Goal: Task Accomplishment & Management: Manage account settings

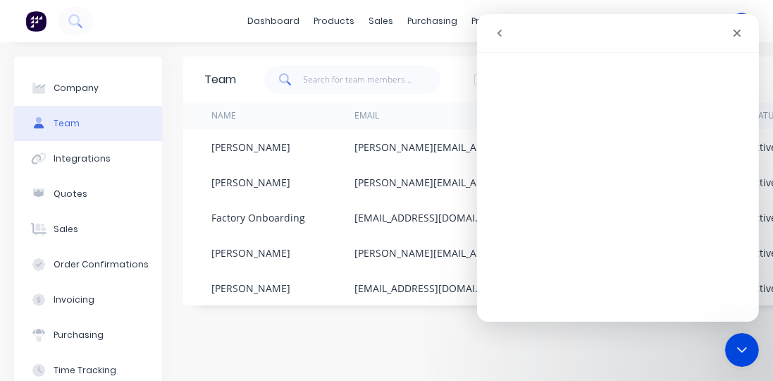
drag, startPoint x: 734, startPoint y: 29, endPoint x: 1191, endPoint y: 49, distance: 457.3
click at [734, 29] on icon "Close" at bounding box center [736, 32] width 11 height 11
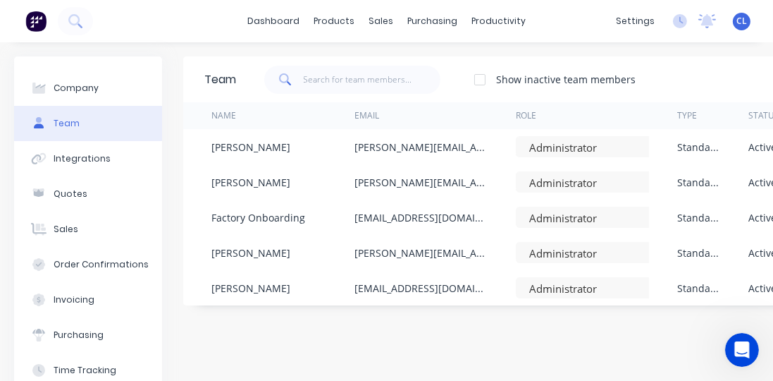
click at [481, 345] on div "Team Show inactive team members Add team member Name Email Role Type Status Las…" at bounding box center [588, 281] width 811 height 451
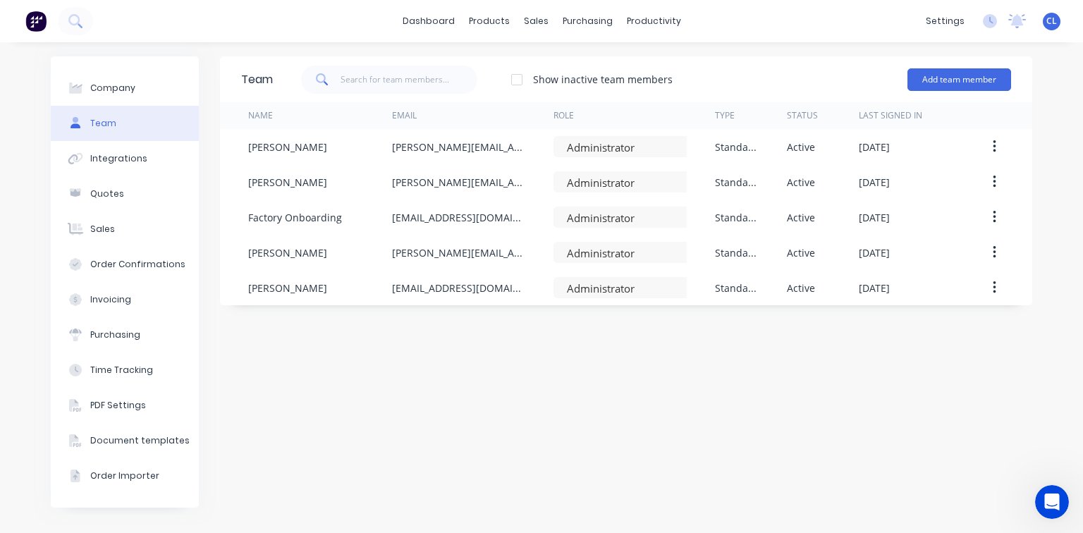
click at [461, 373] on div "Team Show inactive team members Add team member Name Email Role Type Status Las…" at bounding box center [626, 287] width 812 height 463
click at [443, 380] on div "Team Show inactive team members Add team member Name Email Role Type Status Las…" at bounding box center [626, 287] width 812 height 463
click at [396, 380] on div "Team Show inactive team members Add team member Name Email Role Type Status Las…" at bounding box center [626, 287] width 812 height 463
click at [448, 367] on div "Team Show inactive team members Add team member Name Email Role Type Status Las…" at bounding box center [626, 287] width 812 height 463
drag, startPoint x: 457, startPoint y: 456, endPoint x: 393, endPoint y: 39, distance: 421.6
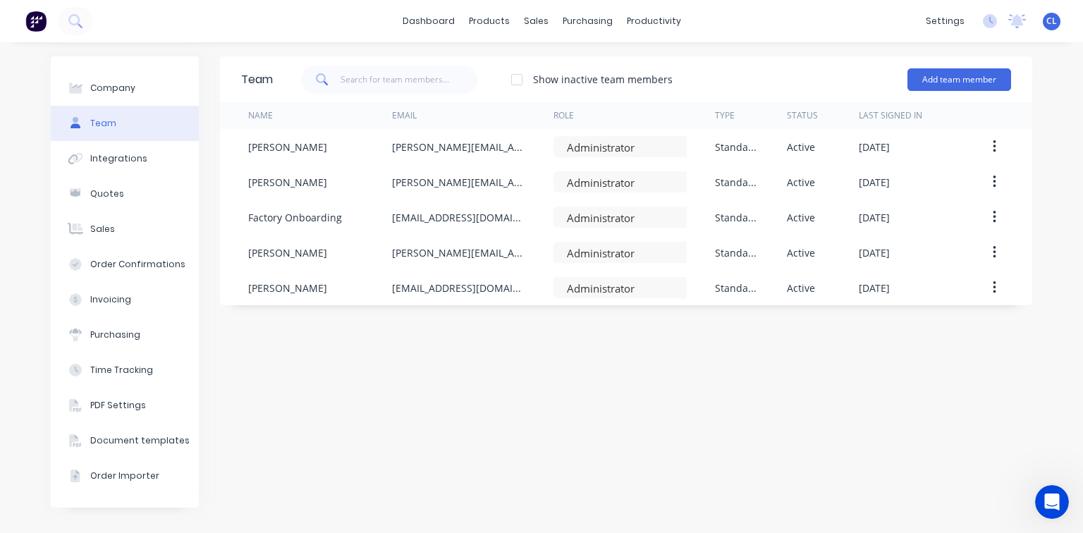
click at [457, 380] on div "Team Show inactive team members Add team member Name Email Role Type Status Las…" at bounding box center [626, 287] width 812 height 463
click at [525, 63] on div "Product Catalogue" at bounding box center [551, 67] width 87 height 13
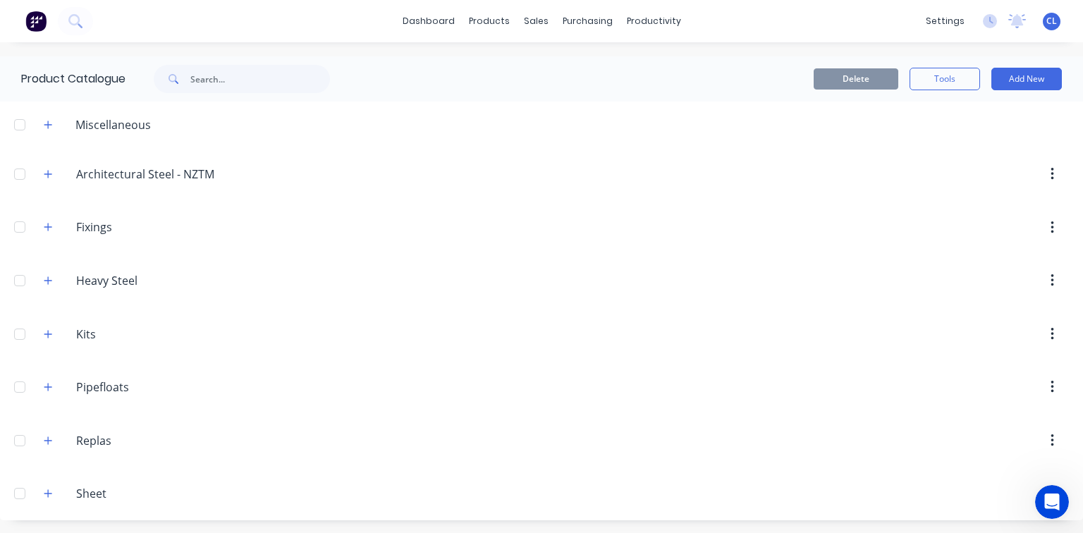
click at [393, 295] on header "Heavy.Steel Heavy Steel" at bounding box center [541, 281] width 1083 height 54
click at [773, 79] on button "Add New" at bounding box center [1026, 79] width 71 height 23
click at [773, 118] on div "Category" at bounding box center [995, 115] width 109 height 20
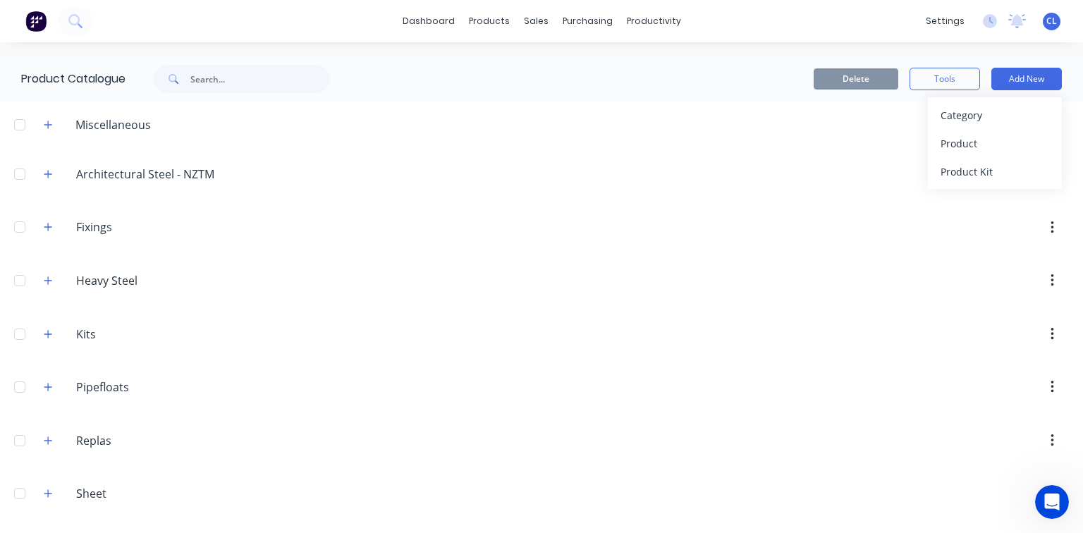
scroll to position [19, 0]
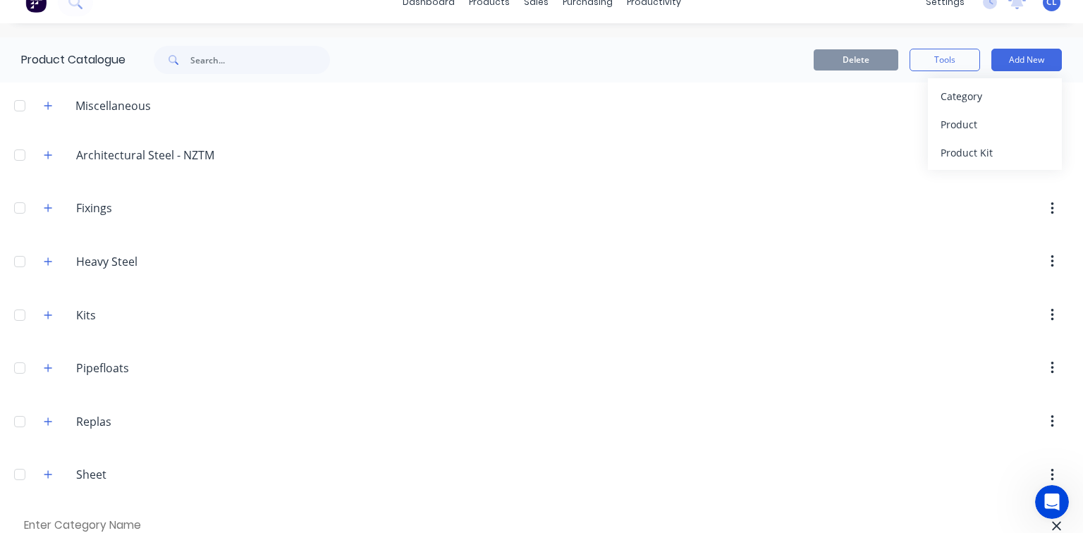
click at [773, 99] on div "Category" at bounding box center [995, 96] width 109 height 20
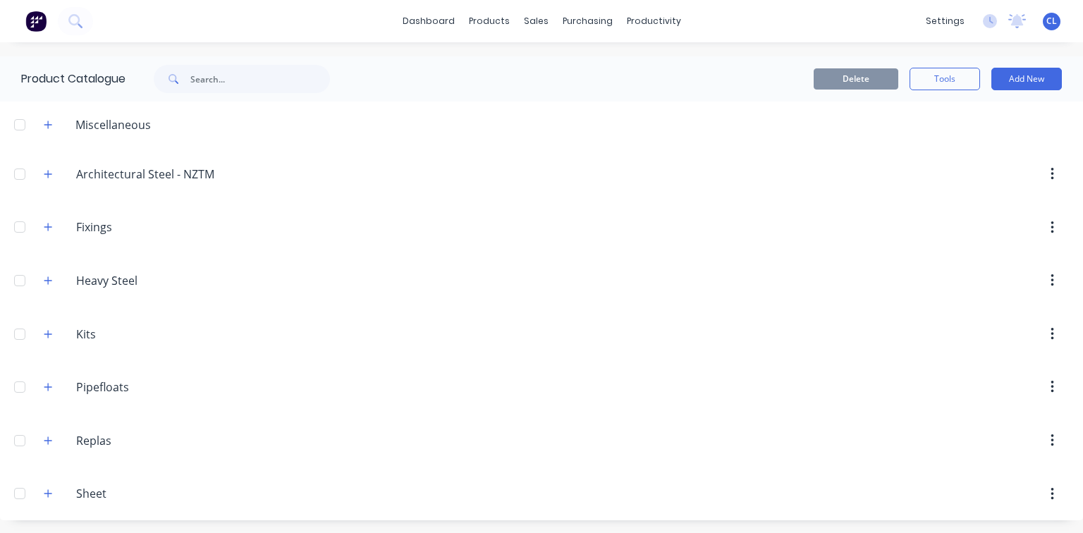
click at [1027, 80] on button "Add New" at bounding box center [1026, 79] width 71 height 23
click at [972, 116] on div "Category" at bounding box center [995, 115] width 109 height 20
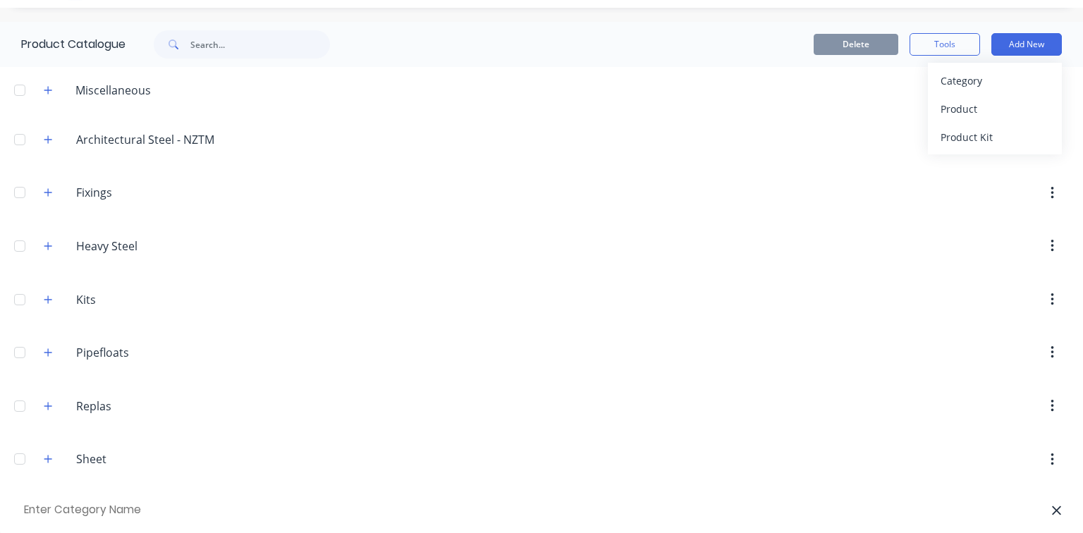
scroll to position [47, 0]
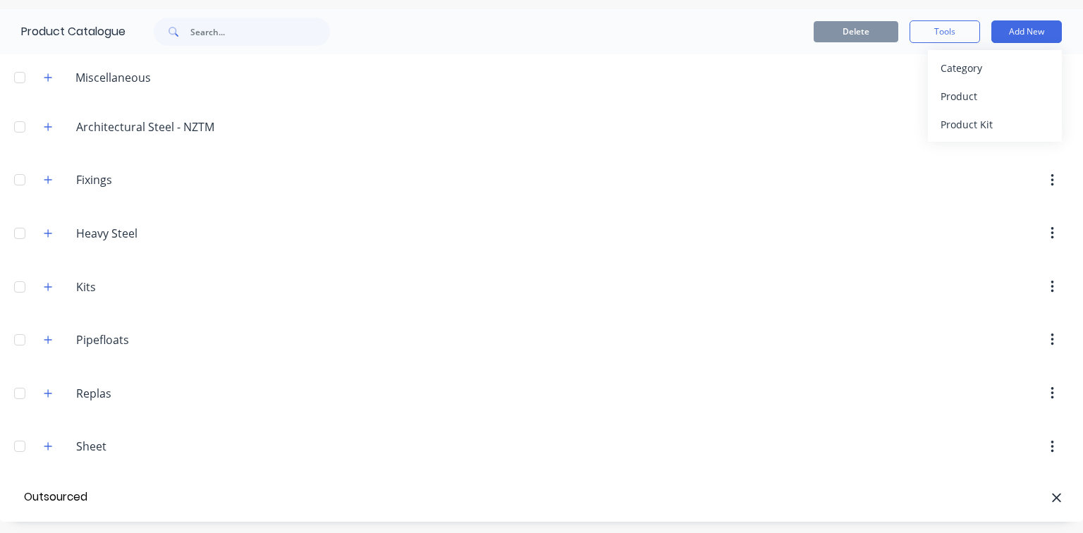
type input "Outsourced"
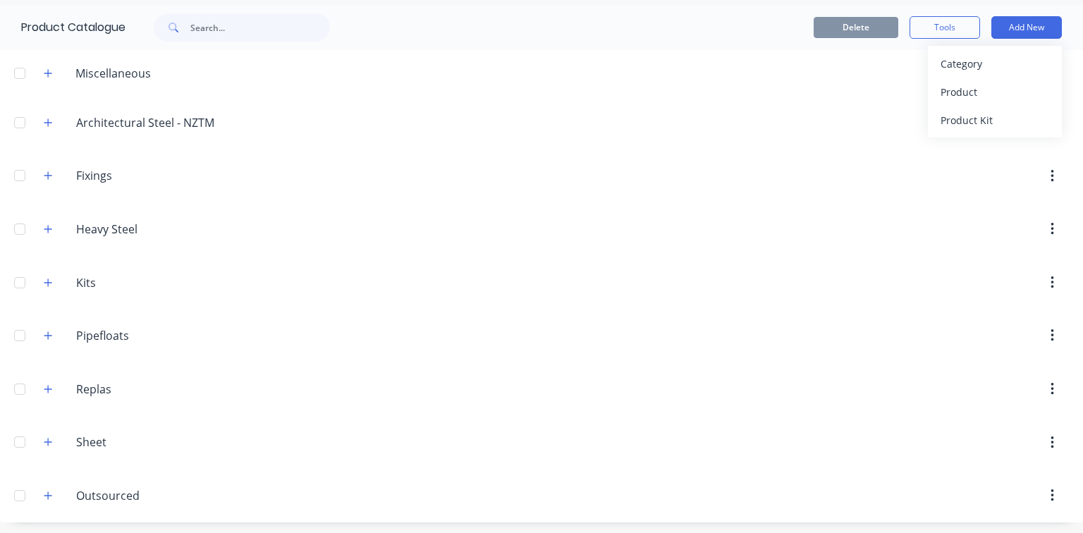
scroll to position [52, 0]
click at [48, 494] on icon "button" at bounding box center [48, 495] width 8 height 8
click at [118, 491] on input "Outsourced" at bounding box center [159, 494] width 167 height 17
drag, startPoint x: 581, startPoint y: 336, endPoint x: 214, endPoint y: 443, distance: 381.8
click at [581, 338] on div at bounding box center [661, 334] width 815 height 25
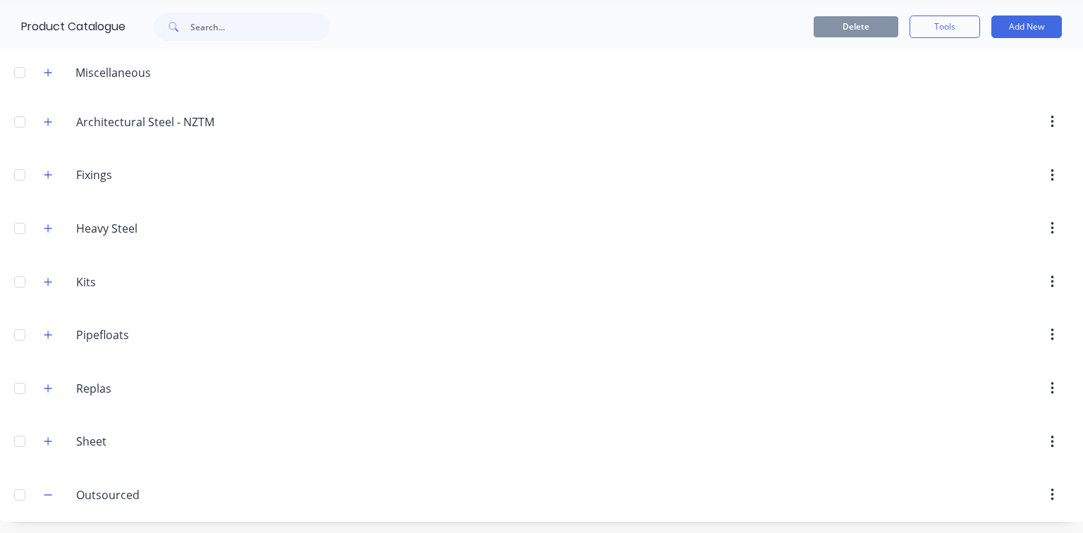
click at [1016, 24] on button "Add New" at bounding box center [1026, 27] width 71 height 23
click at [950, 92] on div "Product" at bounding box center [995, 91] width 109 height 20
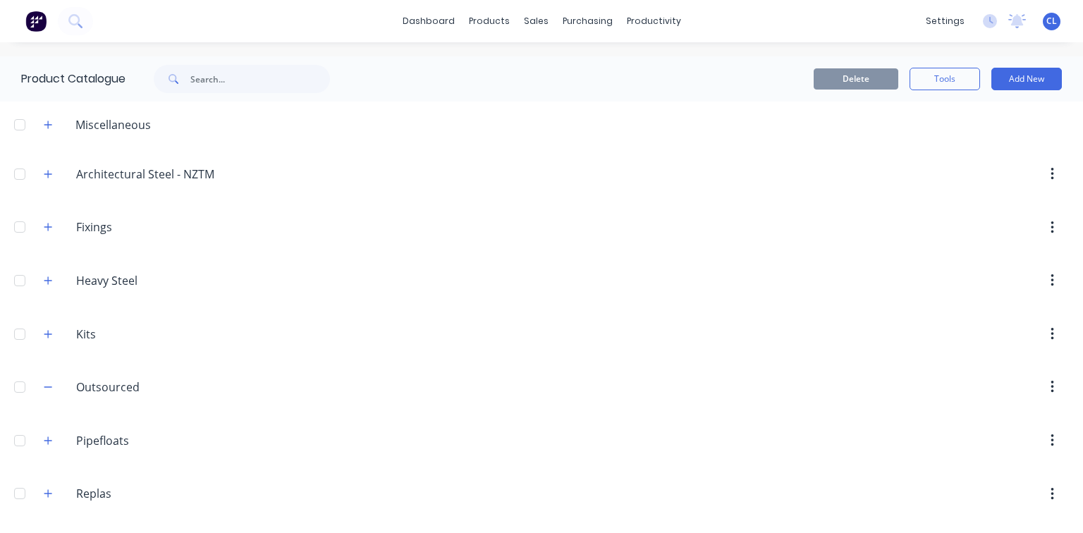
scroll to position [52, 0]
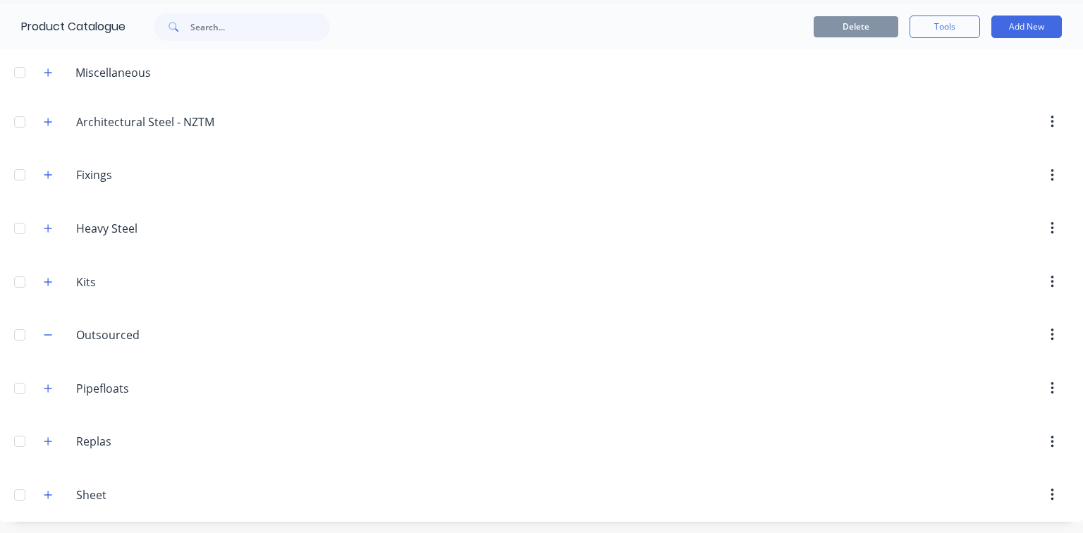
click at [123, 336] on input "Outsourced" at bounding box center [159, 334] width 167 height 17
click at [184, 333] on input "Outsourced" at bounding box center [159, 334] width 167 height 17
click at [1032, 20] on button "Add New" at bounding box center [1026, 27] width 71 height 23
click at [490, 330] on div at bounding box center [661, 334] width 815 height 25
click at [1046, 332] on button "button" at bounding box center [1052, 334] width 33 height 25
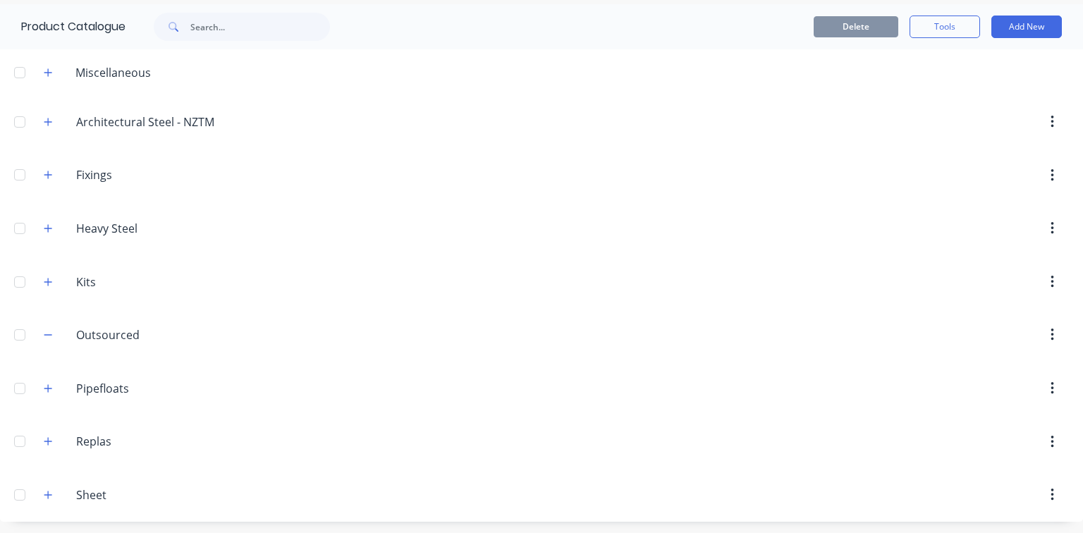
click at [722, 329] on div at bounding box center [661, 334] width 815 height 25
click at [1027, 20] on button "Add New" at bounding box center [1026, 27] width 71 height 23
click at [967, 92] on div "Product" at bounding box center [995, 91] width 109 height 20
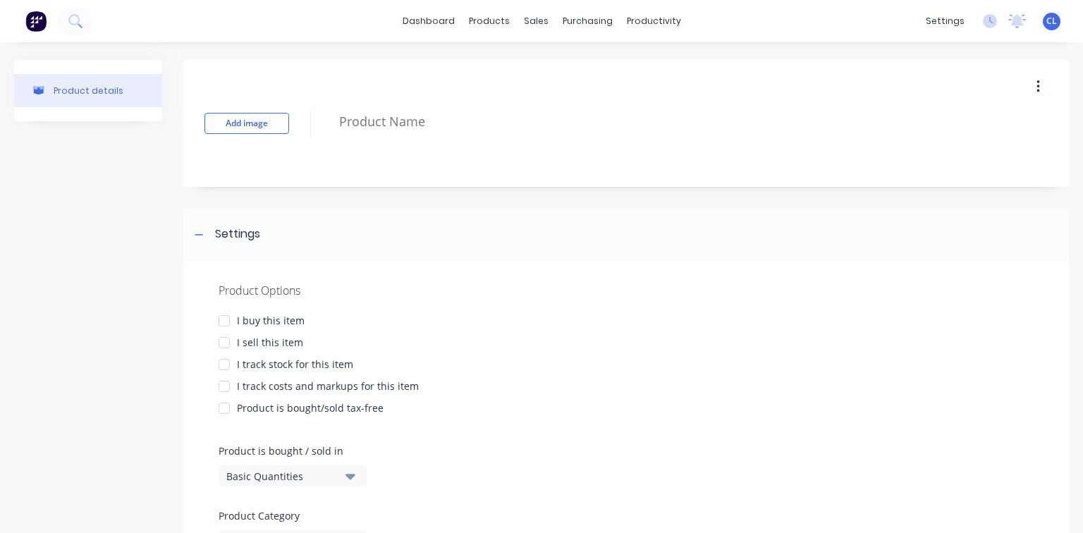
click at [256, 123] on button "Add image" at bounding box center [246, 123] width 85 height 21
click at [376, 125] on textarea at bounding box center [669, 121] width 675 height 33
type textarea "x"
type textarea "T"
type textarea "x"
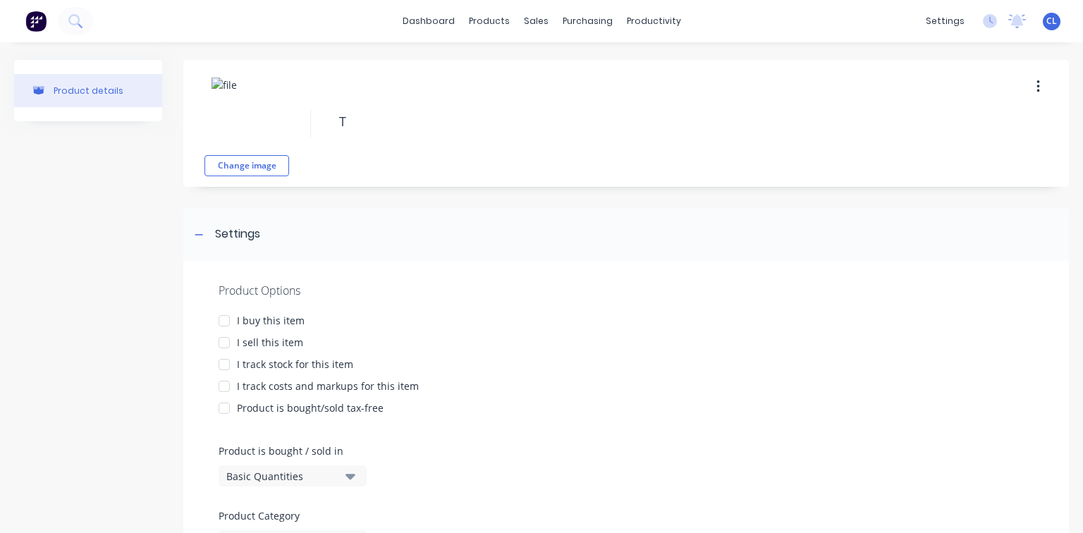
type textarea "Tr"
type textarea "x"
type textarea "Tra"
type textarea "x"
type textarea "[PERSON_NAME]"
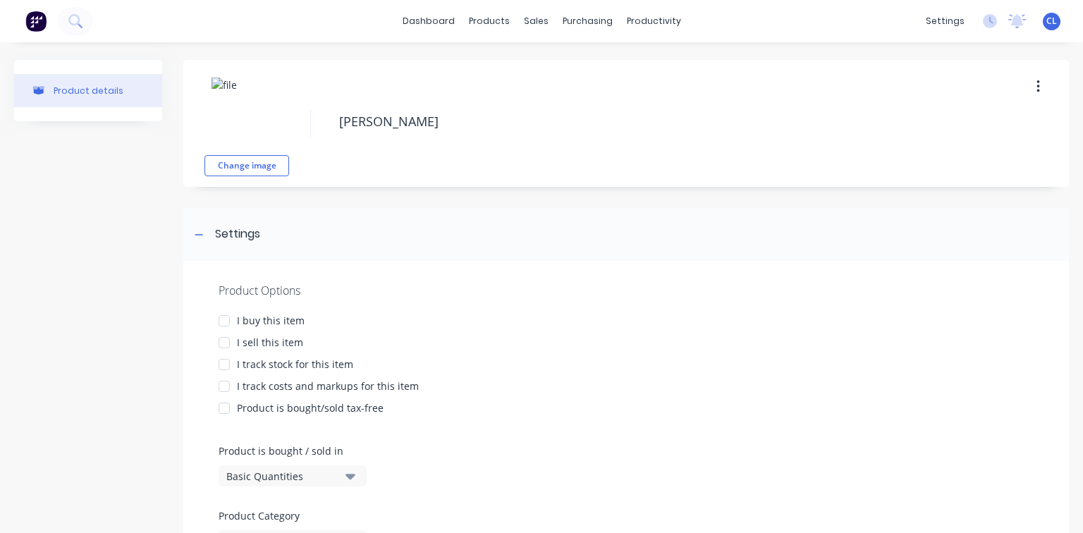
type textarea "x"
type textarea "Trans"
type textarea "x"
type textarea "Transp"
type textarea "x"
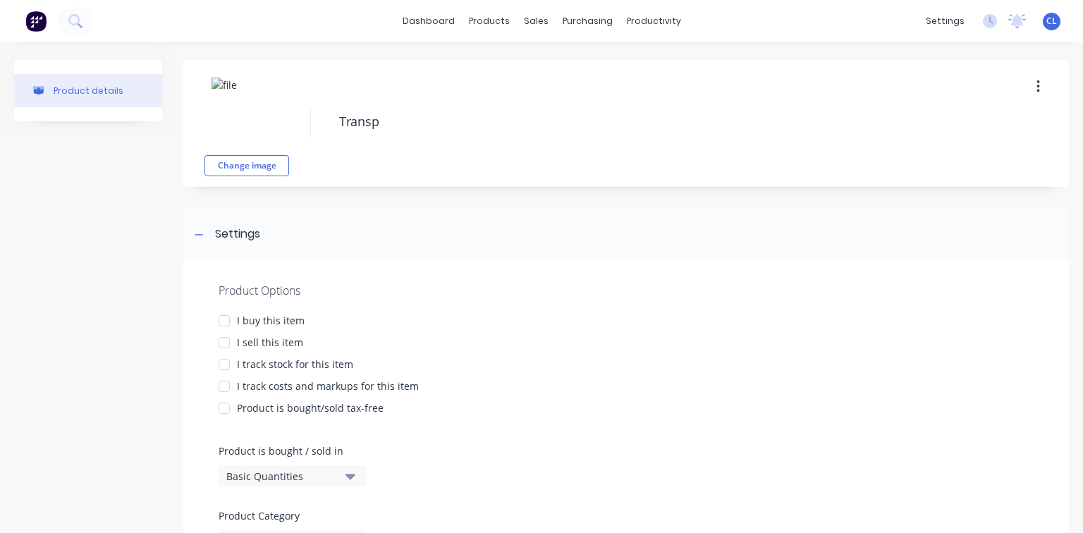
type textarea "Transpo"
type textarea "x"
type textarea "Transpor"
type textarea "x"
type textarea "Transport"
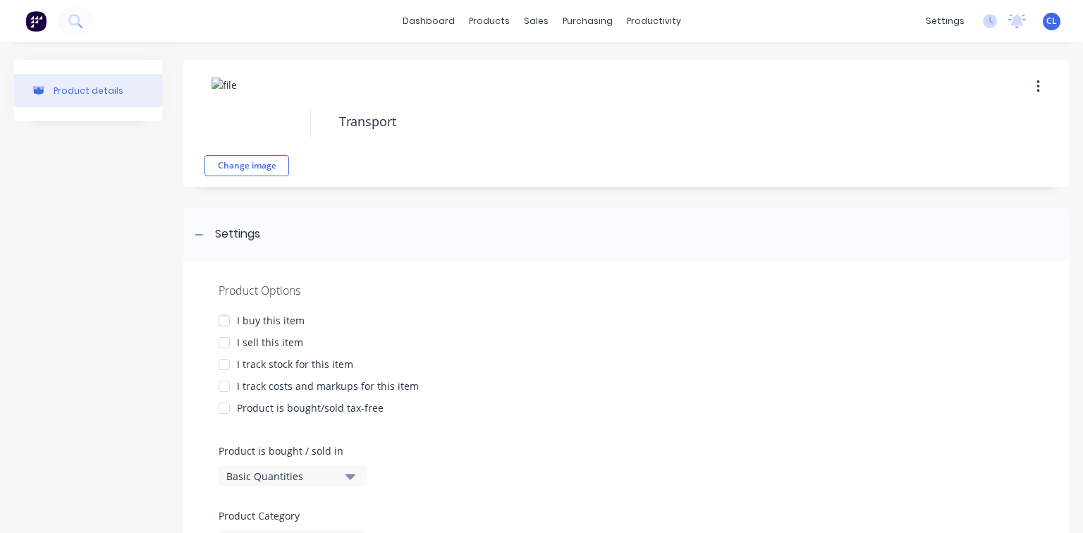
type textarea "x"
type textarea "Transpor"
type textarea "x"
type textarea "Transpo"
type textarea "x"
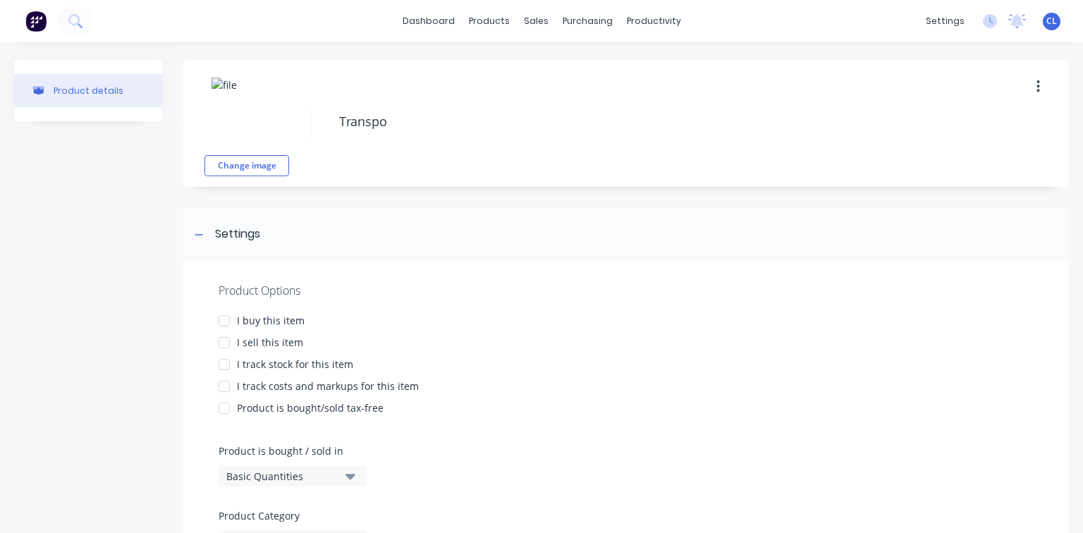
type textarea "Transp"
type textarea "x"
type textarea "Trans"
type textarea "x"
type textarea "[PERSON_NAME]"
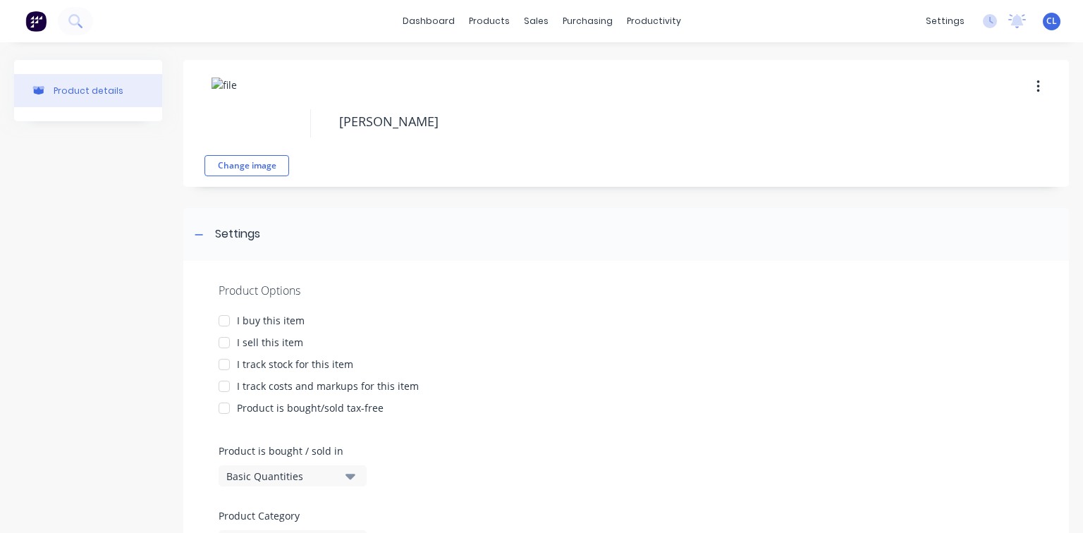
type textarea "x"
type textarea "Tra"
type textarea "x"
type textarea "Tr"
type textarea "x"
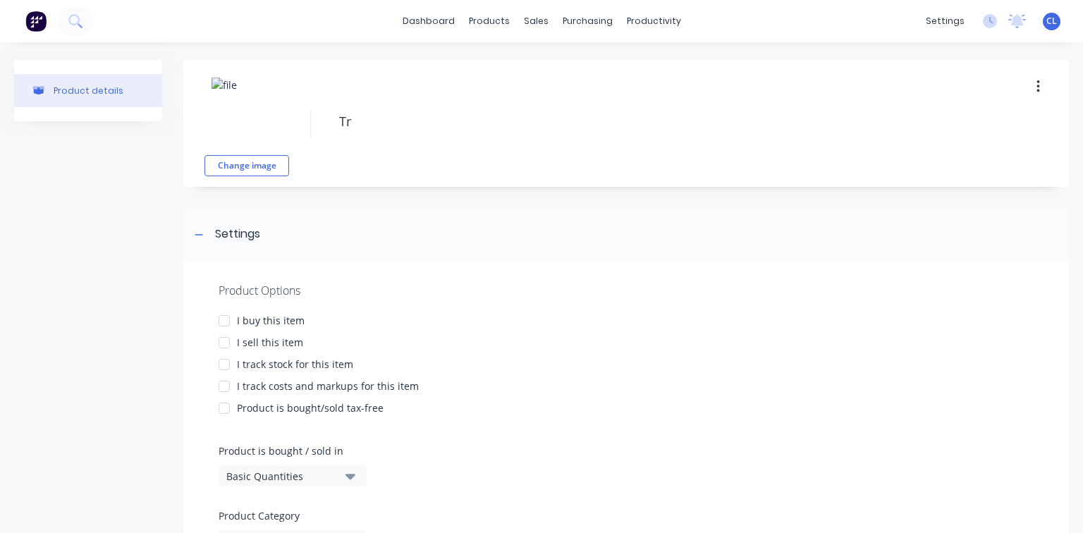
type textarea "T"
type textarea "x"
type textarea "F"
type textarea "x"
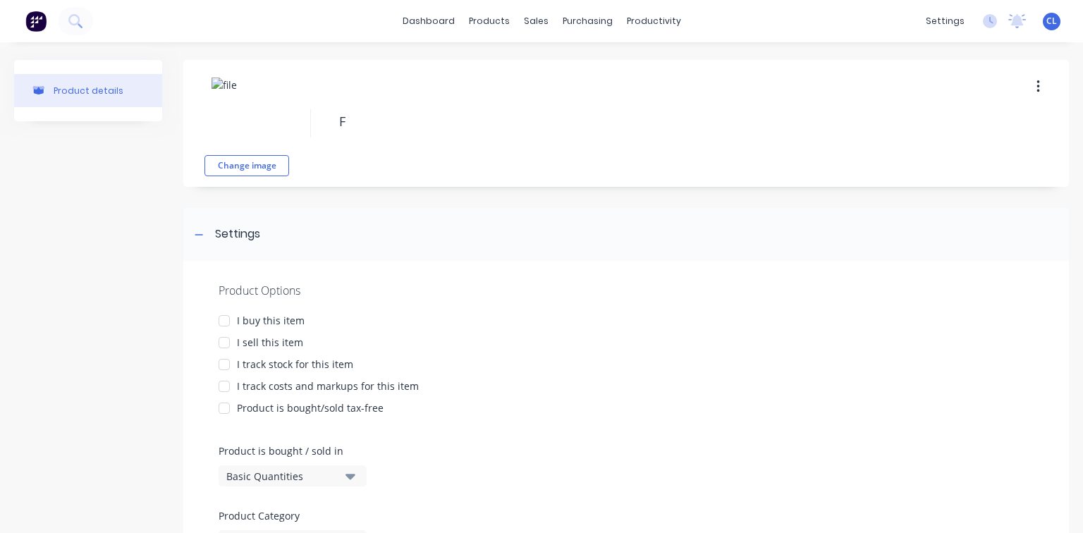
type textarea "Fr"
type textarea "x"
type textarea "Fre"
type textarea "x"
type textarea "Frei"
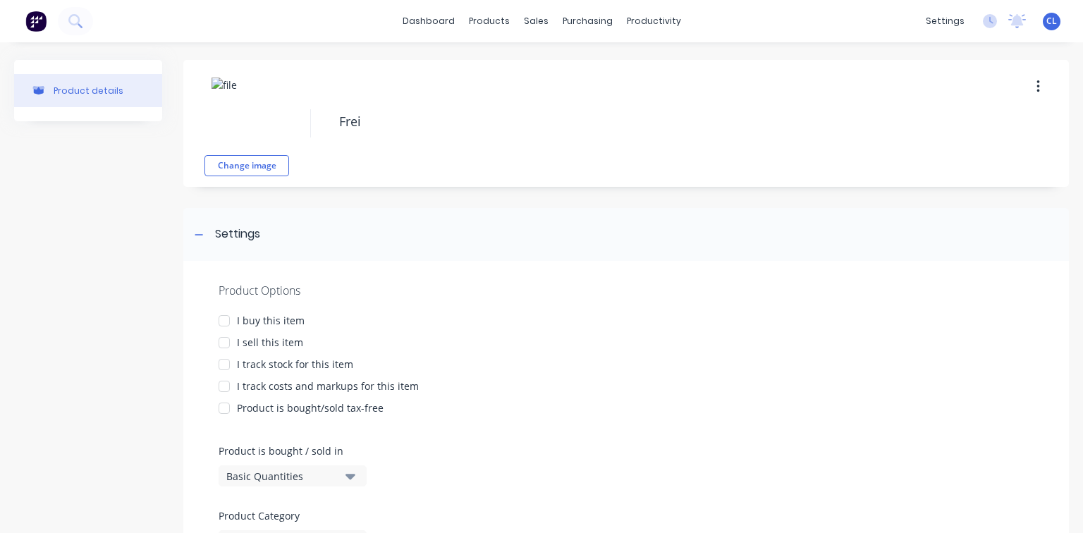
type textarea "x"
type textarea "Freig"
type textarea "x"
type textarea "Freigh"
type textarea "x"
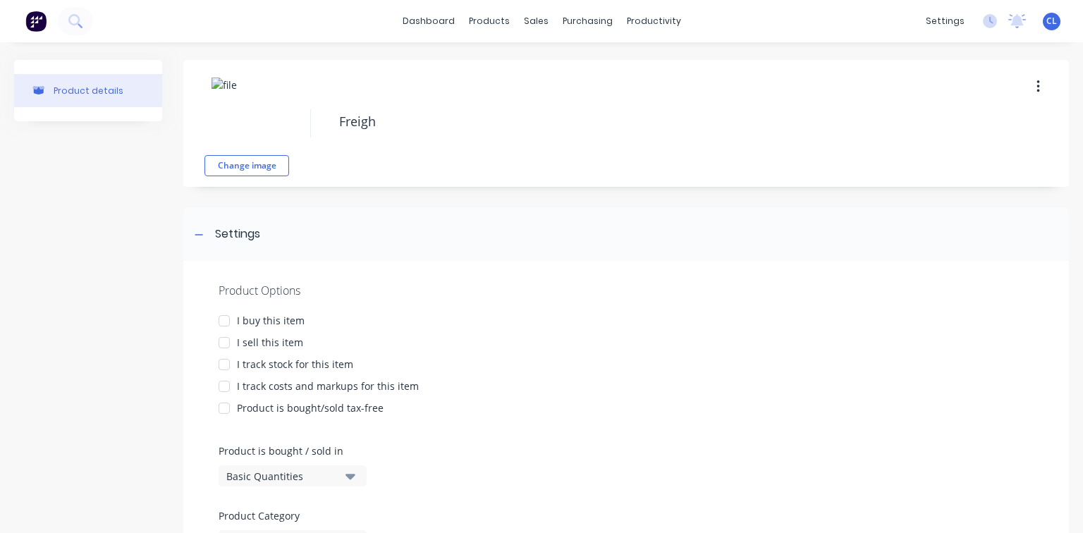
type textarea "Freight"
type textarea "x"
type textarea "Freight"
type textarea "x"
type textarea "Freight -"
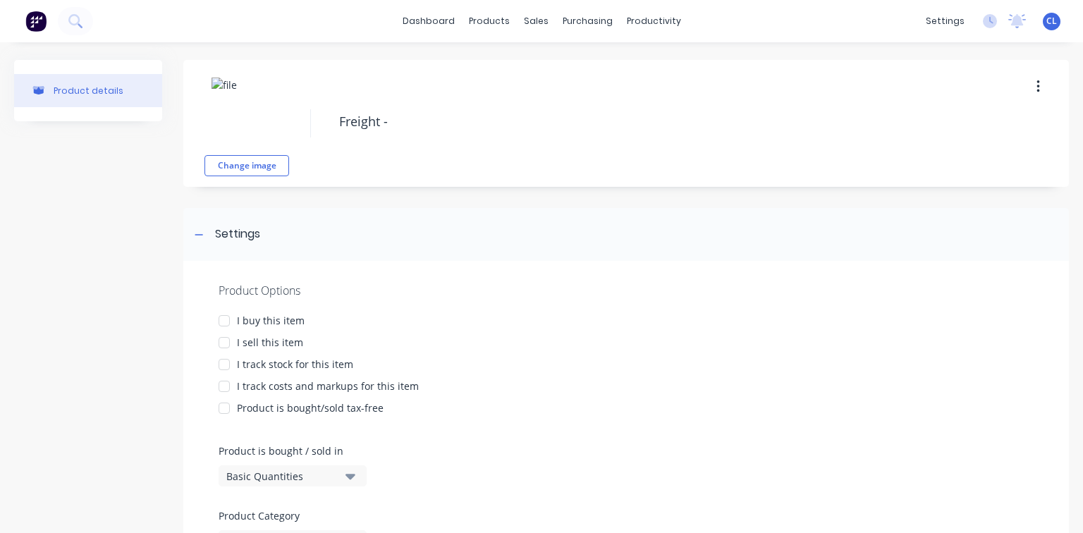
type textarea "x"
type textarea "Freight -"
type textarea "x"
type textarea "Freight - L"
type textarea "x"
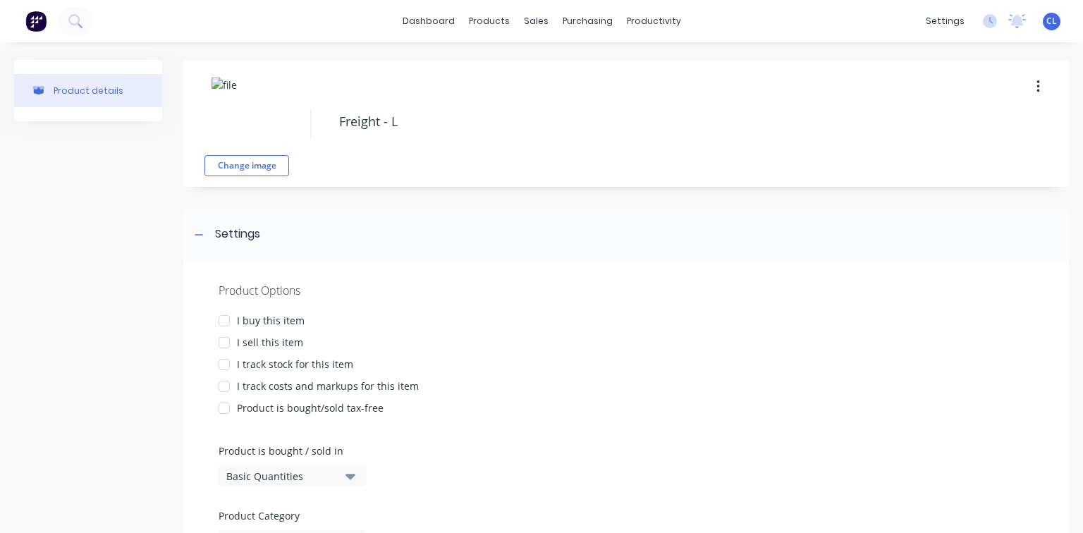
type textarea "Freight - Lo"
type textarea "x"
type textarea "Freight - Loc"
type textarea "x"
type textarea "Freight - Loca"
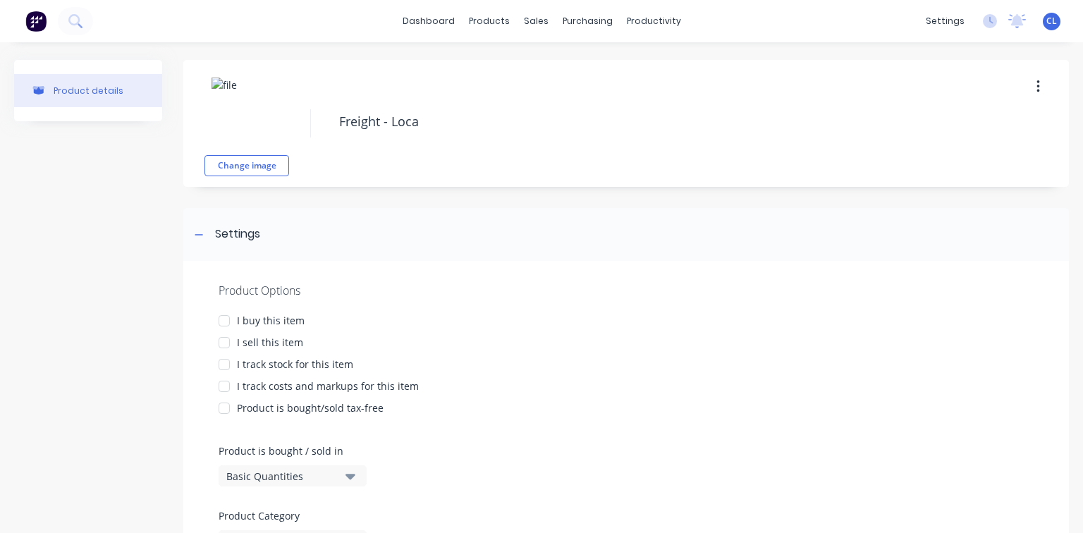
type textarea "x"
type textarea "Freight - Local"
type textarea "x"
type textarea "Freight - Local"
type textarea "x"
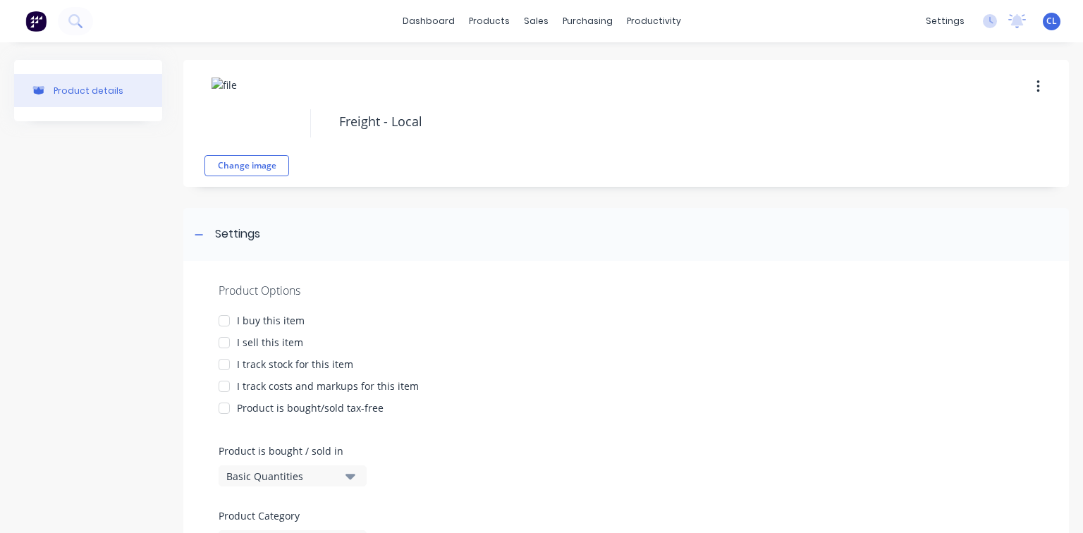
type textarea "Freight - Local T"
type textarea "x"
type textarea "Freight - Local Tn"
type textarea "x"
type textarea "Freight - Local TnT"
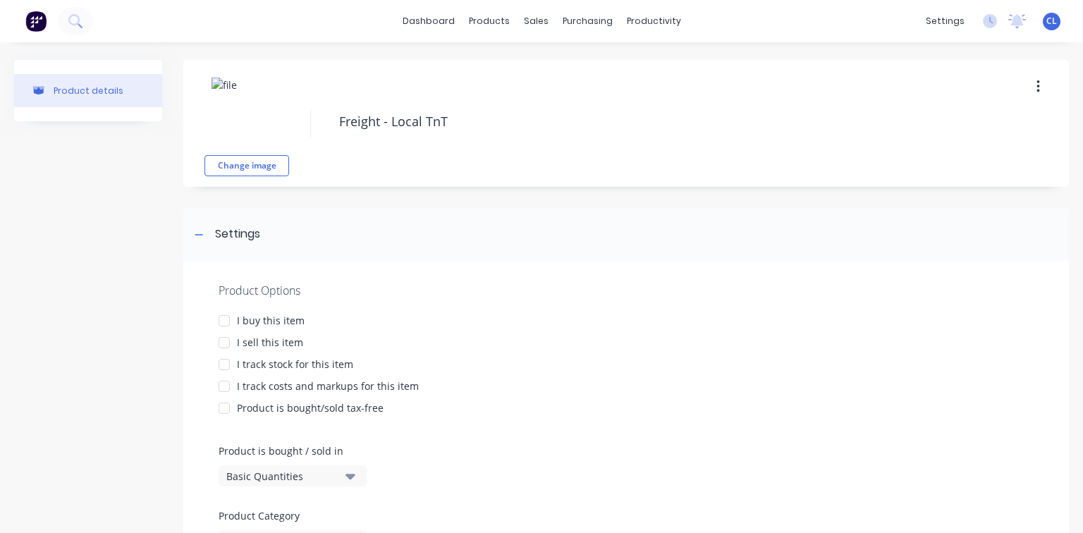
click at [393, 123] on textarea "Freight - Local TnT" at bounding box center [669, 121] width 675 height 33
type textarea "x"
type textarea "Freight - ocal TnT"
type textarea "x"
type textarea "Freight - cal TnT"
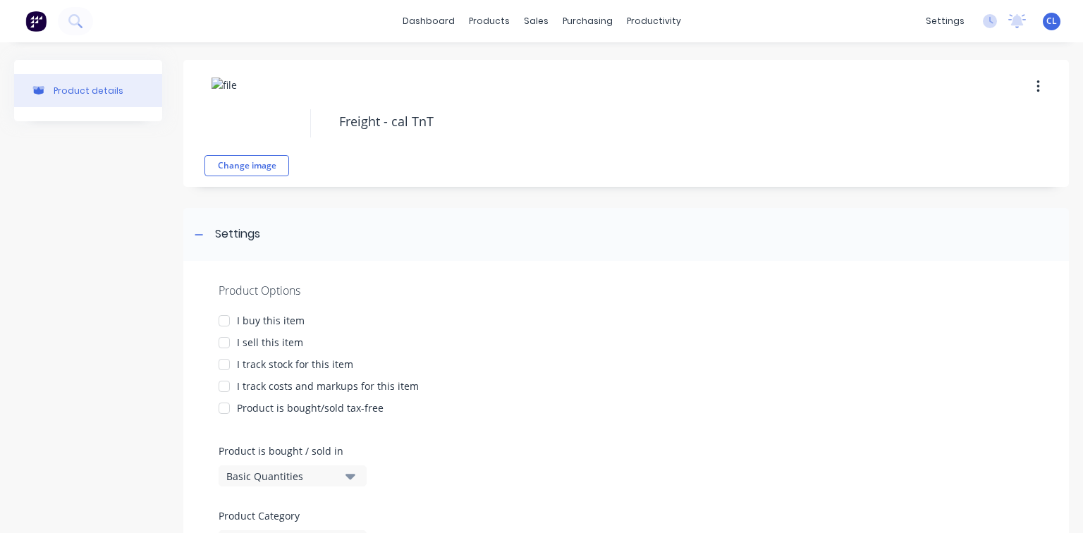
type textarea "x"
type textarea "Freight - al TnT"
type textarea "x"
type textarea "Freight - l TnT"
type textarea "x"
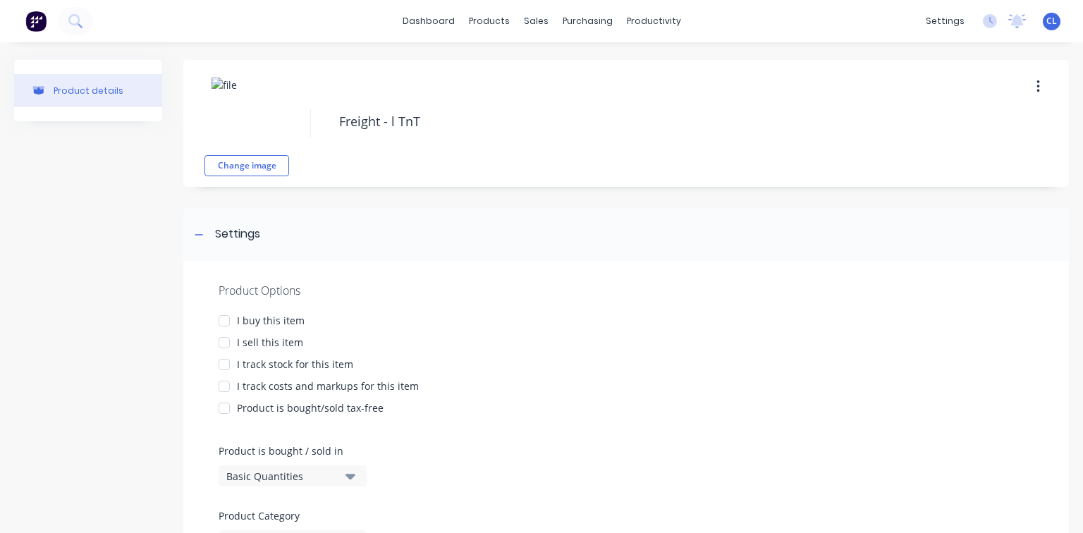
type textarea "Freight - TnT"
type textarea "x"
type textarea "Freight - TnT"
type textarea "x"
type textarea "Freight - TnT"
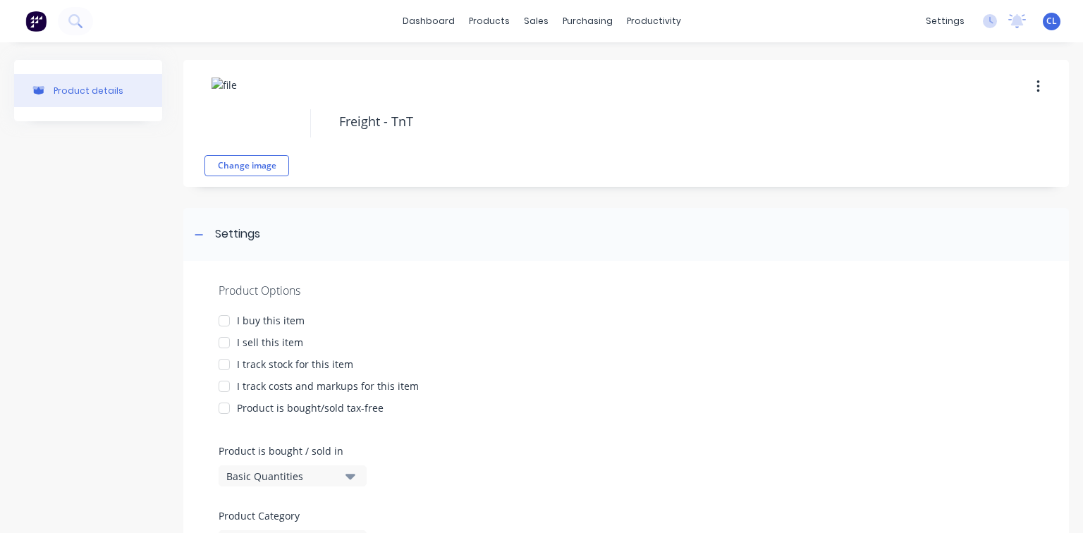
type textarea "x"
type textarea "Freight - TnT -"
type textarea "x"
type textarea "Freight - TnT -"
type textarea "x"
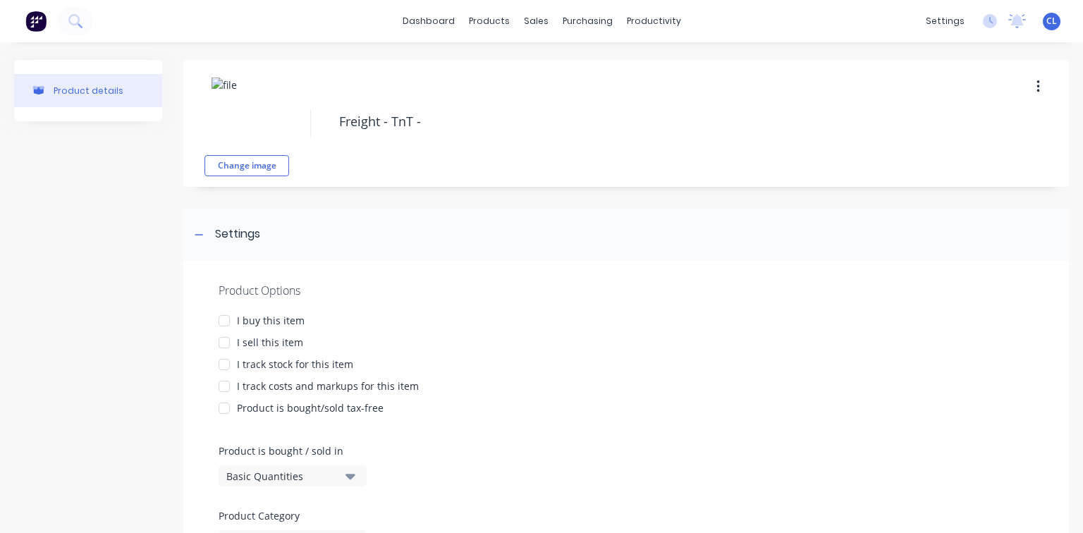
type textarea "Freight - TnT - S"
type textarea "x"
type textarea "Freight - TnT - Se"
type textarea "x"
type textarea "Freight - TnT - S"
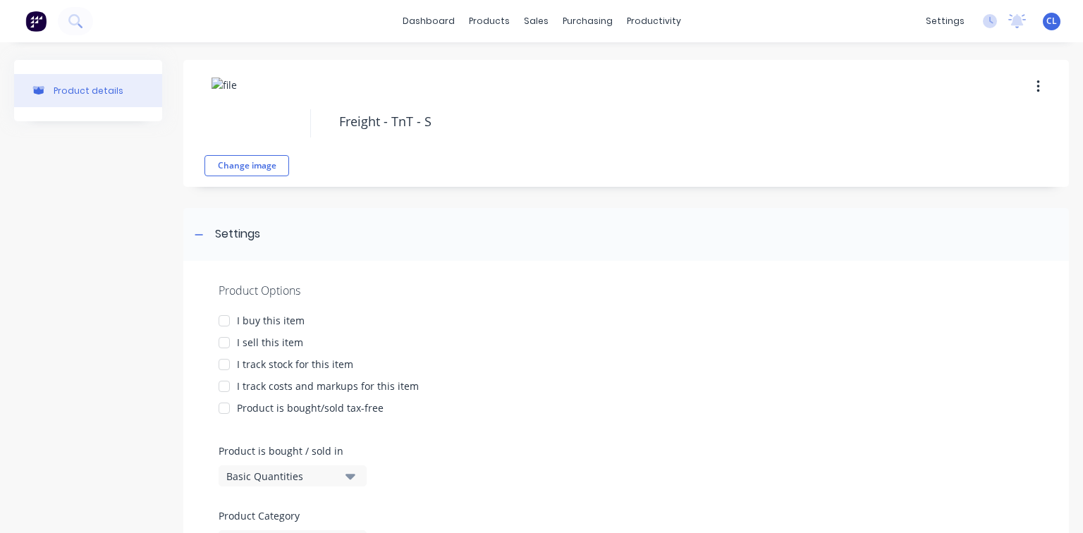
type textarea "x"
type textarea "Freight - TnT -"
type textarea "x"
type textarea "Freight - TnT - P"
type textarea "x"
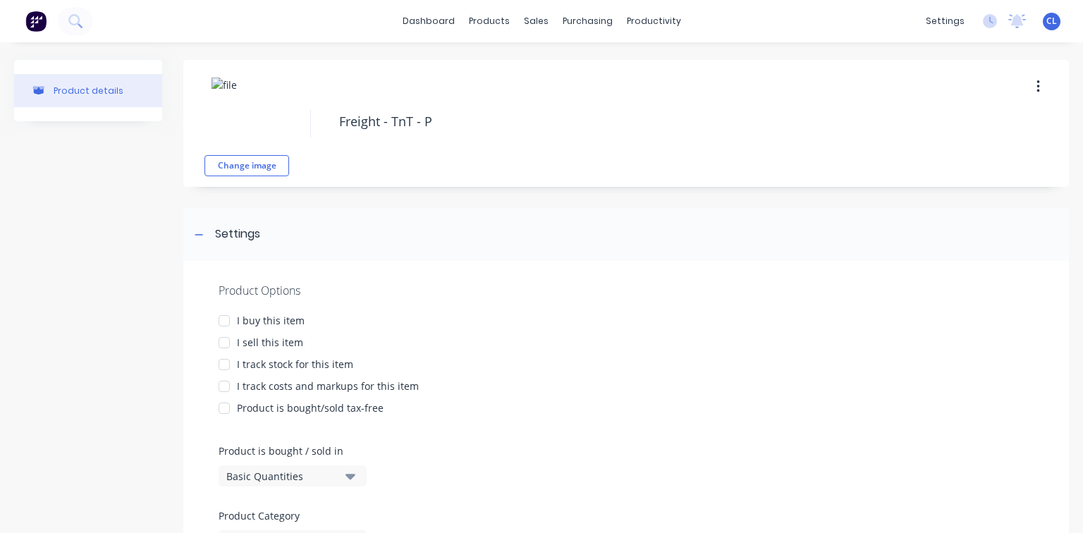
type textarea "Freight - TnT - Pe"
type textarea "x"
type textarea "Freight - TnT - Pet"
type textarea "x"
type textarea "Freight - TnT - Peto"
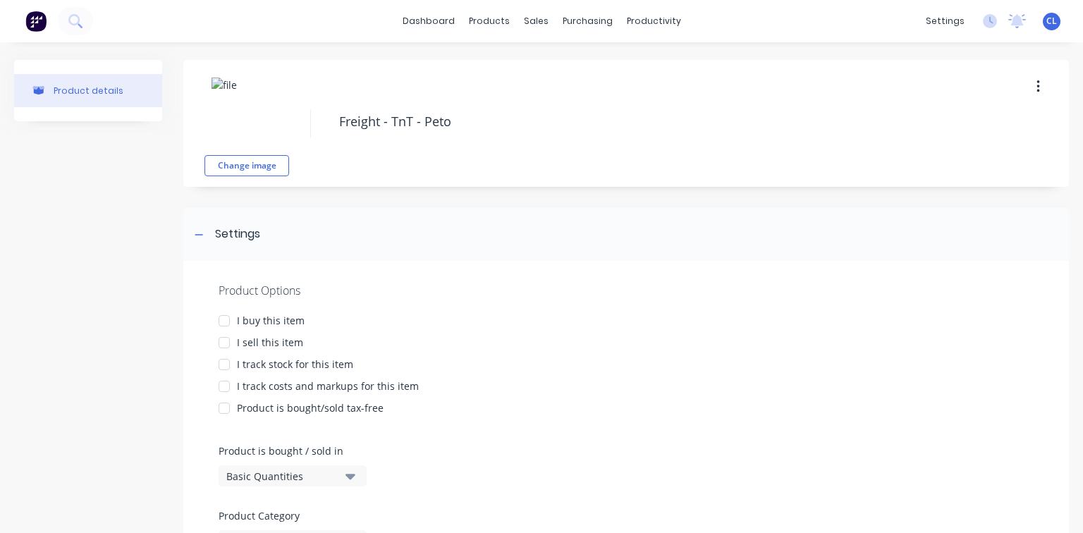
type textarea "x"
type textarea "Freight - TnT - [PERSON_NAME]"
type textarea "x"
type textarea "Freight - TnT - Petone"
type textarea "x"
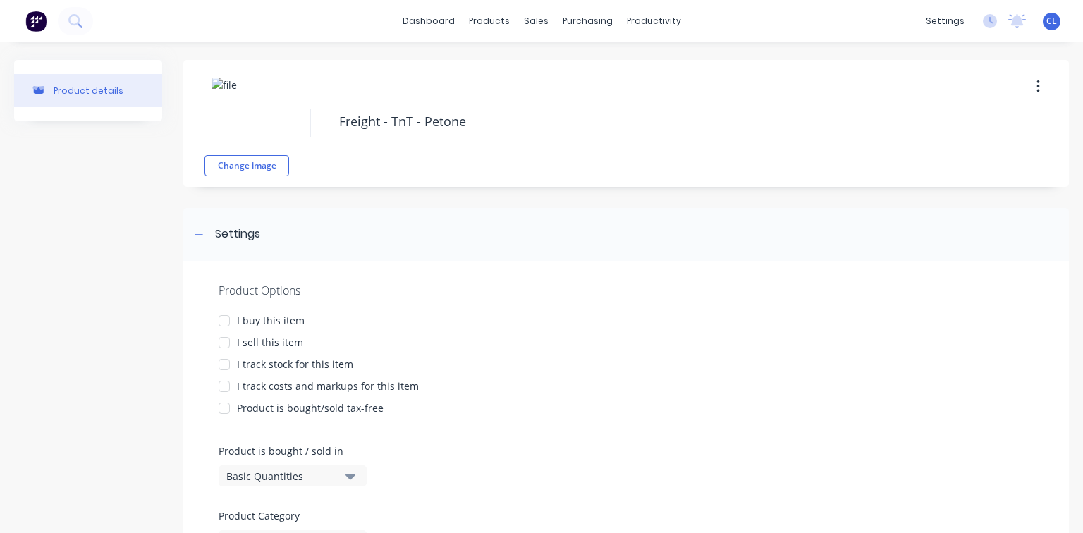
type textarea "Freight - TnT - Petone"
type textarea "x"
type textarea "Freight - TnT - Petone /"
type textarea "x"
type textarea "Freight - TnT - Petone /"
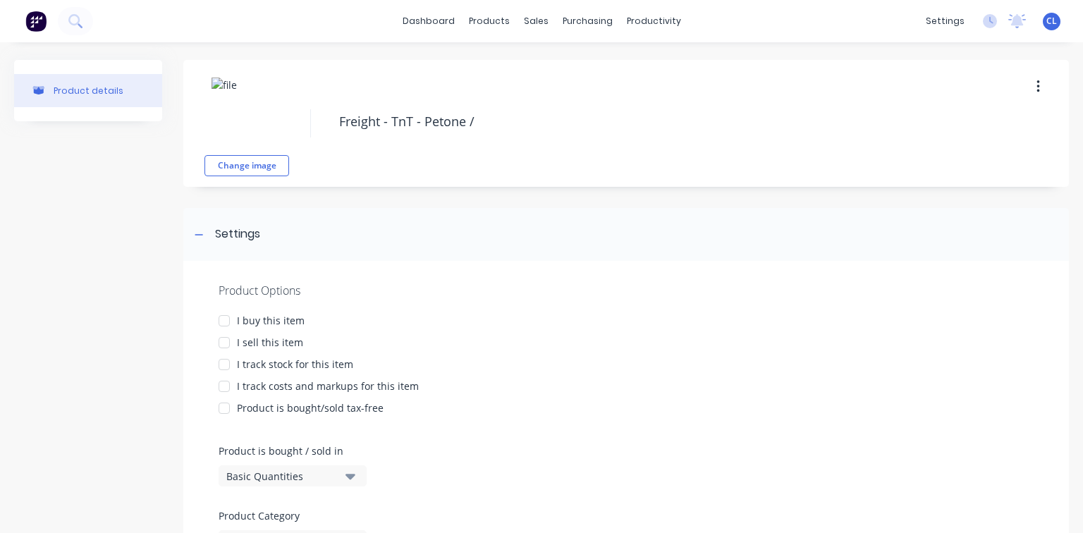
type textarea "x"
type textarea "Freight - TnT - Petone / S"
type textarea "x"
type textarea "Freight - TnT - Petone / Se"
type textarea "x"
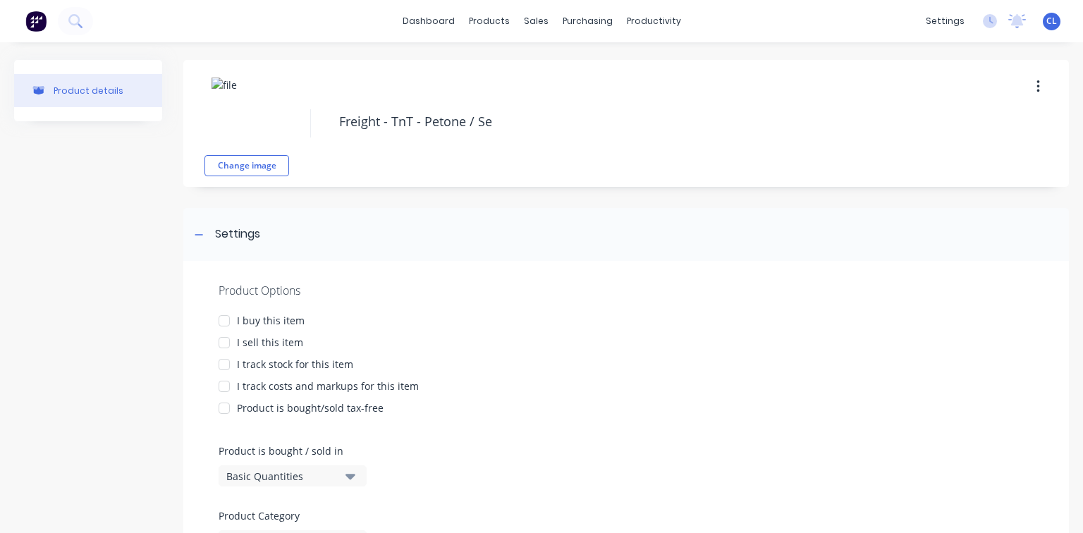
type textarea "Freight - TnT - Petone / Sea"
type textarea "x"
type textarea "Freight - TnT - Petone / Seav"
type textarea "x"
type textarea "Freight - TnT - Petone / Seavi"
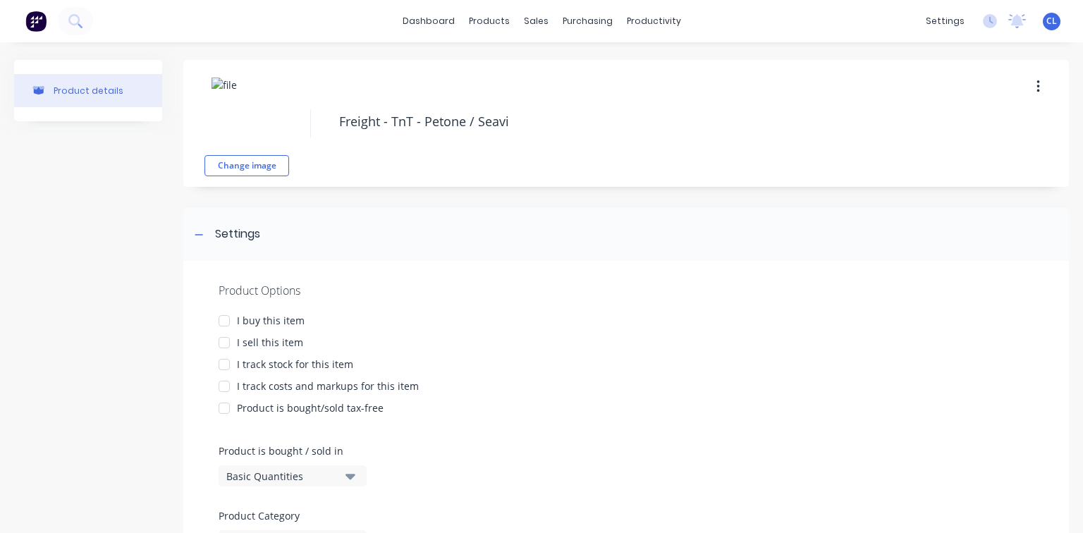
type textarea "x"
type textarea "Freight - TnT - Petone / Seavie"
type textarea "x"
type textarea "Freight - TnT - Petone / Seaview"
type textarea "x"
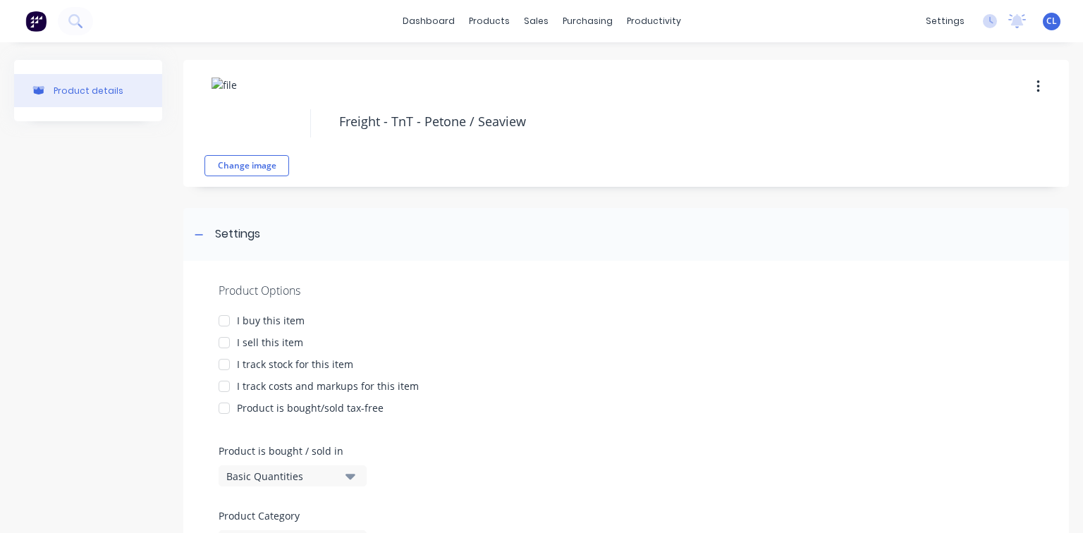
type textarea "Freight - TnT - Petone / Seaview"
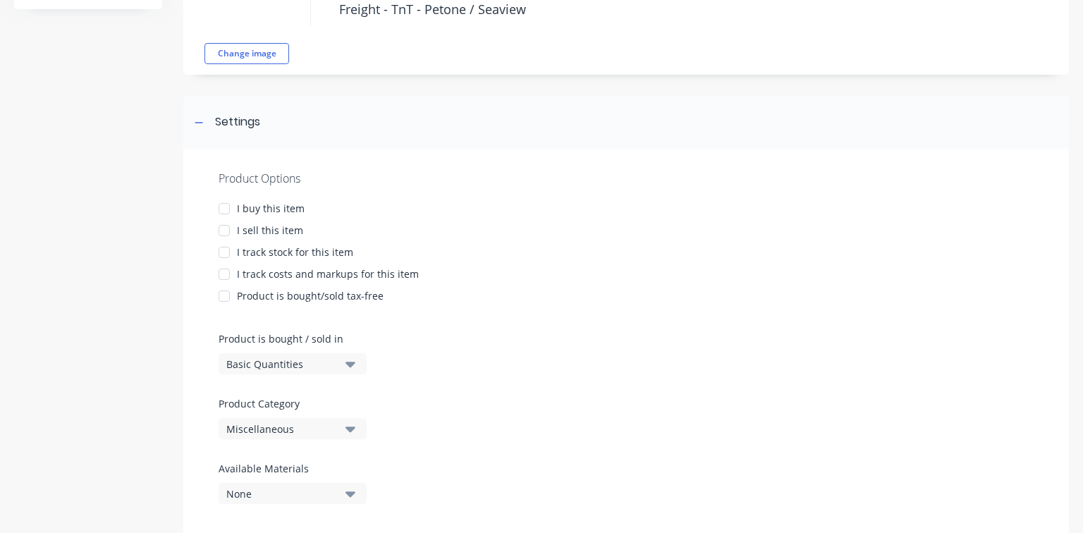
scroll to position [113, 0]
click at [229, 206] on div at bounding box center [224, 208] width 28 height 28
click at [220, 231] on div at bounding box center [224, 230] width 28 height 28
click at [224, 274] on div at bounding box center [224, 273] width 28 height 28
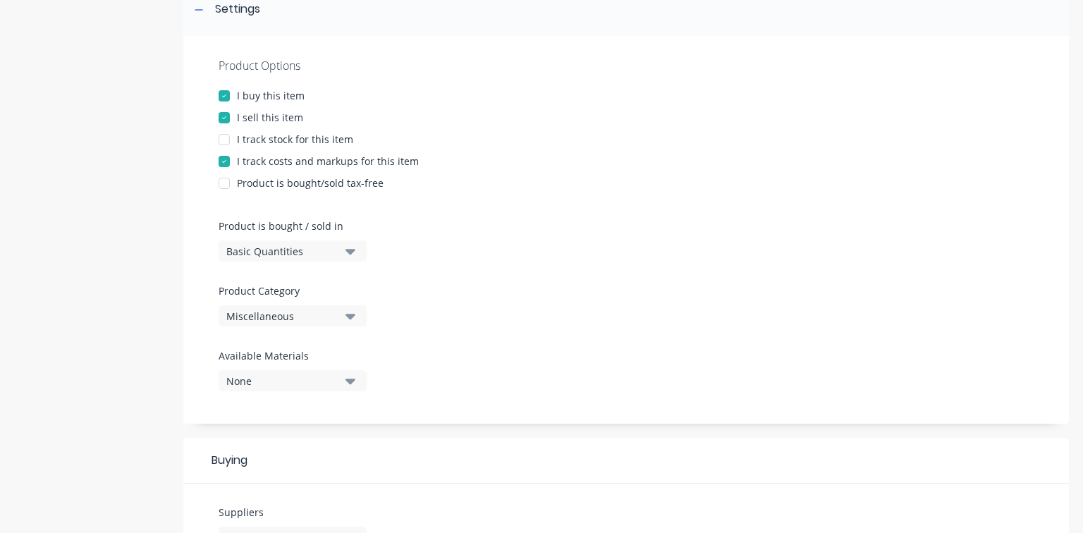
scroll to position [226, 0]
click at [352, 316] on icon "button" at bounding box center [350, 316] width 10 height 6
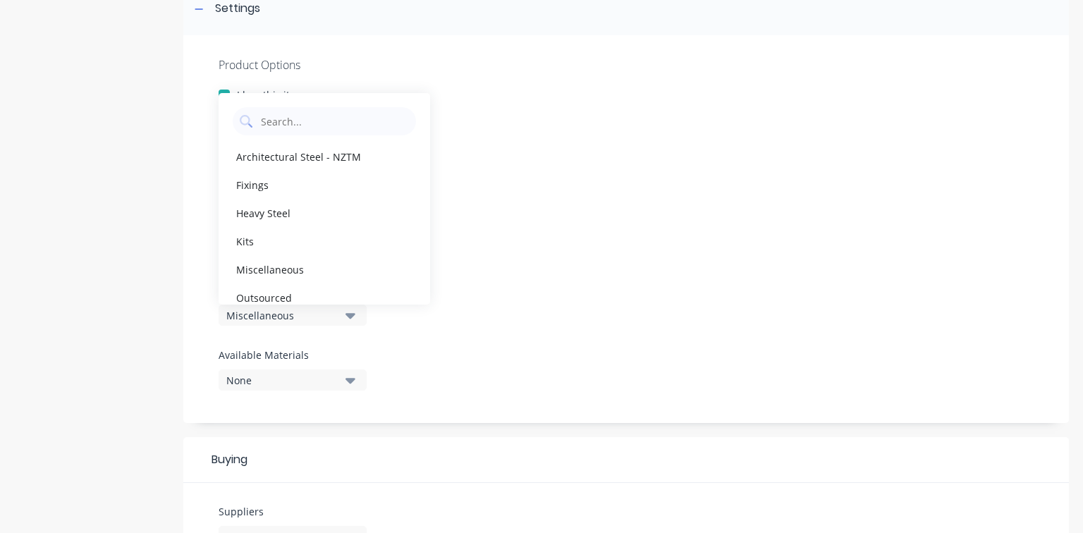
click at [352, 316] on icon "button" at bounding box center [350, 316] width 10 height 6
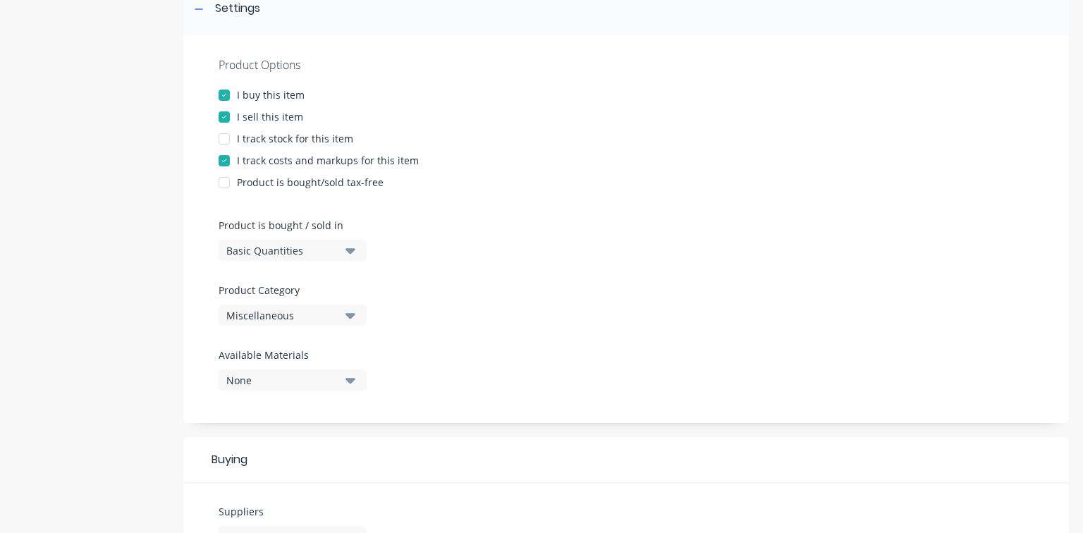
click at [468, 303] on div "Product Options I buy this item I sell this item I track stock for this item I …" at bounding box center [626, 229] width 886 height 388
click at [350, 315] on icon "button" at bounding box center [350, 316] width 10 height 6
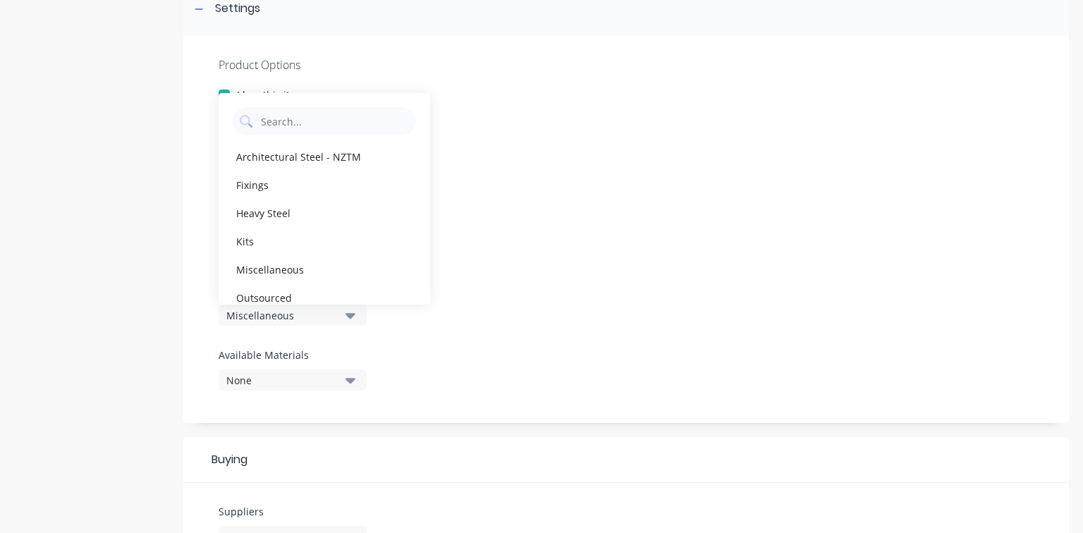
click at [329, 288] on div "Outsourced" at bounding box center [325, 297] width 212 height 28
type textarea "x"
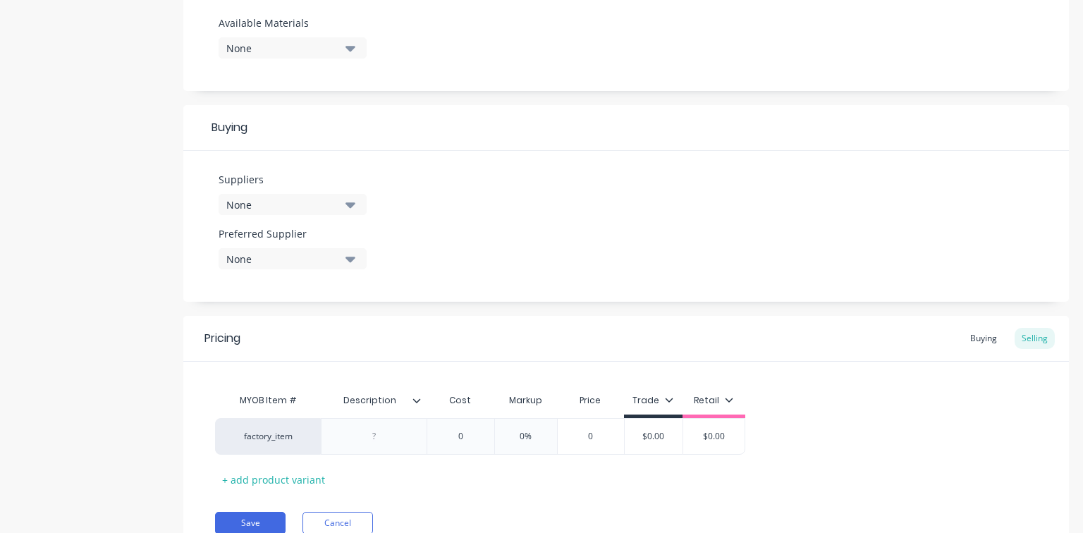
scroll to position [564, 0]
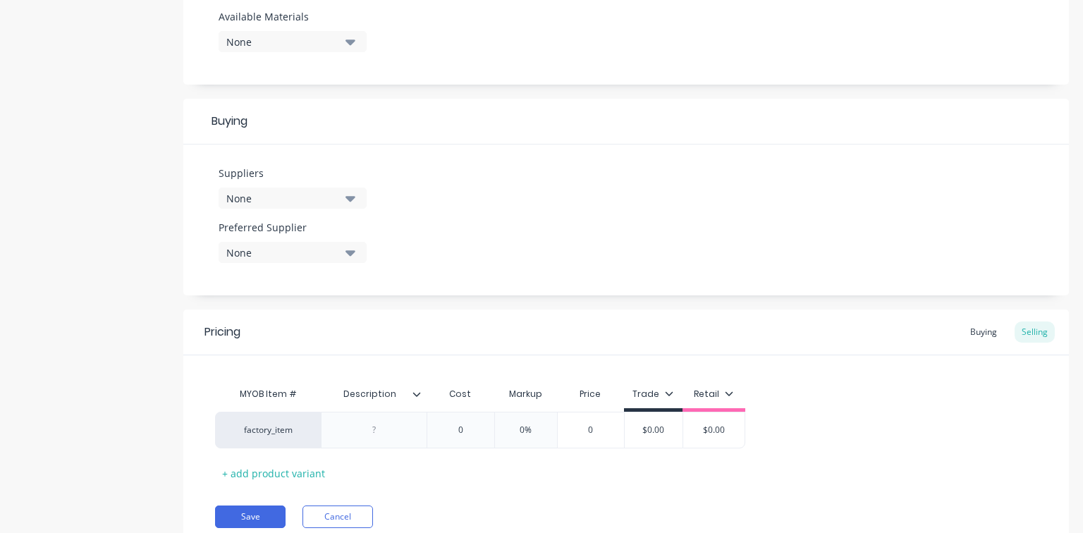
click at [350, 202] on icon "button" at bounding box center [350, 198] width 10 height 16
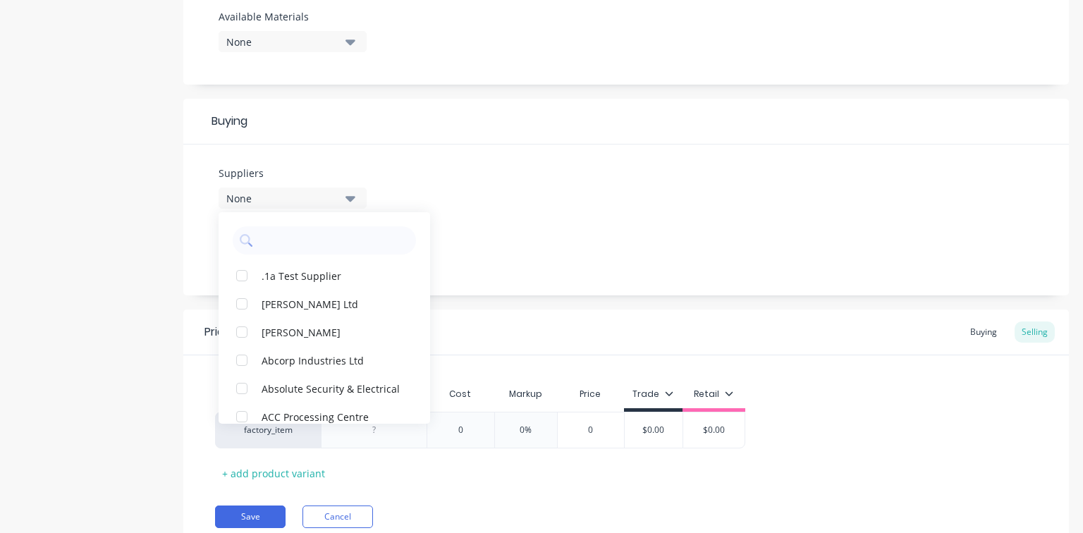
click at [437, 183] on div "Suppliers None .1a Test Supplier [PERSON_NAME] Ltd Aardee Joinery Abcorp Indust…" at bounding box center [626, 220] width 886 height 151
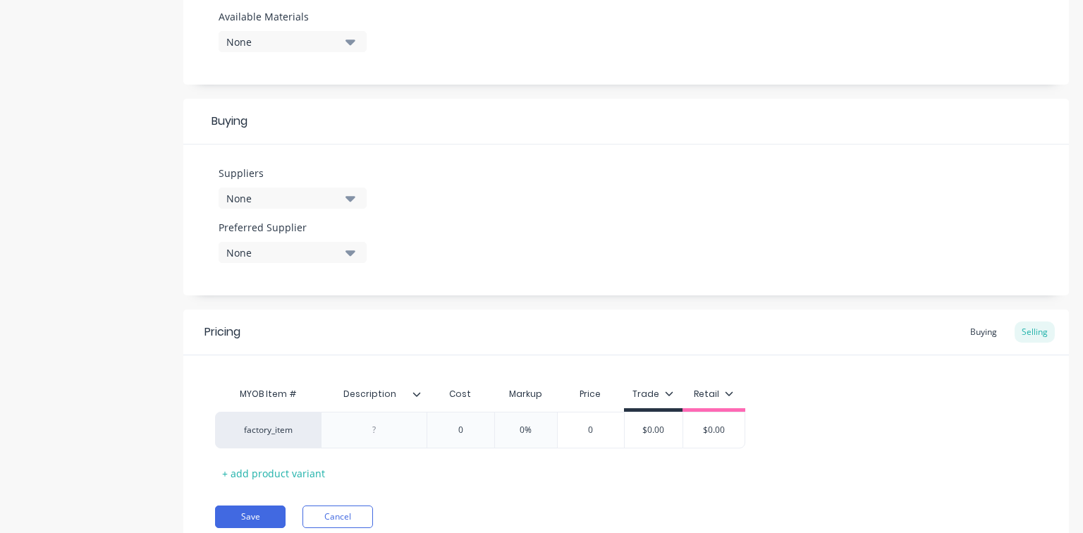
click at [349, 250] on icon "button" at bounding box center [350, 253] width 10 height 6
click at [416, 226] on div "Suppliers None Preferred Supplier None No options..." at bounding box center [626, 220] width 886 height 151
click at [355, 197] on icon "button" at bounding box center [350, 198] width 10 height 16
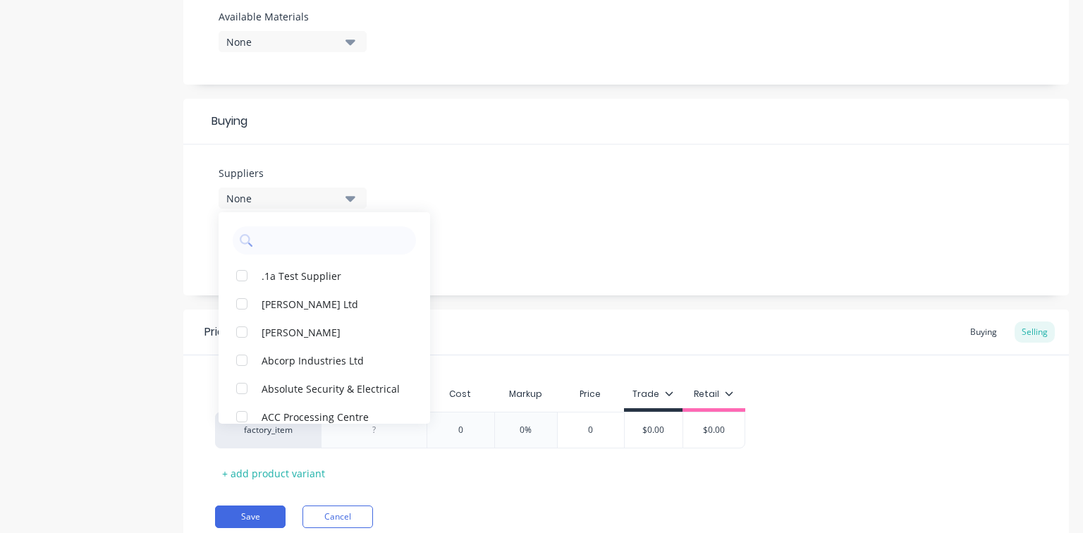
click at [413, 169] on div "Suppliers None .1a Test Supplier [PERSON_NAME] Ltd Aardee Joinery Abcorp Indust…" at bounding box center [626, 220] width 886 height 151
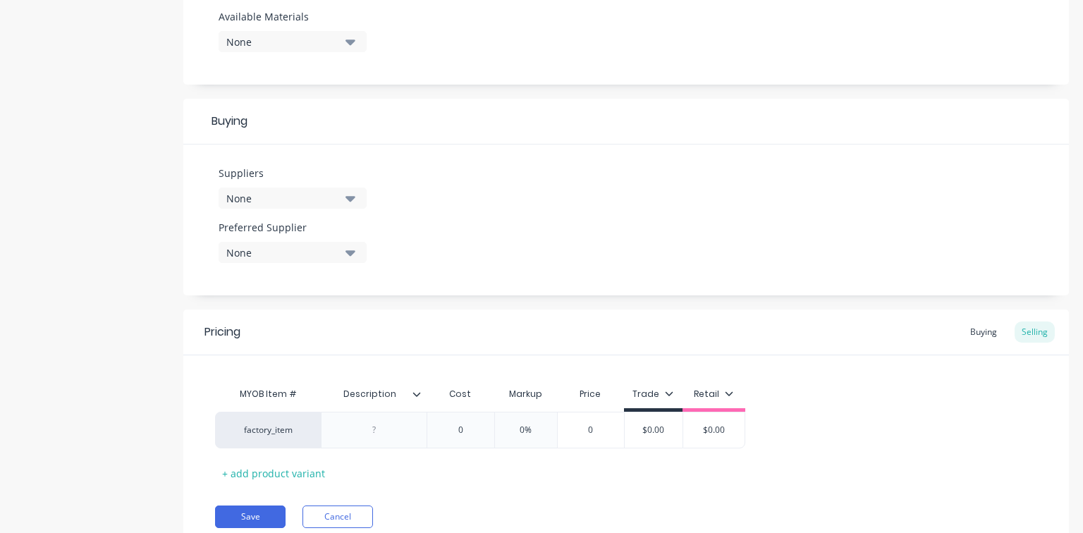
click at [350, 251] on icon "button" at bounding box center [350, 253] width 10 height 6
click at [292, 299] on Supplier "text" at bounding box center [333, 295] width 149 height 28
type Supplier "Bullet"
click at [417, 236] on div "Suppliers None Preferred Supplier None Bullet No options..." at bounding box center [626, 220] width 886 height 151
click at [350, 191] on icon "button" at bounding box center [350, 198] width 10 height 16
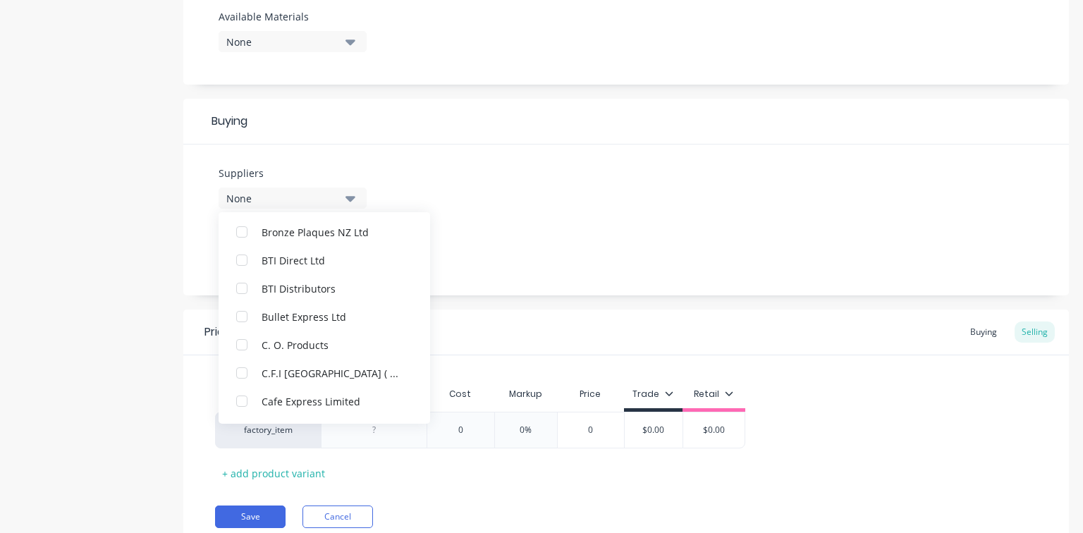
scroll to position [2087, 0]
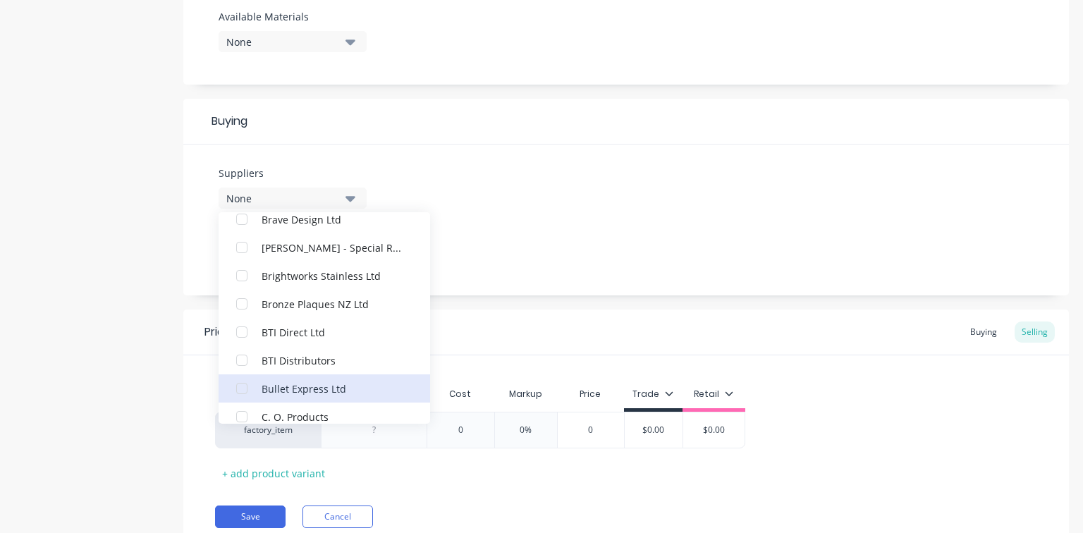
click at [312, 384] on div "Bullet Express Ltd" at bounding box center [332, 388] width 141 height 15
type textarea "x"
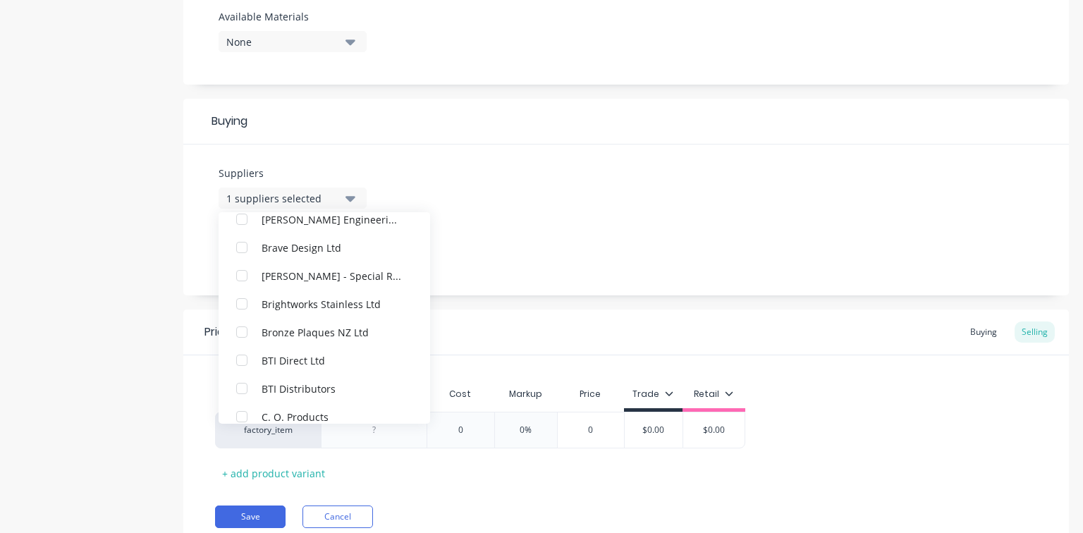
scroll to position [0, 0]
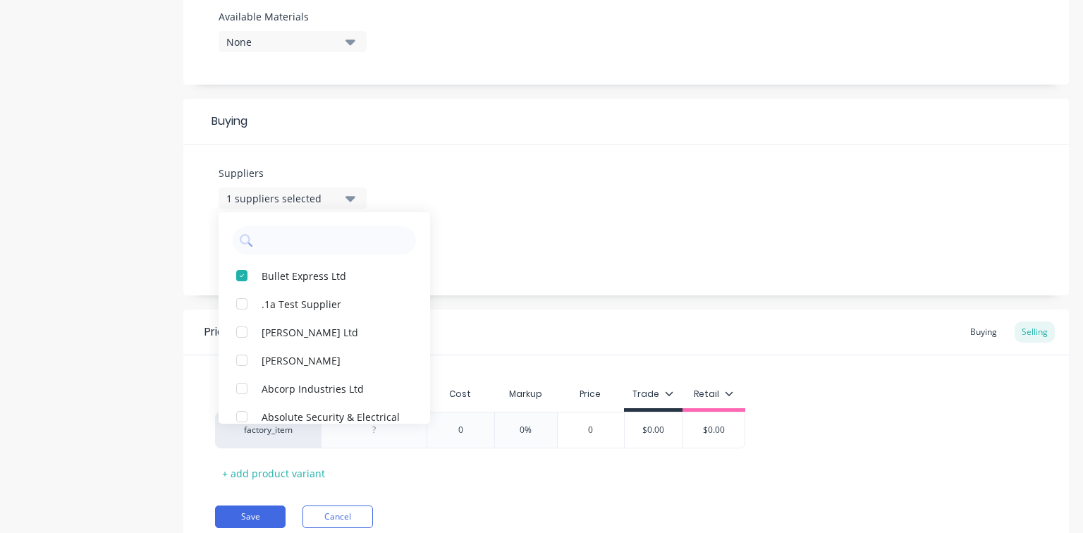
click at [575, 141] on div "Buying" at bounding box center [626, 122] width 886 height 46
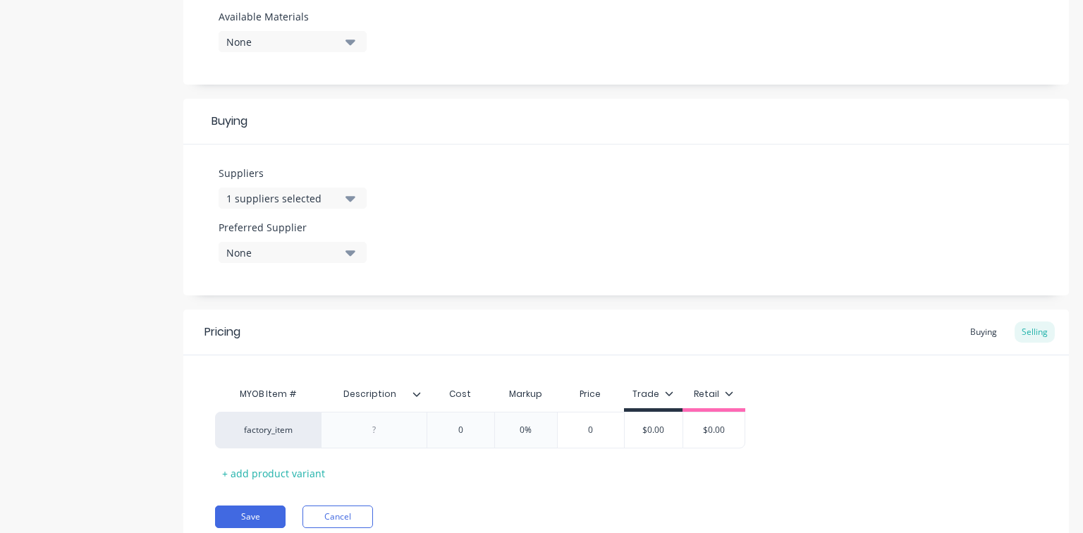
click at [353, 252] on icon "button" at bounding box center [350, 253] width 10 height 6
click at [302, 298] on Supplier "Bullet" at bounding box center [333, 295] width 149 height 28
type Supplier "B"
click at [235, 328] on div "button" at bounding box center [242, 330] width 28 height 28
type textarea "x"
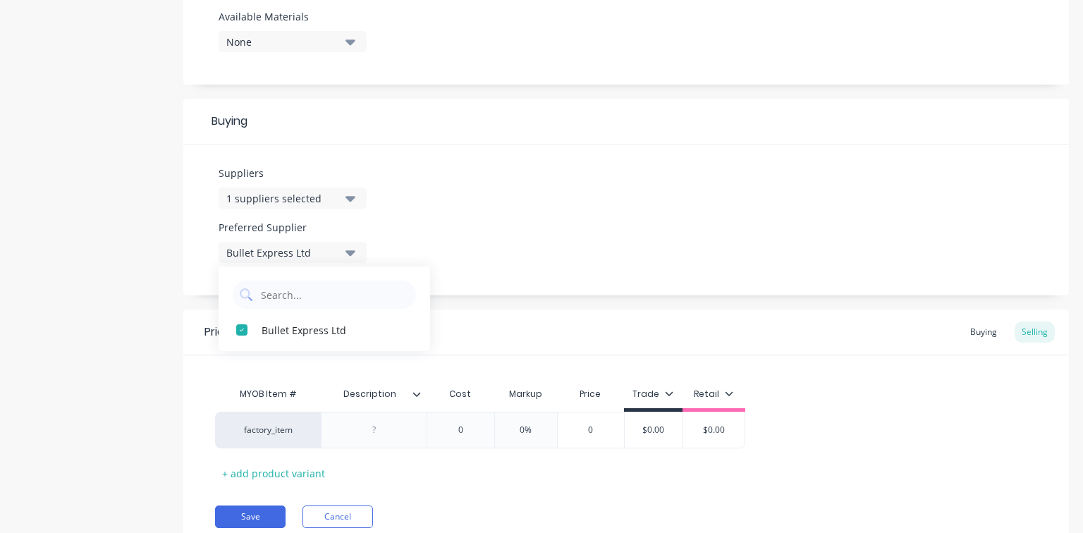
click at [558, 234] on div "Suppliers 1 suppliers selected Preferred Supplier Bullet Express Ltd Bullet Exp…" at bounding box center [626, 220] width 886 height 151
click at [357, 194] on button "1 suppliers selected" at bounding box center [293, 198] width 148 height 21
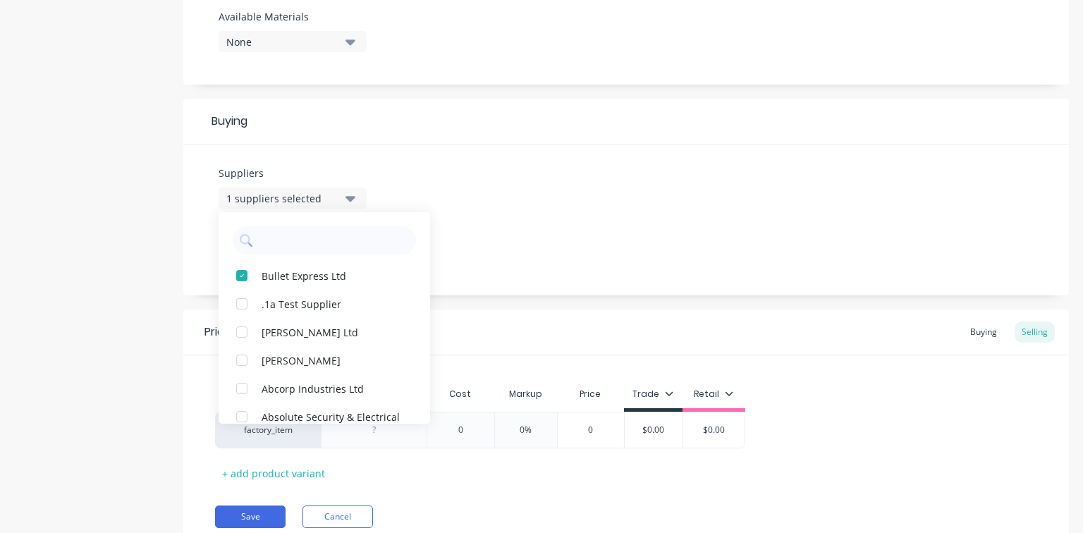
click at [321, 235] on input "text" at bounding box center [333, 240] width 149 height 28
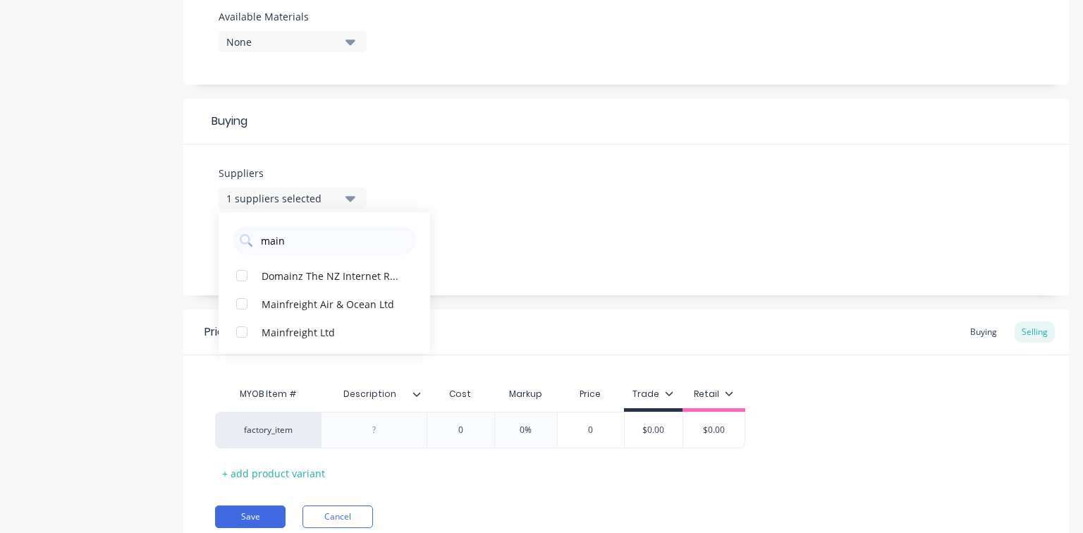
type input "main"
click at [291, 331] on div "Mainfreight Ltd" at bounding box center [332, 331] width 141 height 15
type textarea "x"
drag, startPoint x: 306, startPoint y: 243, endPoint x: 251, endPoint y: 240, distance: 55.0
click at [251, 240] on div "main" at bounding box center [324, 240] width 183 height 28
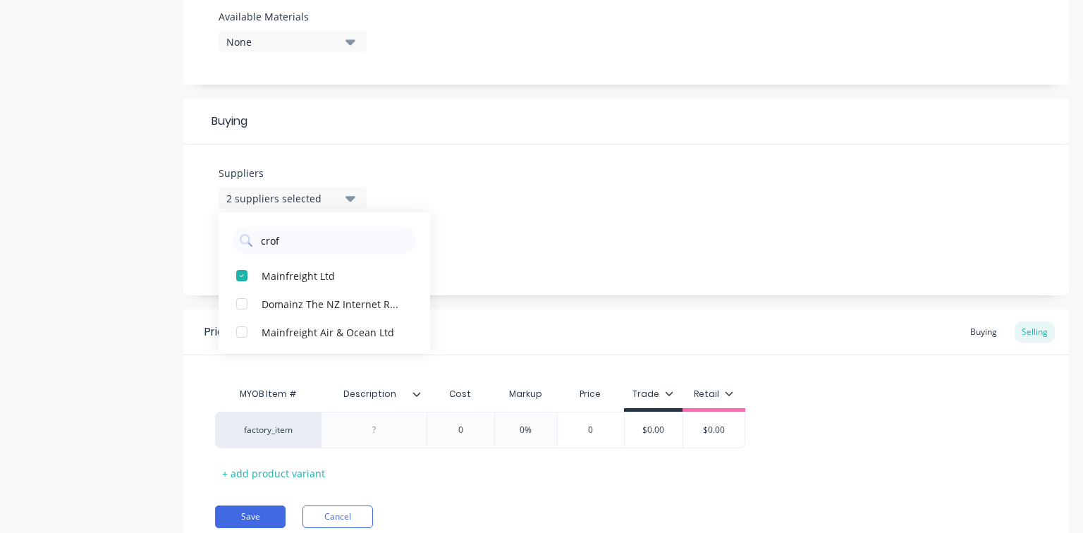
type input "croft"
click at [240, 273] on div "button" at bounding box center [242, 276] width 28 height 28
type textarea "x"
type input "croft"
click at [474, 200] on div "Suppliers 3 suppliers selected croft Croft Combined Carriers Ltd Woodcroft Indu…" at bounding box center [626, 220] width 886 height 151
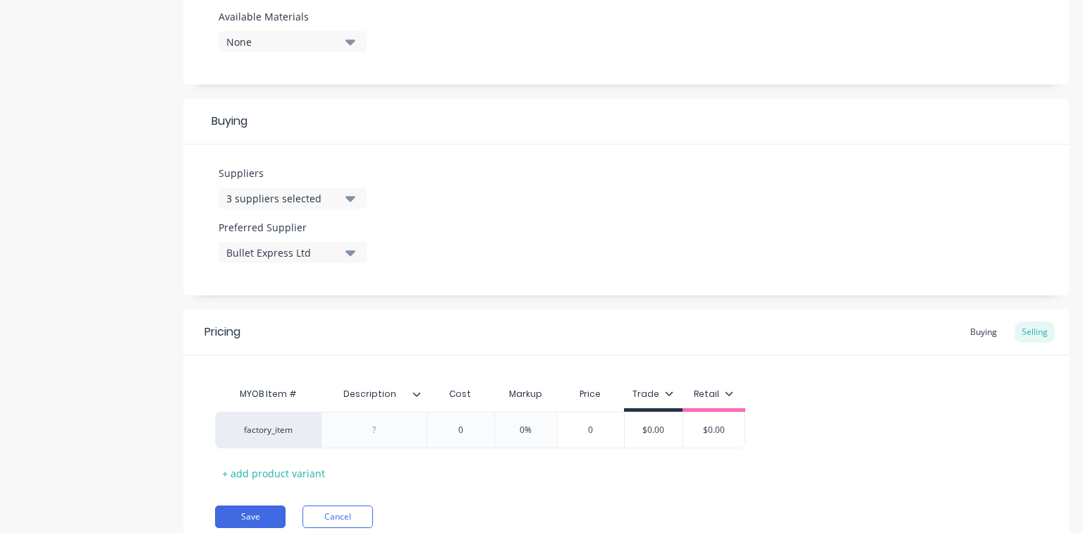
click at [349, 197] on icon "button" at bounding box center [350, 199] width 10 height 6
click at [373, 189] on div "Suppliers 3 suppliers selected croft Croft Combined Carriers Ltd Woodcroft Indu…" at bounding box center [626, 220] width 886 height 151
click at [352, 195] on icon "button" at bounding box center [350, 198] width 10 height 16
drag, startPoint x: 299, startPoint y: 235, endPoint x: 226, endPoint y: 190, distance: 86.1
click at [196, 235] on div "Suppliers 3 suppliers selected croft Croft Combined Carriers Ltd Woodcroft Indu…" at bounding box center [626, 220] width 886 height 151
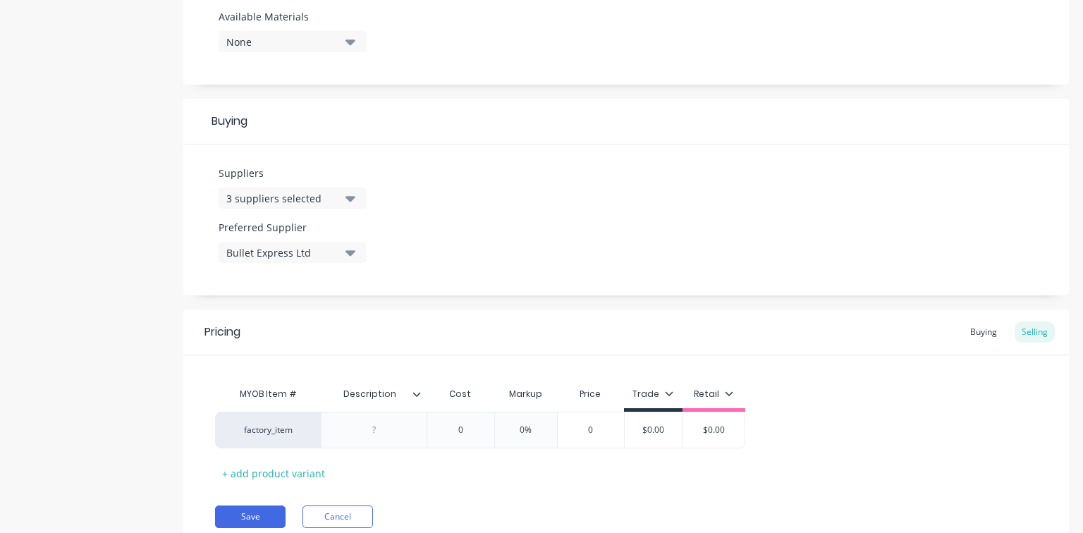
click at [341, 197] on button "3 suppliers selected" at bounding box center [293, 198] width 148 height 21
drag, startPoint x: 316, startPoint y: 240, endPoint x: 243, endPoint y: 226, distance: 73.8
click at [242, 231] on div "croft" at bounding box center [324, 240] width 183 height 28
type input "N"
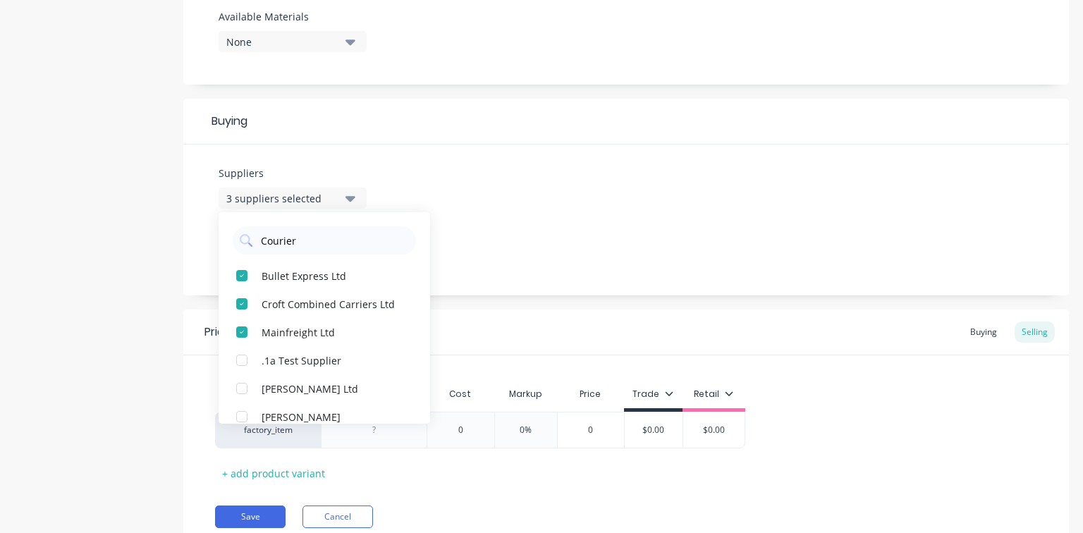
type input "Couriers"
click at [241, 332] on div "button" at bounding box center [242, 332] width 28 height 28
type textarea "x"
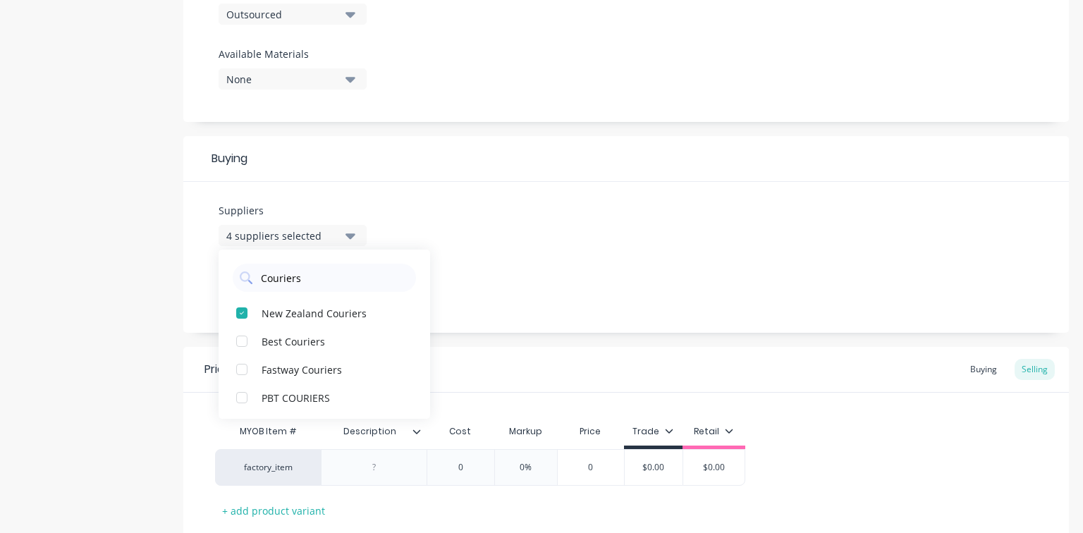
scroll to position [505, 0]
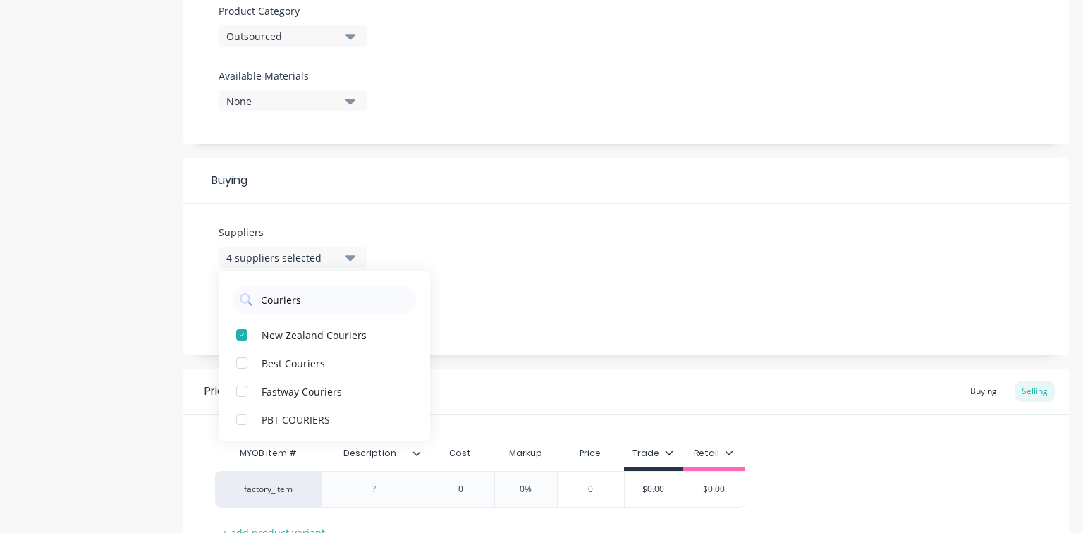
drag, startPoint x: 319, startPoint y: 300, endPoint x: 214, endPoint y: 288, distance: 105.0
click at [219, 298] on div "Couriers" at bounding box center [325, 295] width 212 height 35
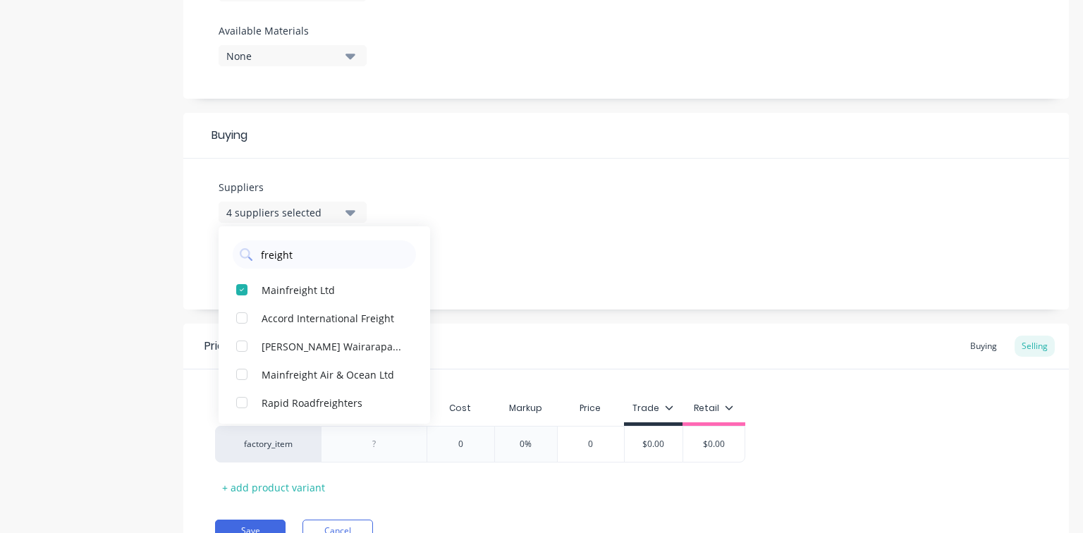
scroll to position [561, 0]
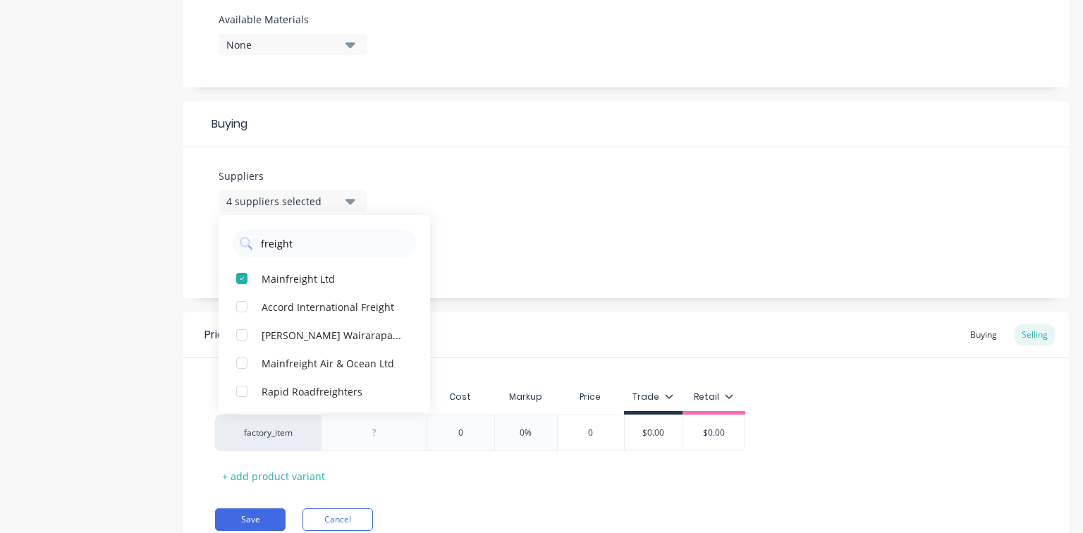
drag, startPoint x: 316, startPoint y: 243, endPoint x: 235, endPoint y: 243, distance: 81.1
click at [235, 243] on div "freight" at bounding box center [324, 243] width 183 height 28
type input "East"
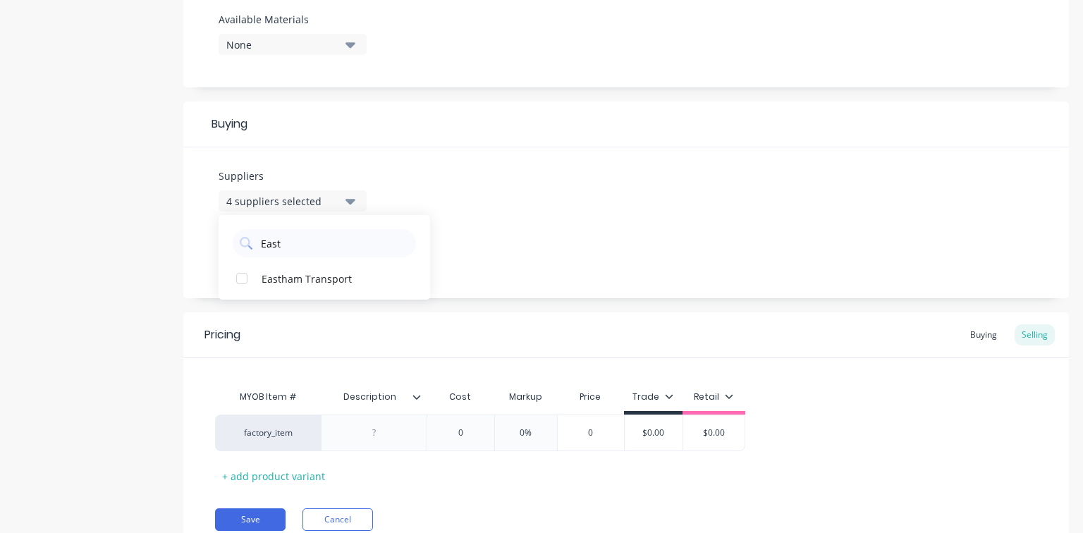
click at [244, 278] on div "button" at bounding box center [242, 278] width 28 height 28
type textarea "x"
type input "East"
click at [526, 203] on div "Suppliers 5 suppliers selected East Eastham Transport Preferred Supplier Bullet…" at bounding box center [626, 222] width 886 height 151
click at [355, 202] on button "5 suppliers selected" at bounding box center [293, 200] width 148 height 21
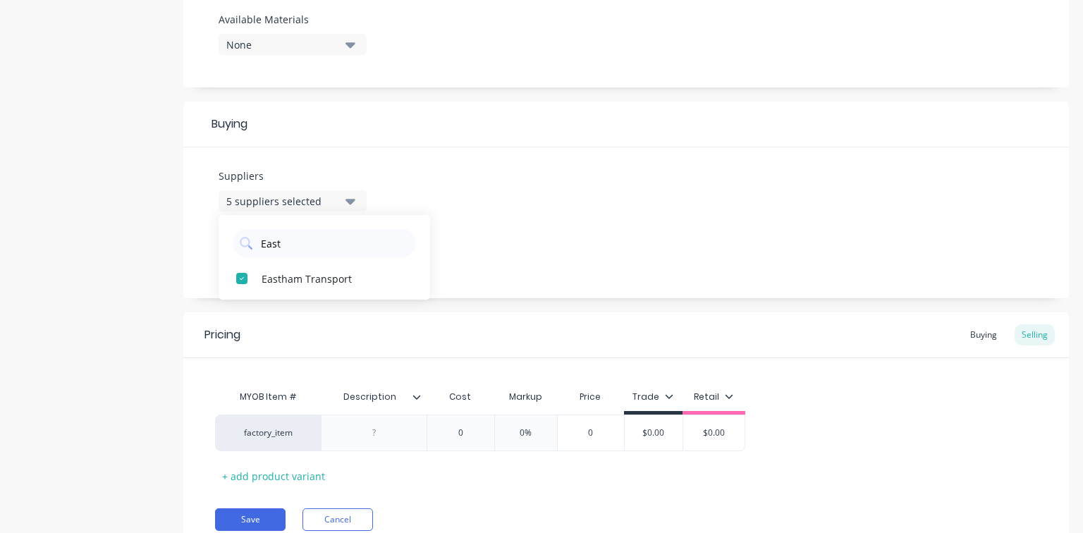
click at [527, 177] on div "Suppliers 5 suppliers selected East Eastham Transport Preferred Supplier Bullet…" at bounding box center [626, 222] width 886 height 151
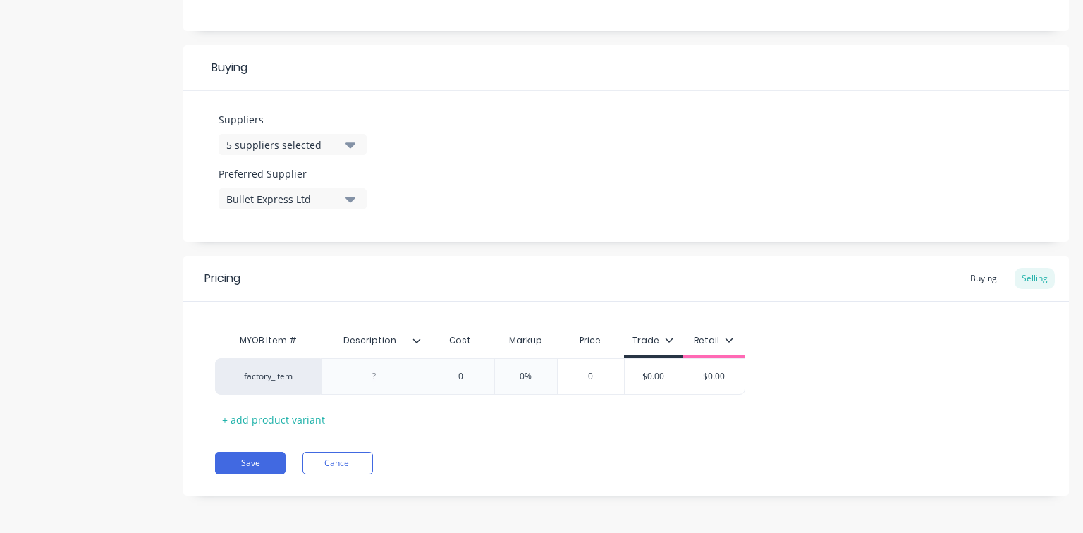
click at [976, 278] on div "Buying" at bounding box center [983, 278] width 41 height 21
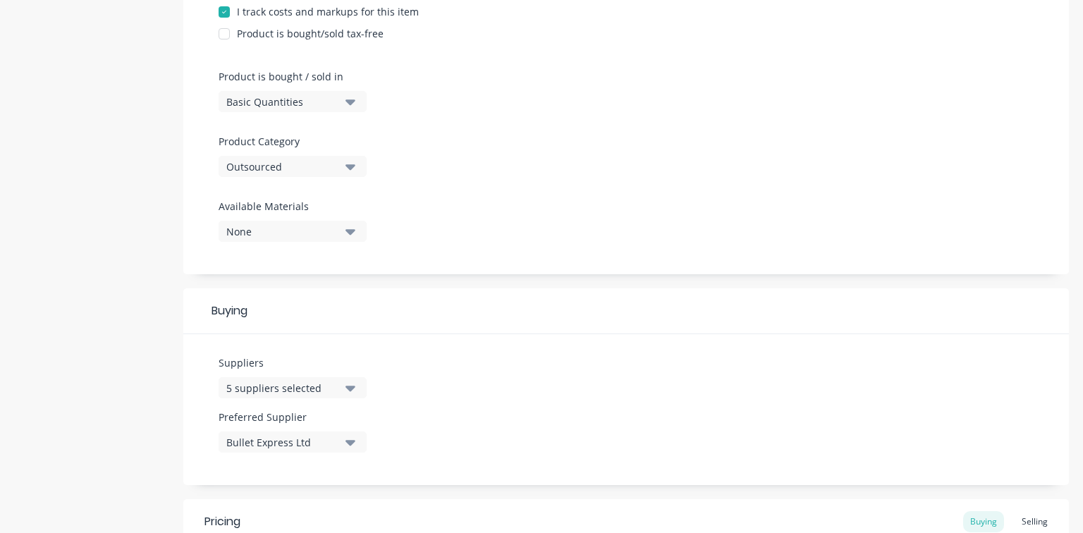
scroll to position [395, 0]
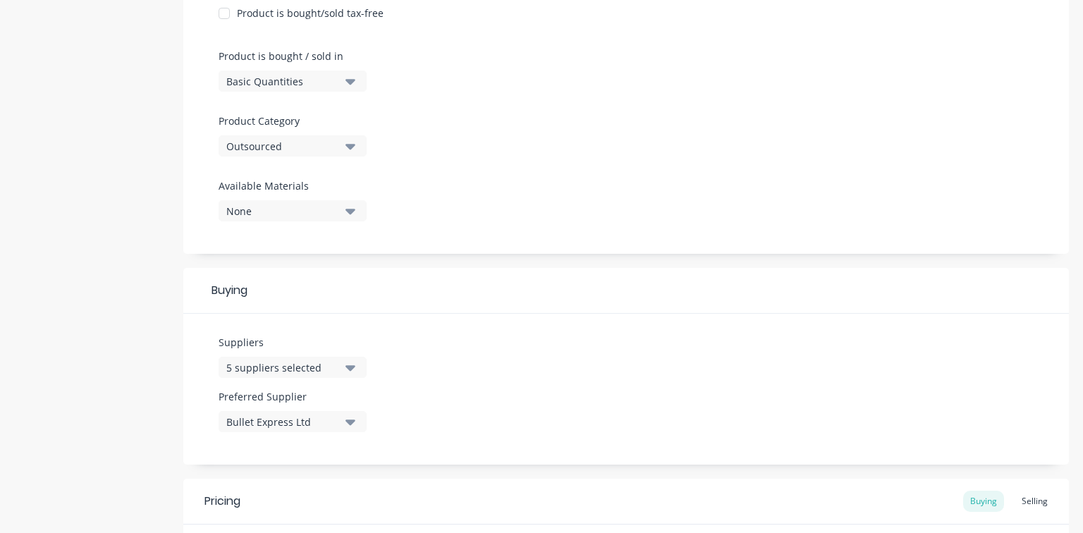
click at [347, 367] on icon "button" at bounding box center [350, 368] width 10 height 16
click at [240, 446] on div "button" at bounding box center [242, 445] width 28 height 28
type textarea "x"
drag, startPoint x: 296, startPoint y: 406, endPoint x: 245, endPoint y: 406, distance: 51.5
click at [245, 406] on div "East" at bounding box center [324, 410] width 183 height 28
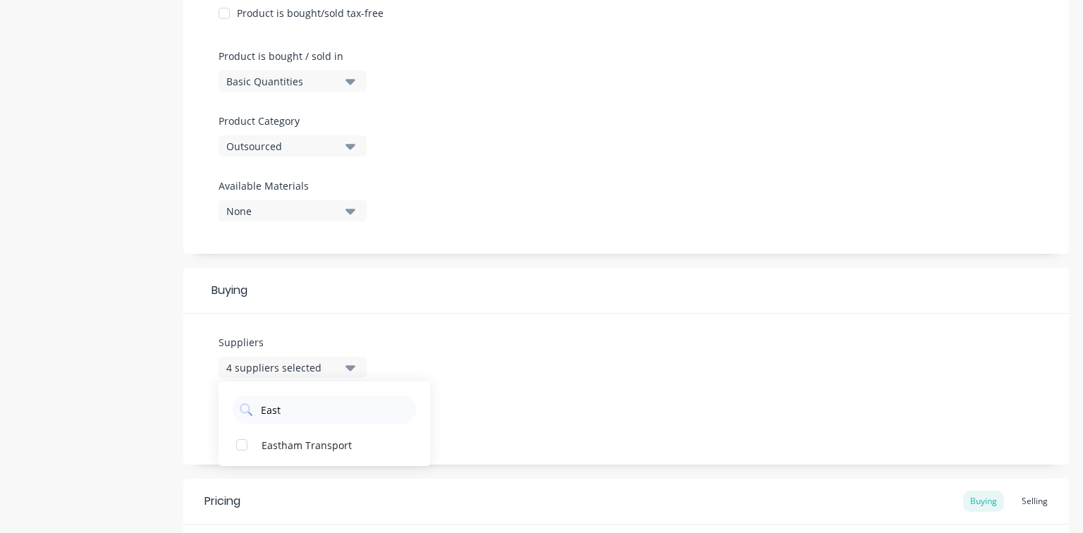
click at [350, 367] on icon "button" at bounding box center [350, 368] width 10 height 6
drag, startPoint x: 299, startPoint y: 416, endPoint x: 217, endPoint y: 409, distance: 82.1
click at [214, 414] on div "Suppliers 4 suppliers selected East Eastham Transport Preferred Supplier Bullet…" at bounding box center [626, 389] width 886 height 151
click at [300, 369] on div "4 suppliers selected" at bounding box center [282, 367] width 113 height 15
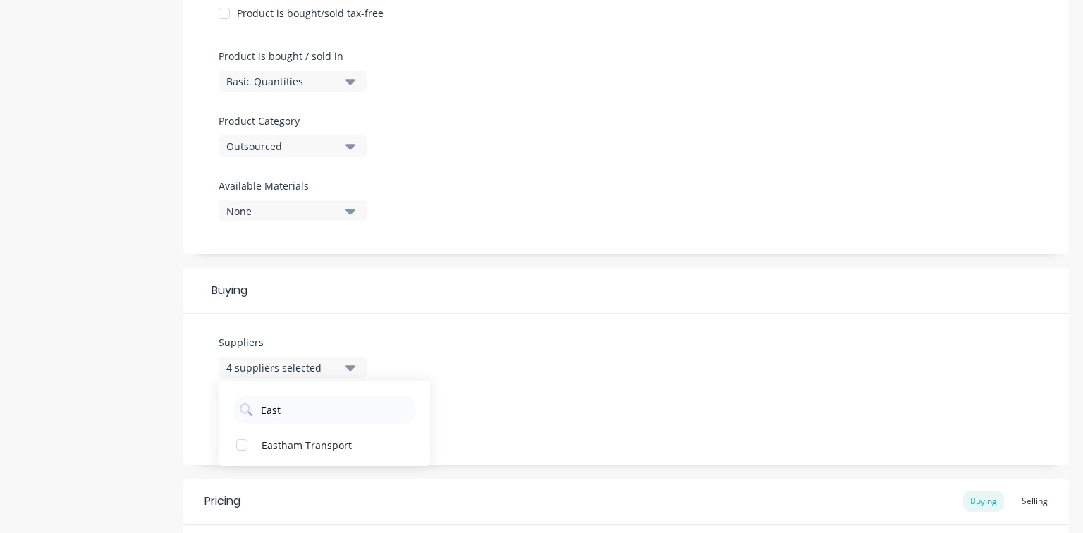
drag, startPoint x: 297, startPoint y: 412, endPoint x: 224, endPoint y: 406, distance: 72.8
click at [224, 406] on div "East" at bounding box center [325, 405] width 212 height 35
type input "croft"
click at [240, 447] on div "button" at bounding box center [242, 445] width 28 height 28
type textarea "x"
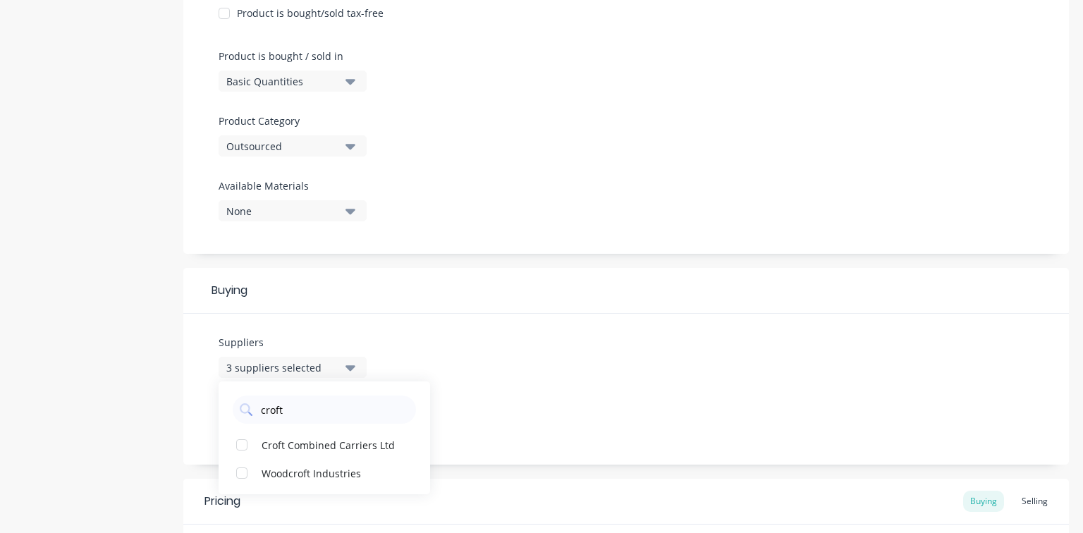
click at [290, 412] on input "croft" at bounding box center [333, 410] width 149 height 28
drag, startPoint x: 289, startPoint y: 412, endPoint x: 228, endPoint y: 412, distance: 60.6
click at [228, 412] on div "croft" at bounding box center [325, 405] width 212 height 35
type input "main"
click at [247, 443] on div "button" at bounding box center [242, 445] width 28 height 28
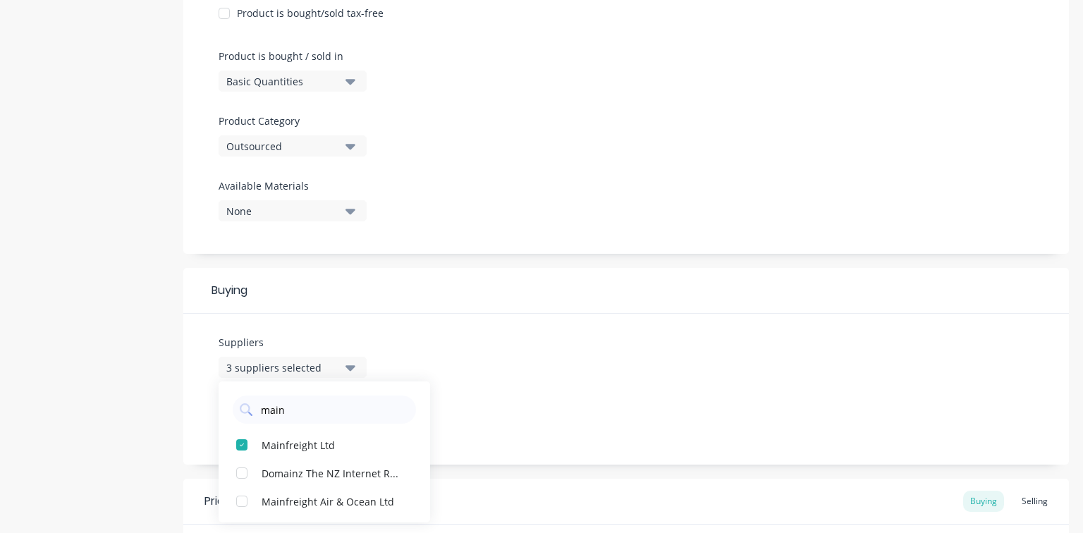
type textarea "x"
drag, startPoint x: 291, startPoint y: 412, endPoint x: 248, endPoint y: 411, distance: 43.0
click at [248, 411] on div "main" at bounding box center [324, 410] width 183 height 28
type input "cour"
click at [240, 446] on div "button" at bounding box center [242, 445] width 28 height 28
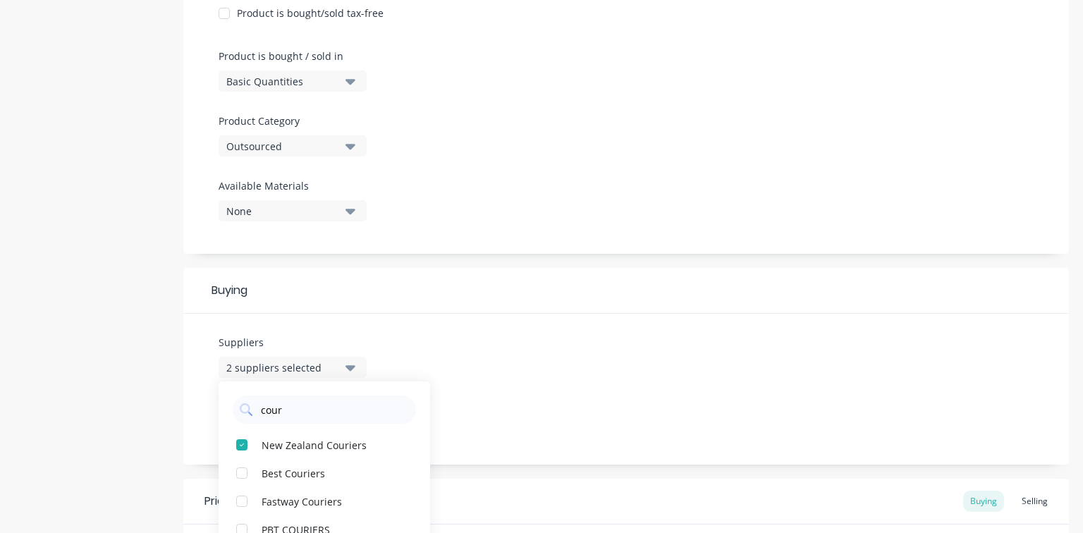
type textarea "x"
type input "cour"
click at [587, 338] on div "Suppliers 1 suppliers selected cour Best Couriers Fastway Couriers New Zealand …" at bounding box center [626, 389] width 886 height 151
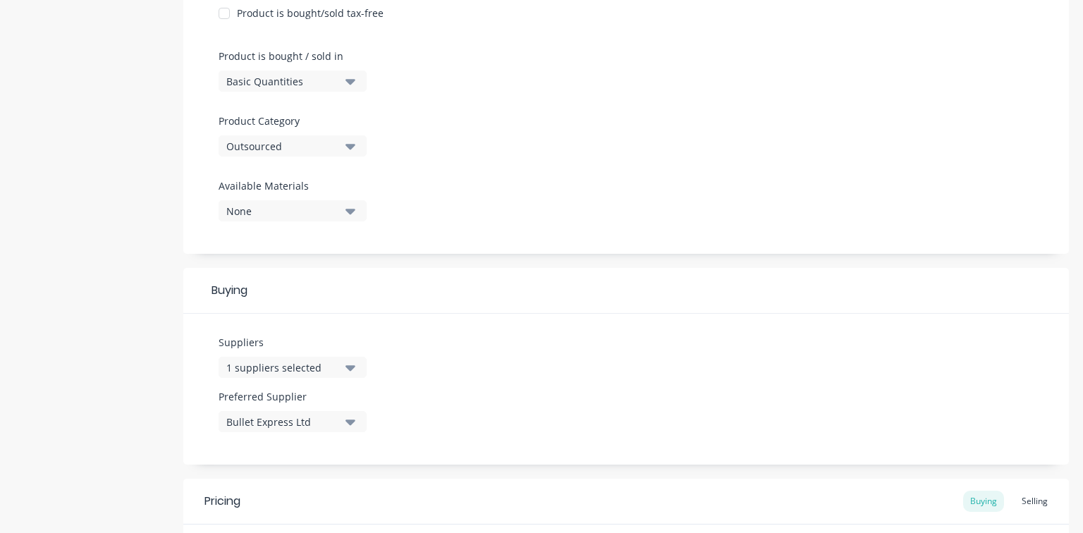
click at [574, 393] on div "Suppliers 1 suppliers selected cour Preferred Supplier Bullet Express Ltd" at bounding box center [626, 389] width 886 height 151
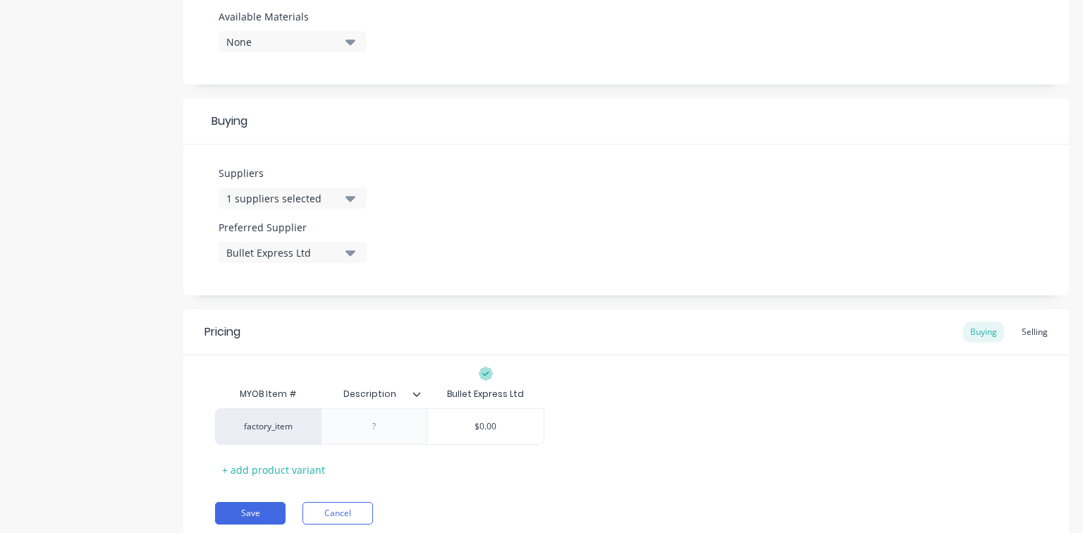
scroll to position [615, 0]
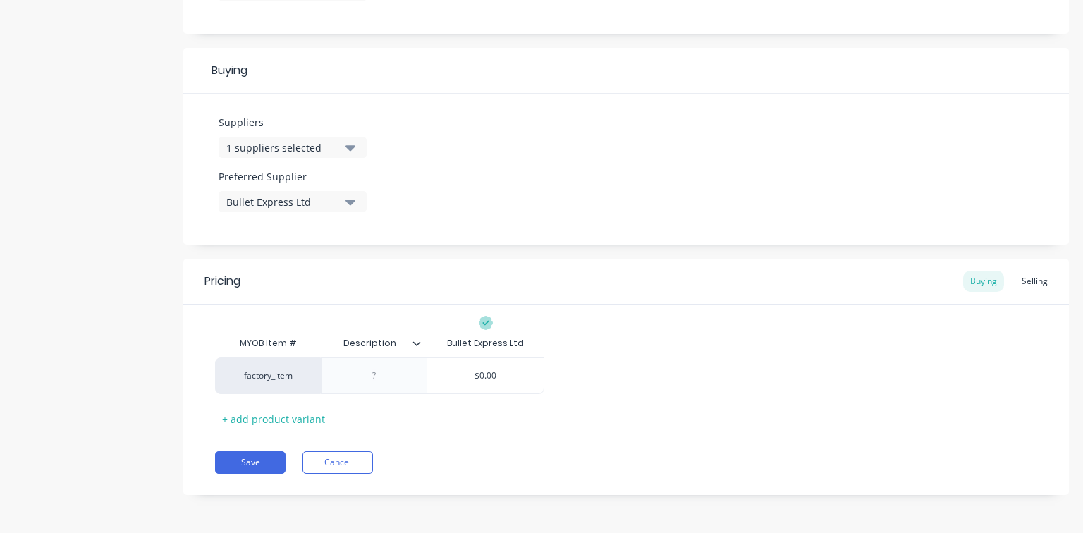
type input "$0.00"
click at [482, 371] on input "$0.00" at bounding box center [485, 375] width 116 height 13
drag, startPoint x: 468, startPoint y: 371, endPoint x: 674, endPoint y: 395, distance: 207.3
click at [668, 395] on div "MYOB Item # Description Bullet Express Ltd factory_item $0.00 $0.00 + add produ…" at bounding box center [626, 379] width 822 height 101
type textarea "x"
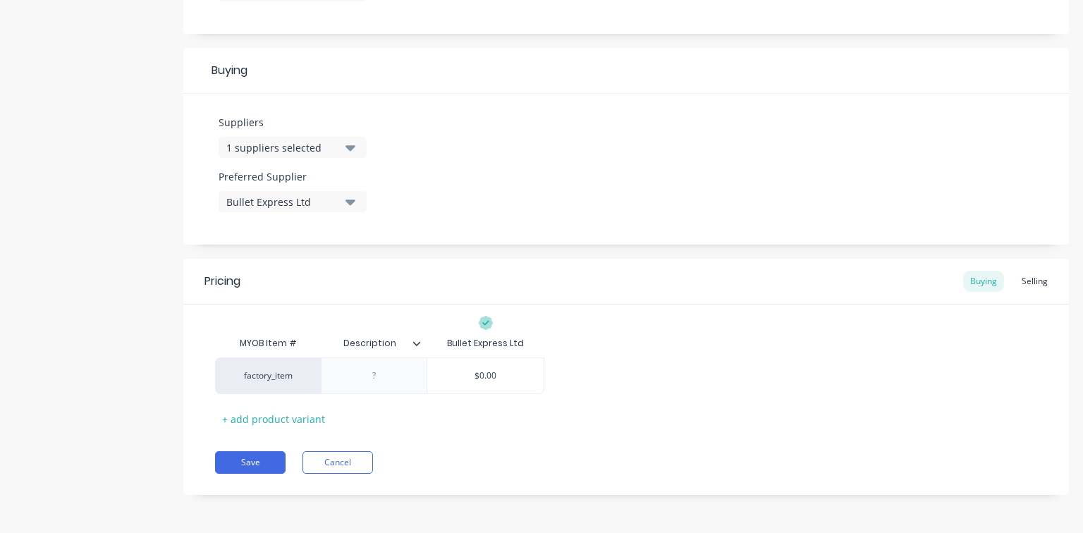
type input "3"
type textarea "x"
type input "35"
click at [1015, 279] on div "Selling" at bounding box center [1035, 281] width 40 height 21
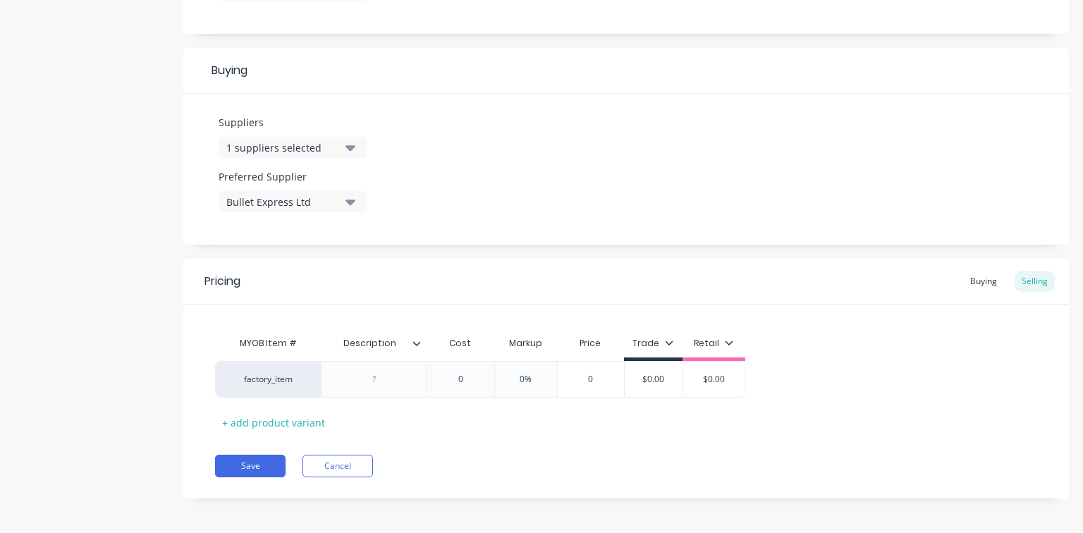
type input "0"
drag, startPoint x: 578, startPoint y: 376, endPoint x: 640, endPoint y: 375, distance: 62.1
click at [640, 375] on div "factory_item 0 0% 0 0 $0.00 $0.00" at bounding box center [480, 379] width 530 height 37
type textarea "x"
type input "3"
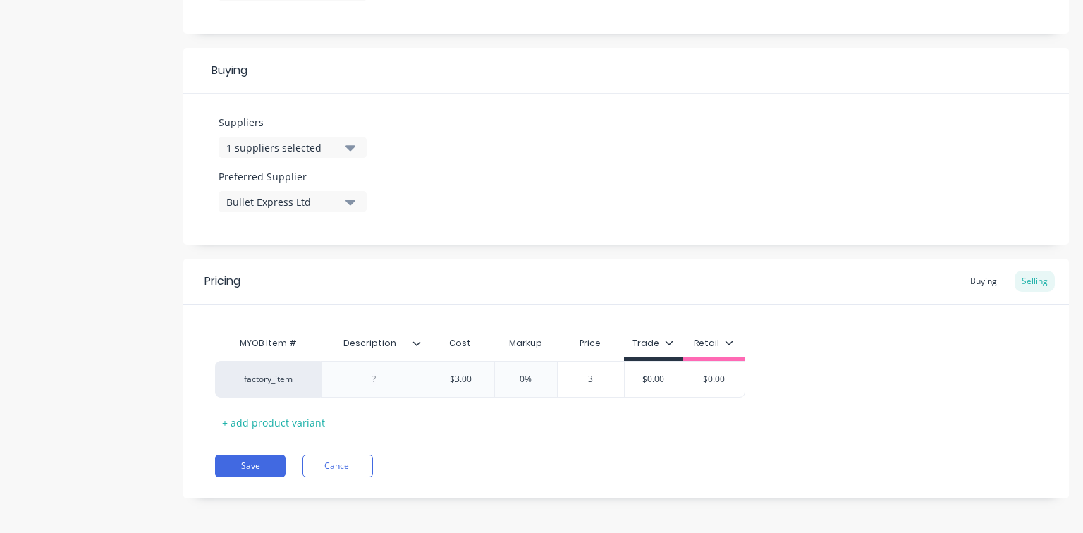
type textarea "x"
type input "35"
drag, startPoint x: 663, startPoint y: 375, endPoint x: 716, endPoint y: 379, distance: 53.0
click at [716, 379] on div "factory_item $3.00 1066.6667% $35.00 35 $0.00 $0.00 $0.00" at bounding box center [491, 379] width 553 height 37
type input "4"
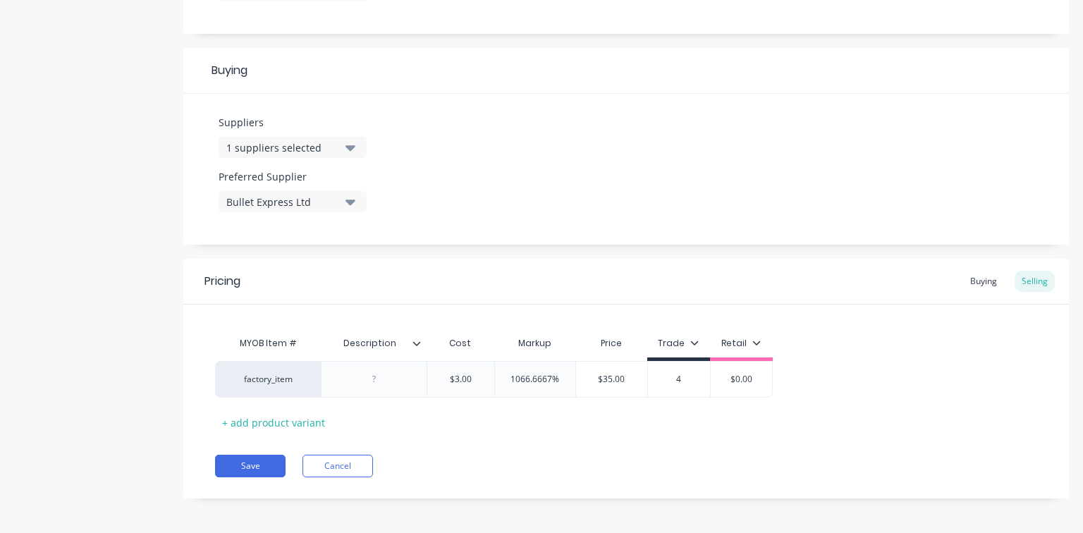
type textarea "x"
type input "45"
type textarea "x"
type input "45."
type textarea "x"
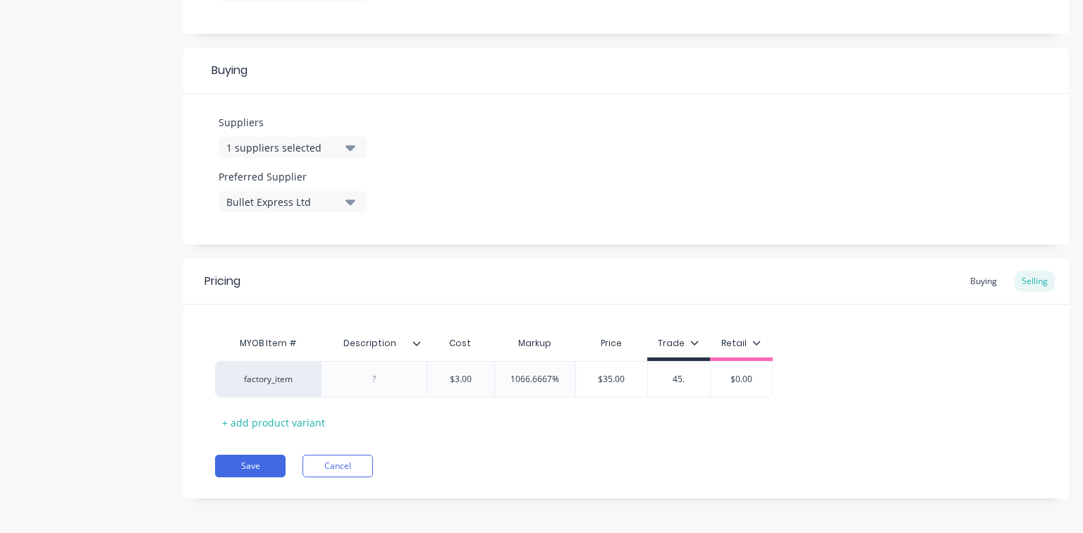
type input "45.5"
type textarea "x"
type input "45.50"
click at [847, 380] on div "factory_item $3.00 1066.6667% $35.00 35 $45.50 45.50 $0.00" at bounding box center [626, 379] width 822 height 37
click at [866, 355] on div "MYOB Item # Description Cost Markup Price Trade Retail factory_item $3.00 1066.…" at bounding box center [626, 381] width 822 height 104
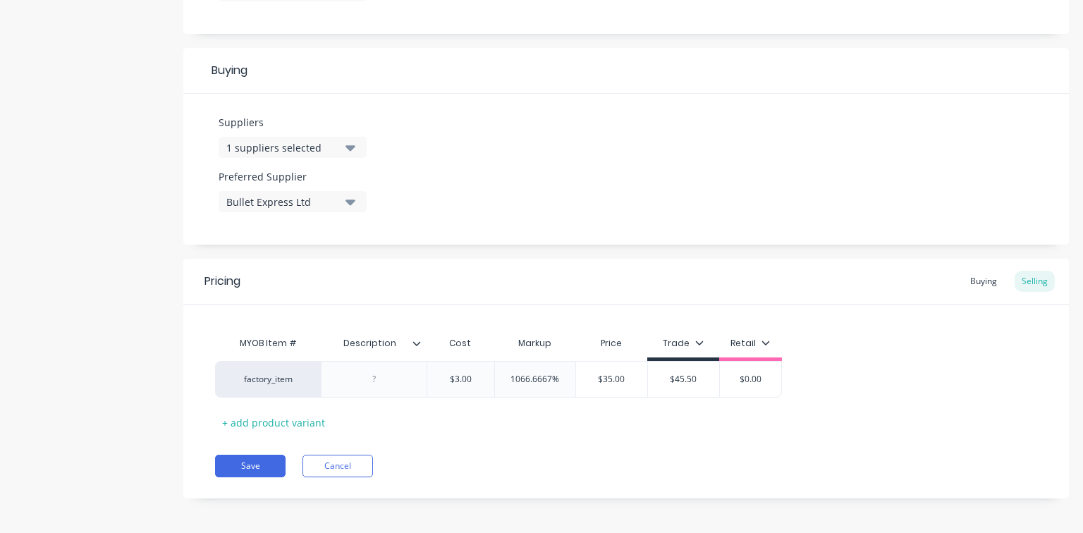
click at [383, 384] on div at bounding box center [374, 379] width 71 height 18
click at [419, 346] on icon at bounding box center [416, 343] width 8 height 8
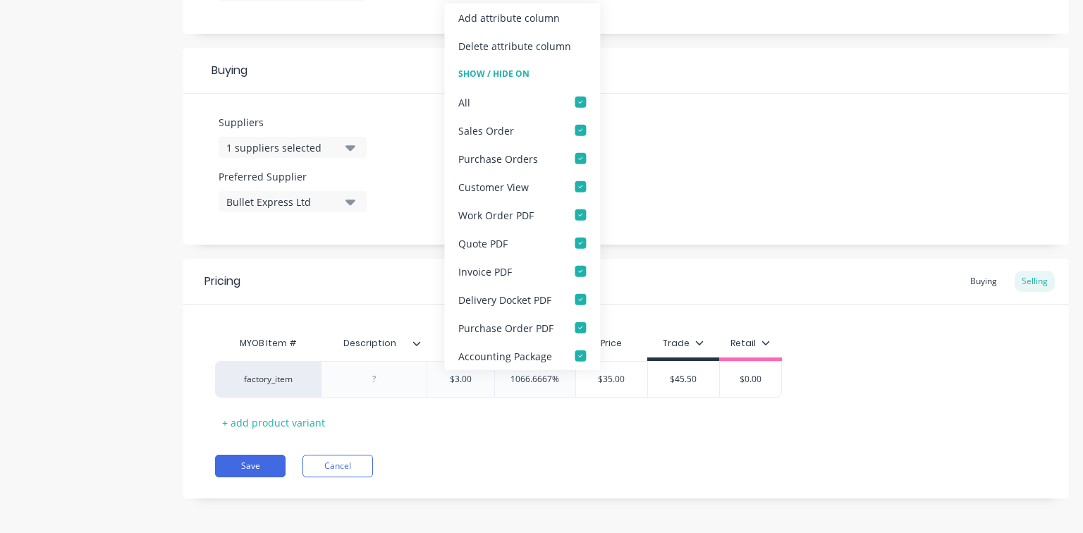
click at [479, 415] on div "MYOB Item # Description Cost Markup Price Trade Retail factory_item $3.00 1066.…" at bounding box center [626, 381] width 822 height 104
type textarea "x"
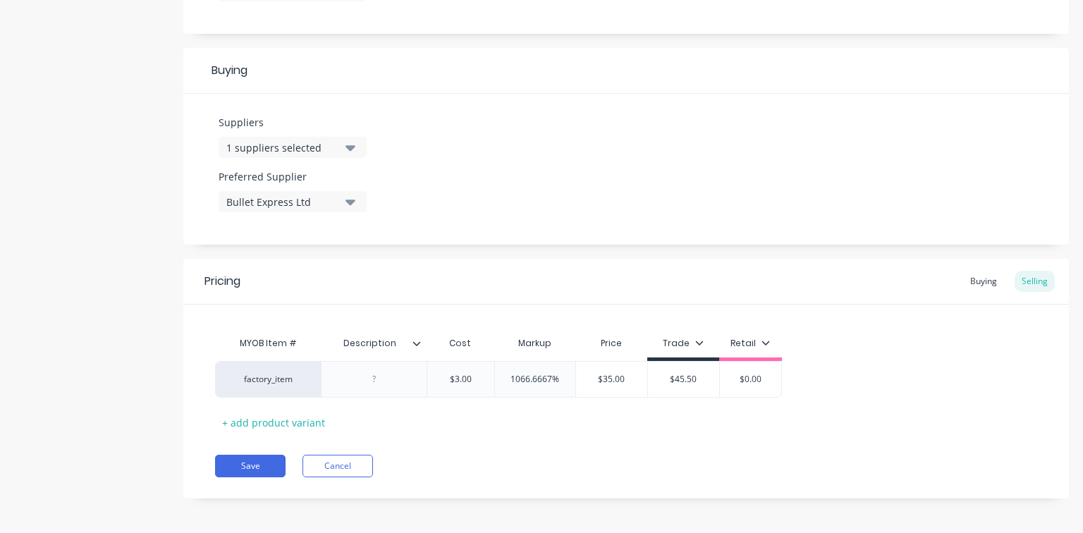
click at [393, 373] on div at bounding box center [374, 379] width 71 height 18
drag, startPoint x: 358, startPoint y: 378, endPoint x: 429, endPoint y: 379, distance: 70.5
click at [429, 379] on div "factory_item $3.00 1066.6667% $35.00 35 $45.50 45.50 $0.00" at bounding box center [498, 379] width 567 height 37
type textarea "x"
type input "$3.00"
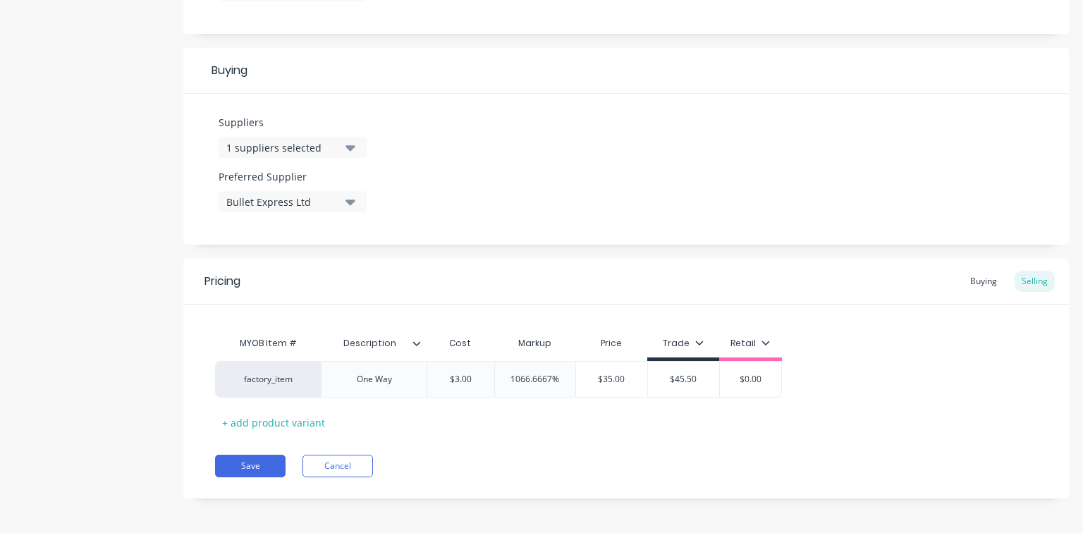
type input "1066.6667%"
type input "$35.00"
type input "$45.50"
type input "$0.00"
click at [270, 423] on div "+ add product variant" at bounding box center [273, 423] width 117 height 22
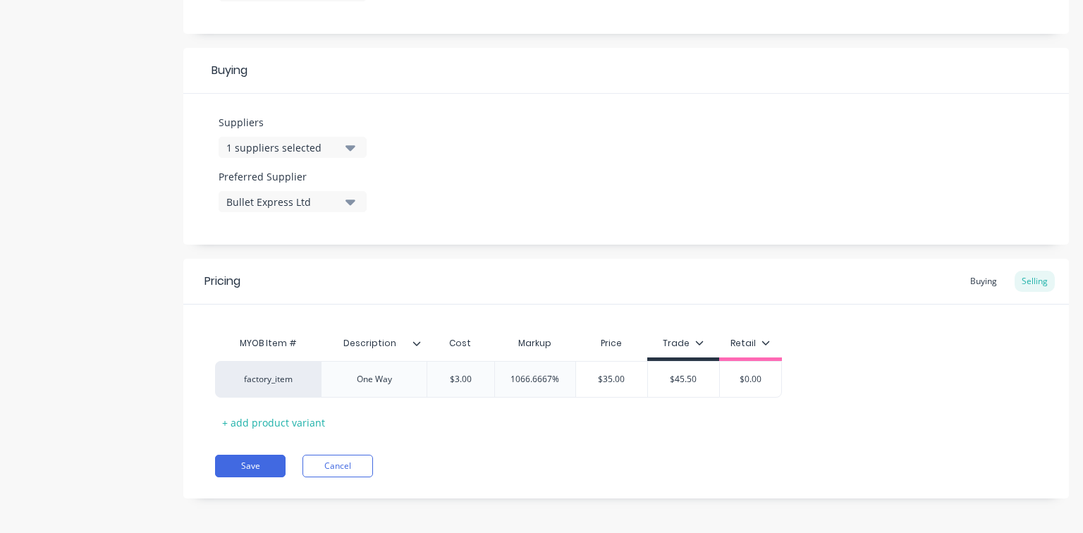
type textarea "x"
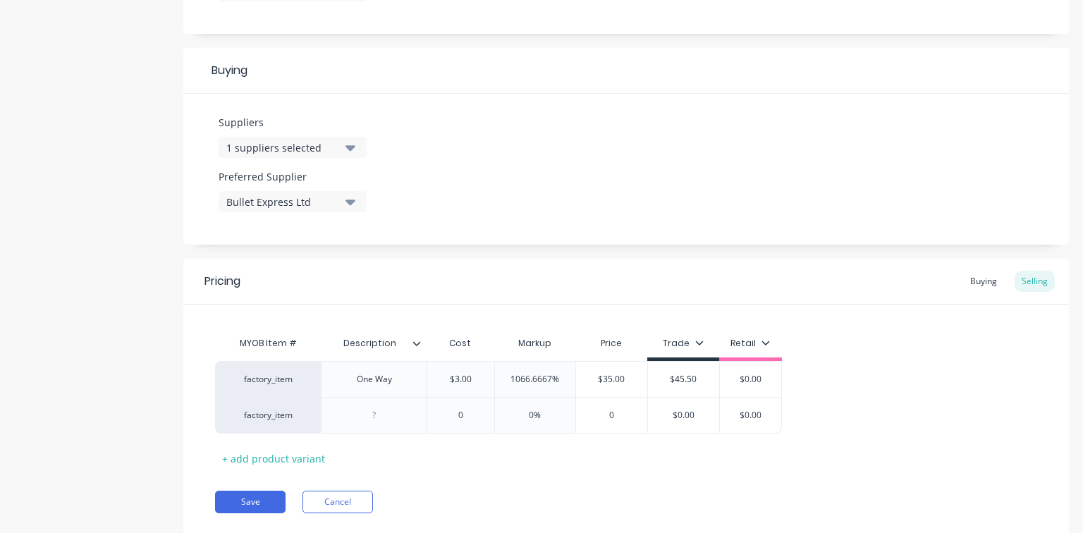
click at [365, 411] on div at bounding box center [374, 415] width 71 height 18
click at [392, 381] on div "One Way" at bounding box center [378, 379] width 71 height 18
type textarea "x"
click at [845, 338] on div "MYOB Item # Description Cost Markup Price Trade Retail factory_item One Way $3.…" at bounding box center [626, 399] width 822 height 140
click at [974, 278] on div "Buying" at bounding box center [983, 281] width 41 height 21
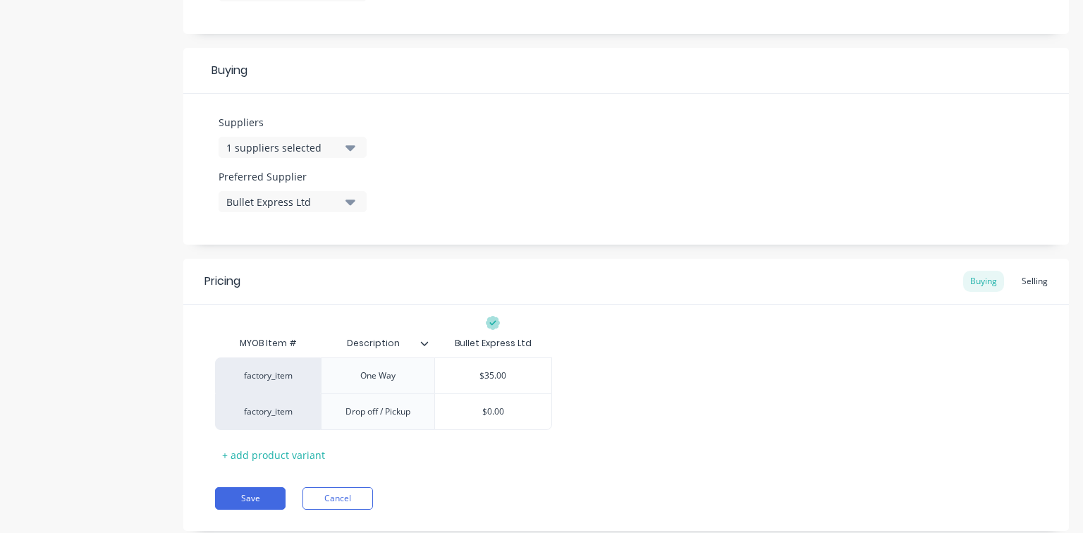
type input "$0.00"
drag, startPoint x: 470, startPoint y: 409, endPoint x: 546, endPoint y: 408, distance: 75.5
click at [546, 408] on input "$0.00" at bounding box center [493, 411] width 116 height 13
type textarea "x"
type input "4"
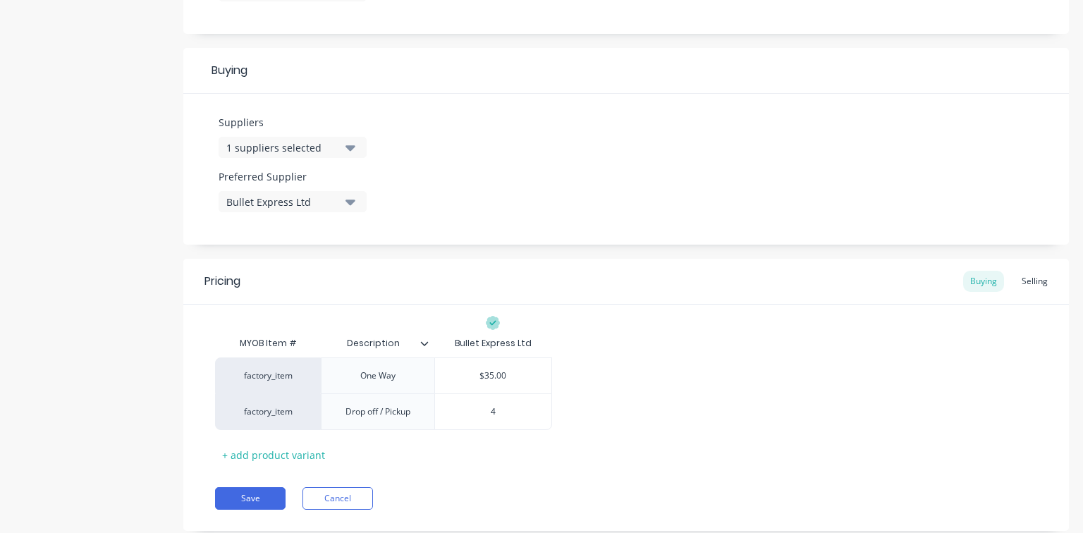
type textarea "x"
type input "45"
drag, startPoint x: 1035, startPoint y: 276, endPoint x: 1026, endPoint y: 276, distance: 9.2
click at [1035, 276] on div "Selling" at bounding box center [1035, 281] width 40 height 21
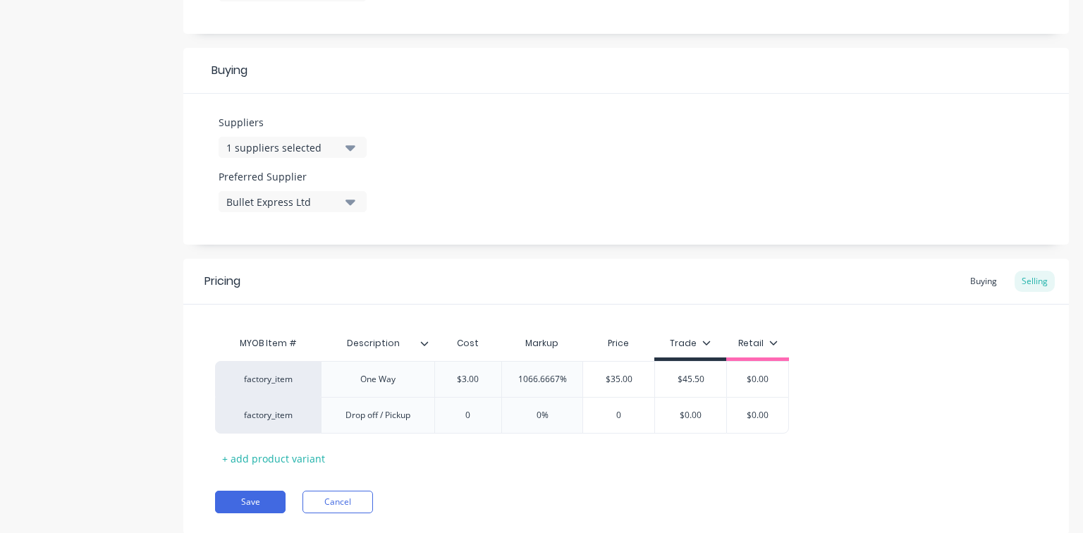
drag, startPoint x: 491, startPoint y: 378, endPoint x: 413, endPoint y: 378, distance: 77.6
click at [413, 378] on div "factory_item One Way $3.00 $3.00 1066.6667% $35.00 $45.50 $0.00" at bounding box center [502, 379] width 574 height 36
type input "3"
drag, startPoint x: 512, startPoint y: 380, endPoint x: 714, endPoint y: 360, distance: 203.3
click at [714, 361] on div "factory_item One Way $35.00 35 1066.6667% 1066.6667% $408.3333 $45.50 $0.00" at bounding box center [518, 379] width 606 height 36
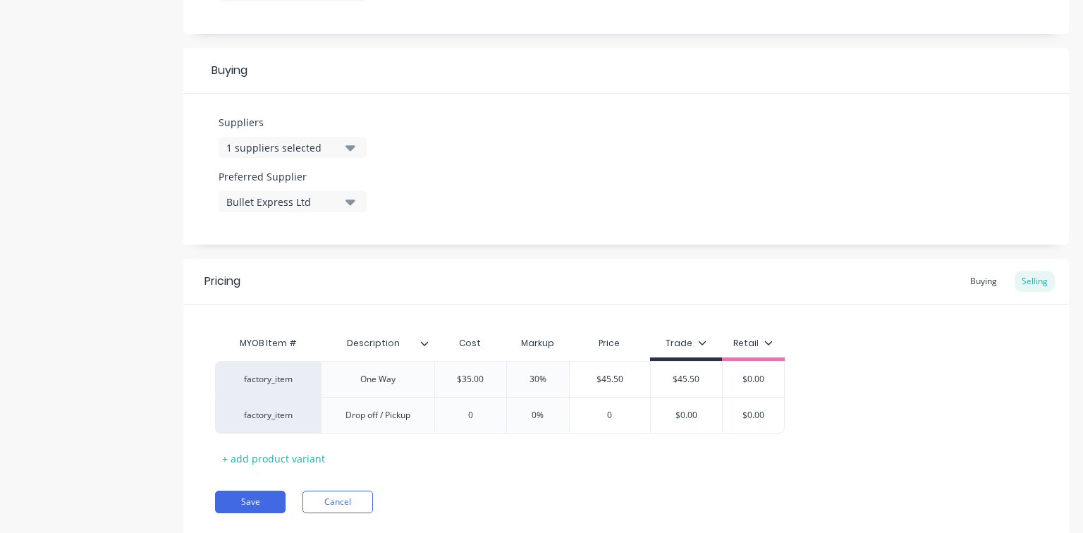
drag, startPoint x: 476, startPoint y: 415, endPoint x: 403, endPoint y: 423, distance: 73.1
click at [403, 423] on div "factory_item Drop off / Pickup 0 0 0% 0 $0.00 $0.00" at bounding box center [500, 415] width 570 height 37
drag, startPoint x: 663, startPoint y: 414, endPoint x: 709, endPoint y: 412, distance: 45.2
click at [709, 412] on input "$0.00" at bounding box center [686, 415] width 71 height 13
click at [841, 425] on div "factory_item One Way $35.00 35 30% 30 $45.50 $45.50 $45.50 $45.50 $0.00 $0.00 f…" at bounding box center [626, 397] width 822 height 73
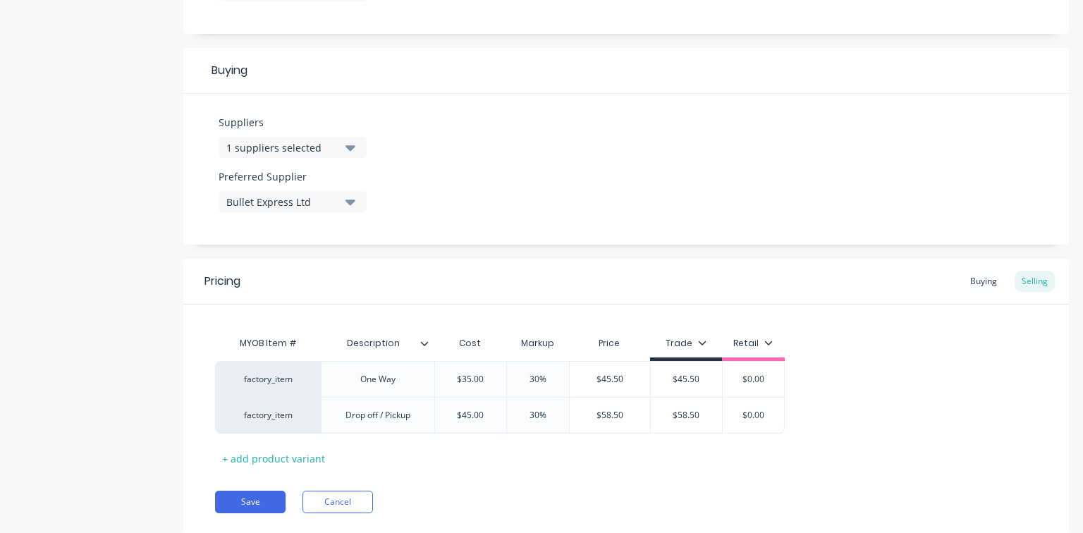
drag, startPoint x: 736, startPoint y: 376, endPoint x: 852, endPoint y: 376, distance: 116.3
click at [852, 376] on div "factory_item One Way $35.00 35 30% 30 $45.50 $45.50 $45.50 $45.50 $0.00 $0.00 f…" at bounding box center [626, 397] width 822 height 73
drag, startPoint x: 737, startPoint y: 414, endPoint x: 820, endPoint y: 419, distance: 83.3
click at [820, 419] on div "factory_item One Way $35.00 35 30% 30 $45.50 $45.50 $45.50 $45.50 $50.00 50 fac…" at bounding box center [626, 397] width 822 height 73
click at [486, 466] on div "MYOB Item # Description Cost Markup Price Trade Retail factory_item One Way $35…" at bounding box center [626, 399] width 822 height 140
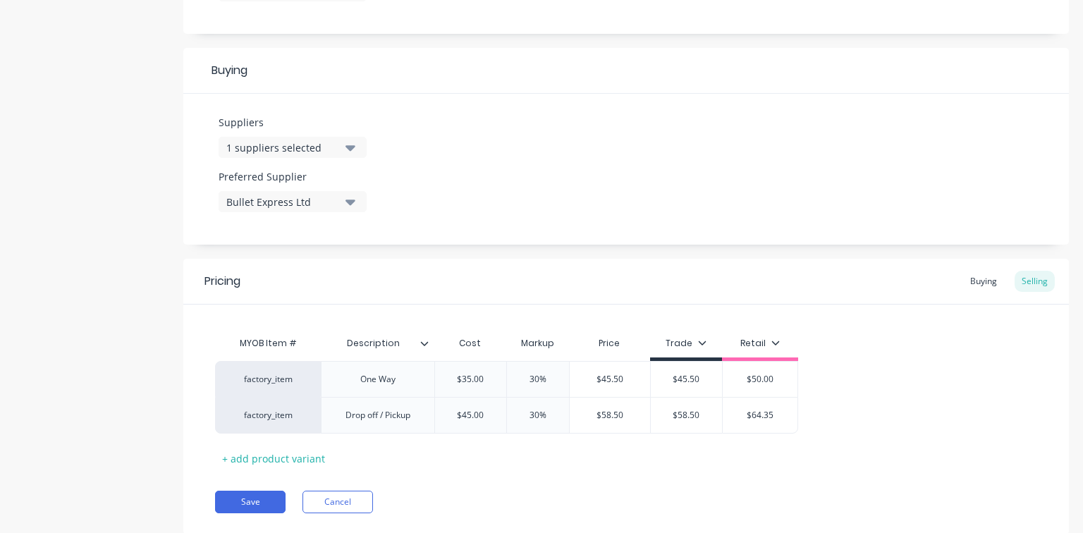
click at [882, 424] on div "factory_item One Way $35.00 35 30% 30 $45.50 $45.50 $45.50 $45.50 $50.00 50 fac…" at bounding box center [626, 397] width 822 height 73
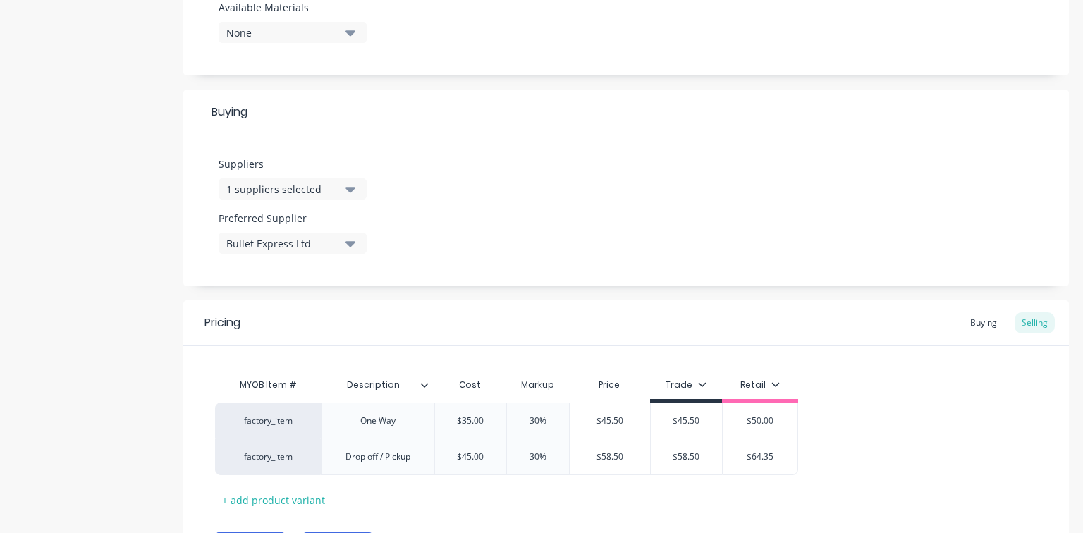
scroll to position [654, 0]
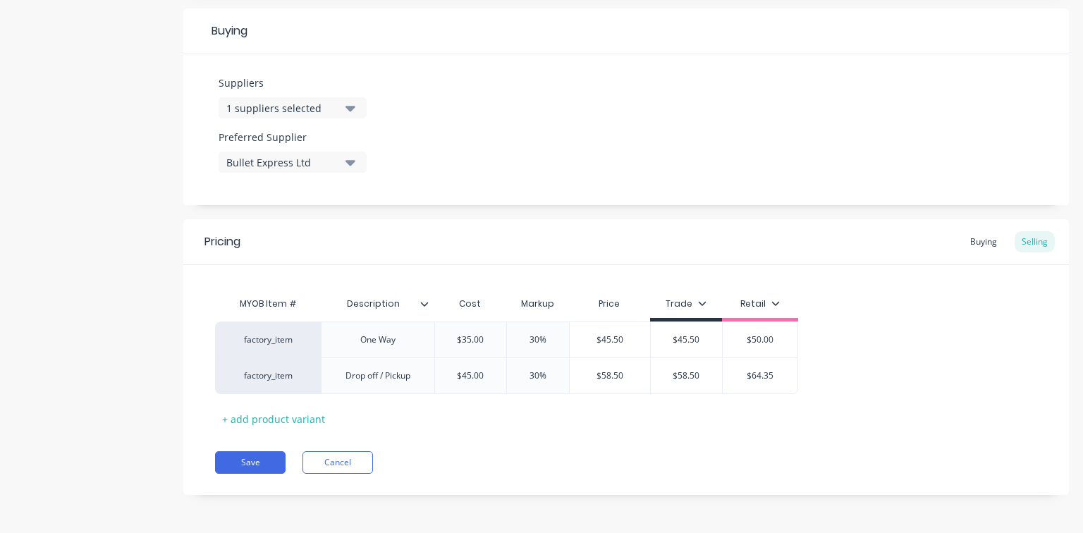
click at [242, 460] on button "Save" at bounding box center [250, 462] width 71 height 23
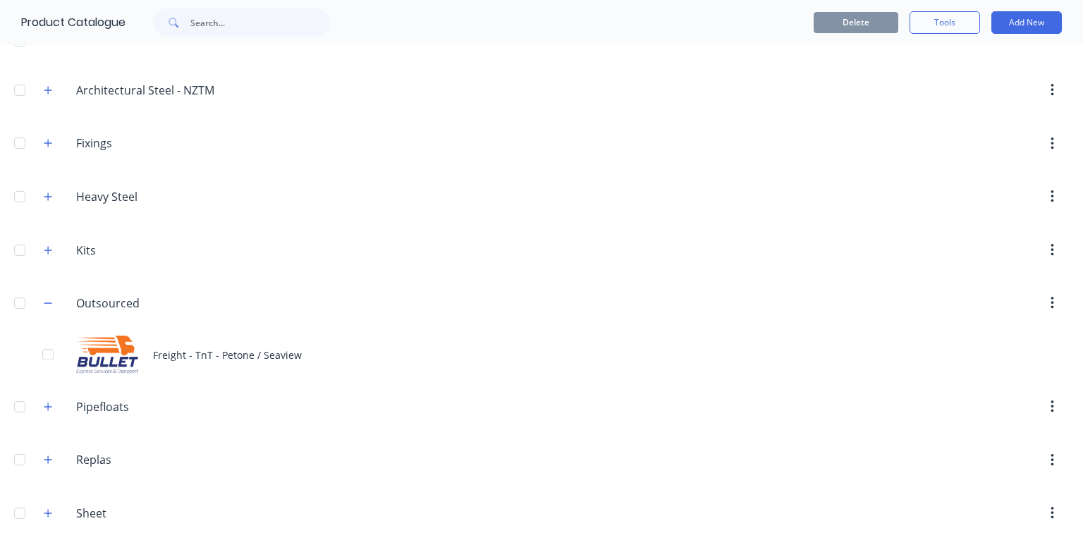
scroll to position [102, 0]
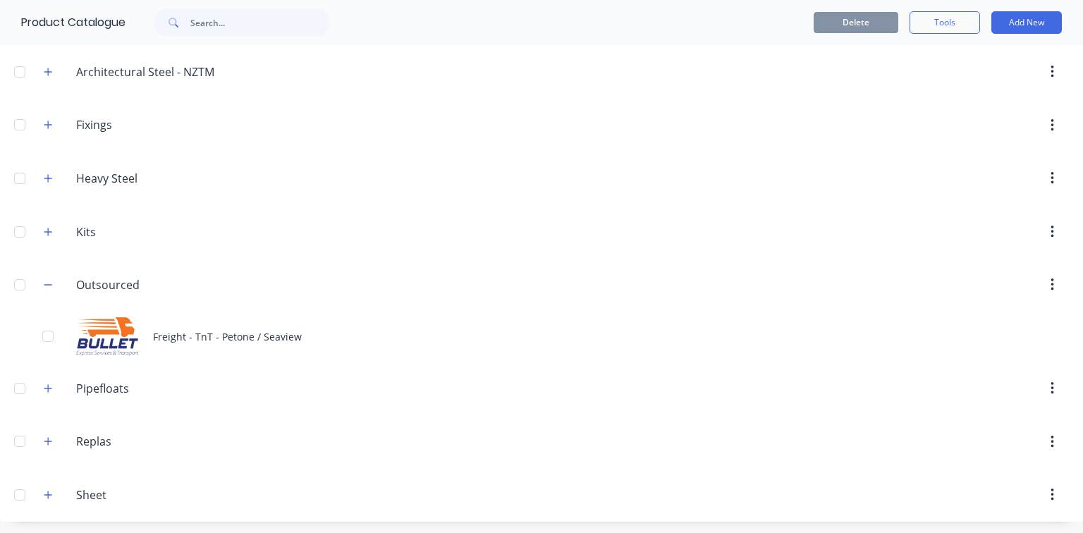
click at [149, 337] on div "Freight - TnT - Petone / Seaview" at bounding box center [541, 337] width 1083 height 50
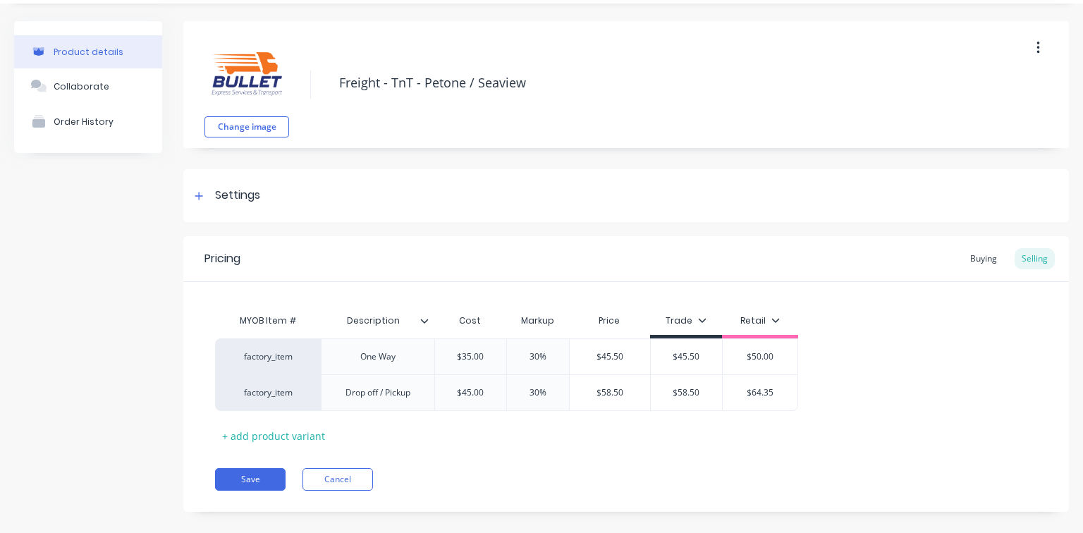
scroll to position [56, 0]
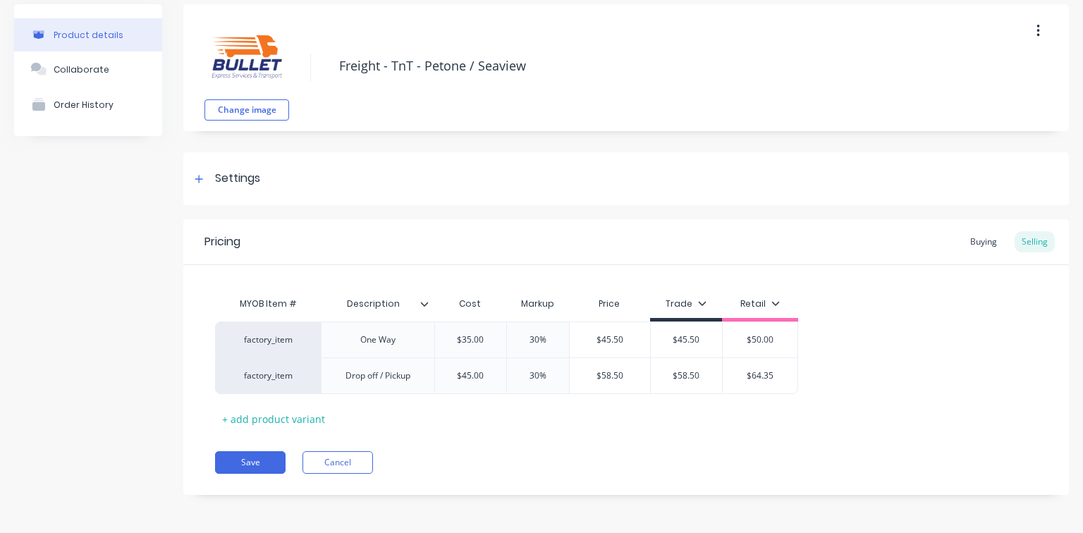
drag, startPoint x: 460, startPoint y: 408, endPoint x: 460, endPoint y: 415, distance: 7.8
click at [460, 409] on div "MYOB Item # Description Cost Markup Price Trade Retail factory_item One Way $35…" at bounding box center [626, 360] width 822 height 140
click at [249, 463] on button "Save" at bounding box center [250, 462] width 71 height 23
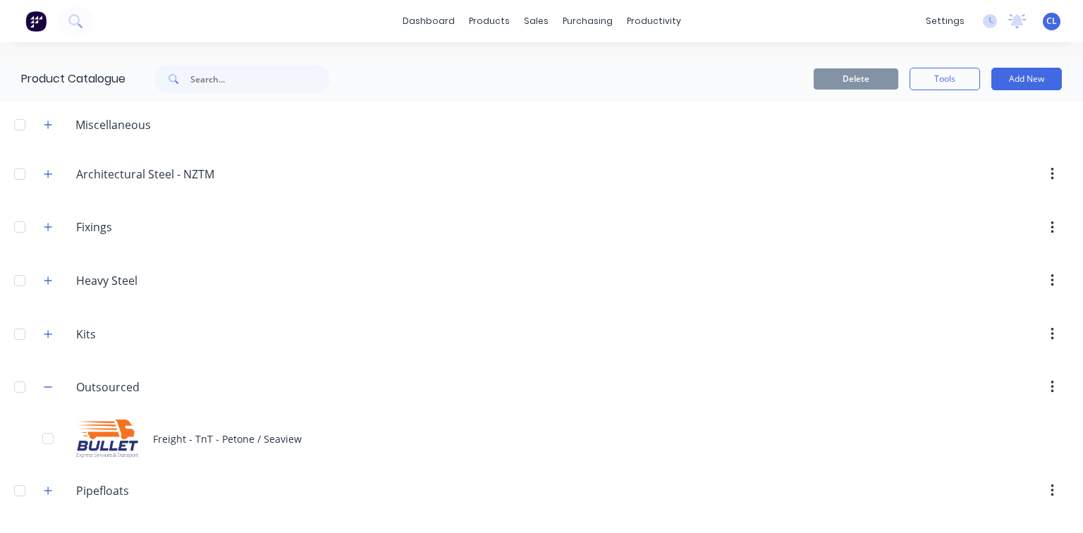
scroll to position [102, 0]
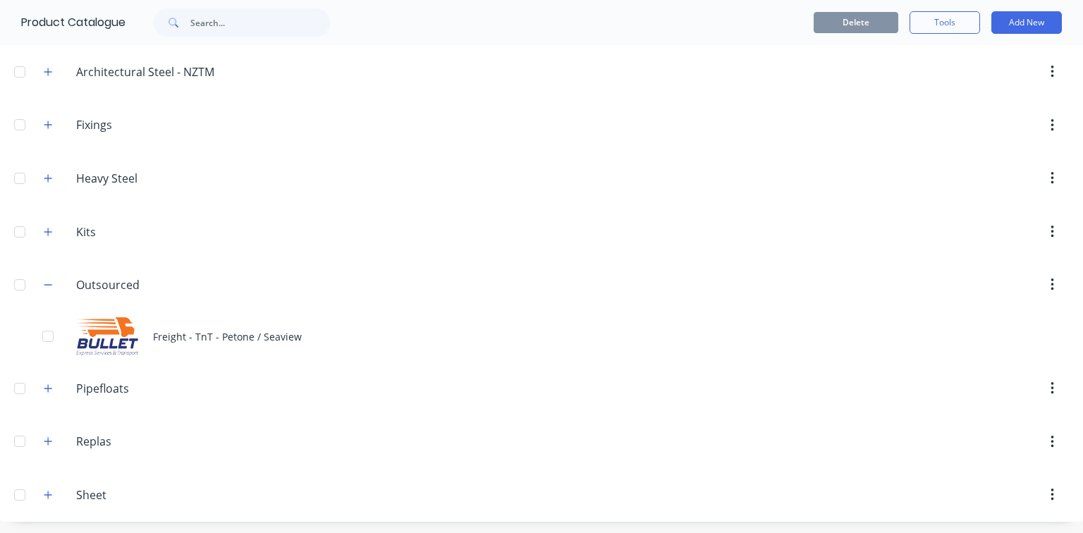
click at [258, 324] on div "Freight - TnT - Petone / Seaview" at bounding box center [541, 337] width 1083 height 50
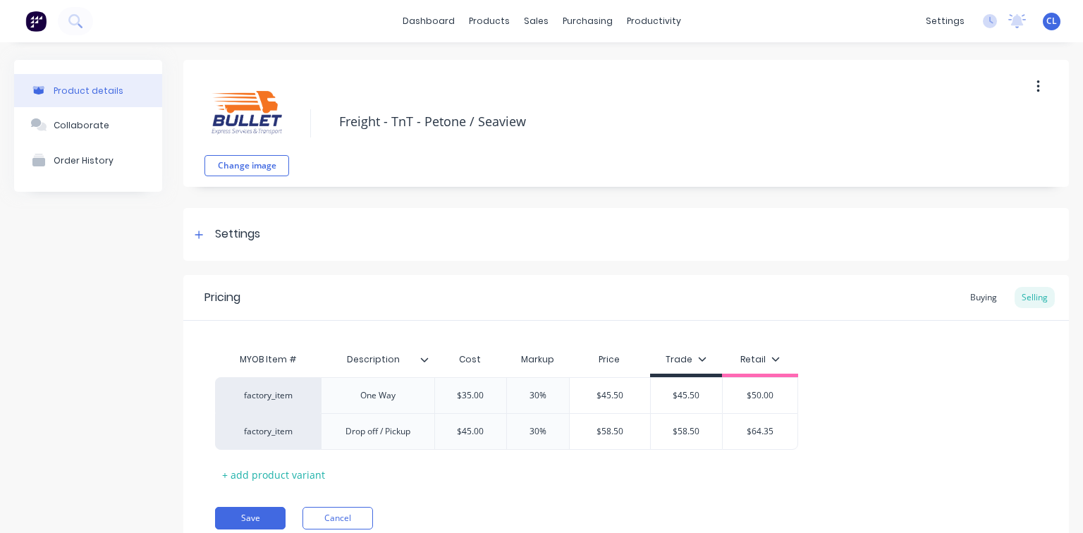
click at [429, 121] on textarea "Freight - TnT - Petone / Seaview" at bounding box center [669, 121] width 675 height 33
click at [420, 118] on textarea "Freight - TnT - Petone / Seaview" at bounding box center [669, 121] width 675 height 33
drag, startPoint x: 424, startPoint y: 123, endPoint x: 578, endPoint y: 124, distance: 154.4
click at [578, 124] on textarea "Freight - TnT - Petone / Seaview" at bounding box center [669, 121] width 675 height 33
click at [468, 220] on div "Settings" at bounding box center [626, 234] width 886 height 53
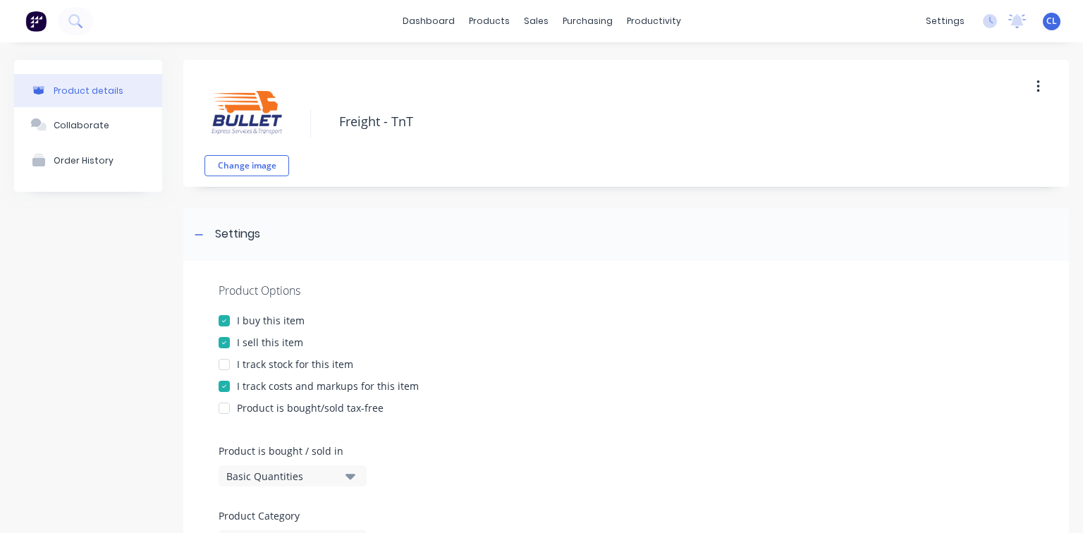
click at [199, 232] on icon at bounding box center [199, 235] width 8 height 10
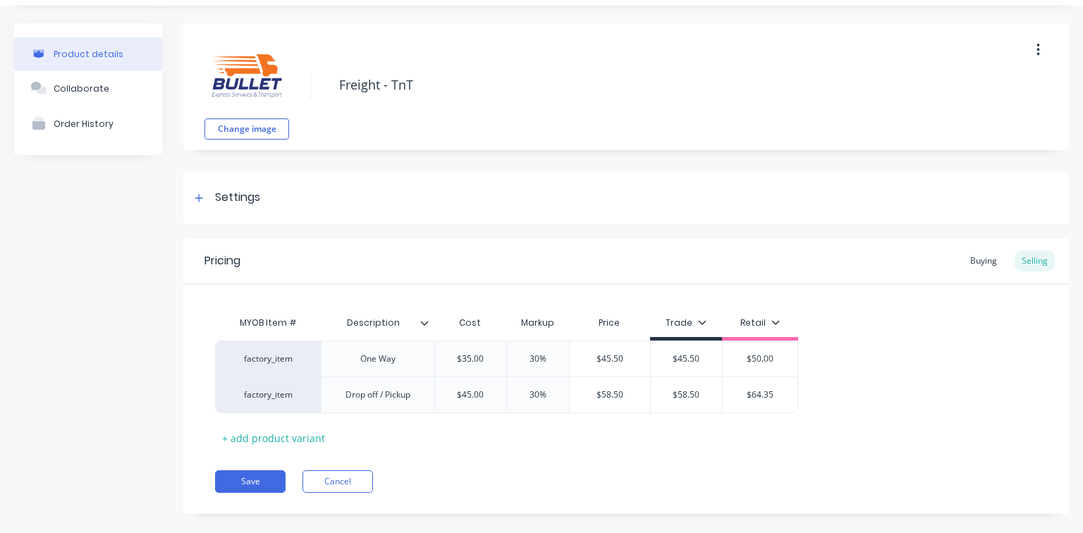
scroll to position [56, 0]
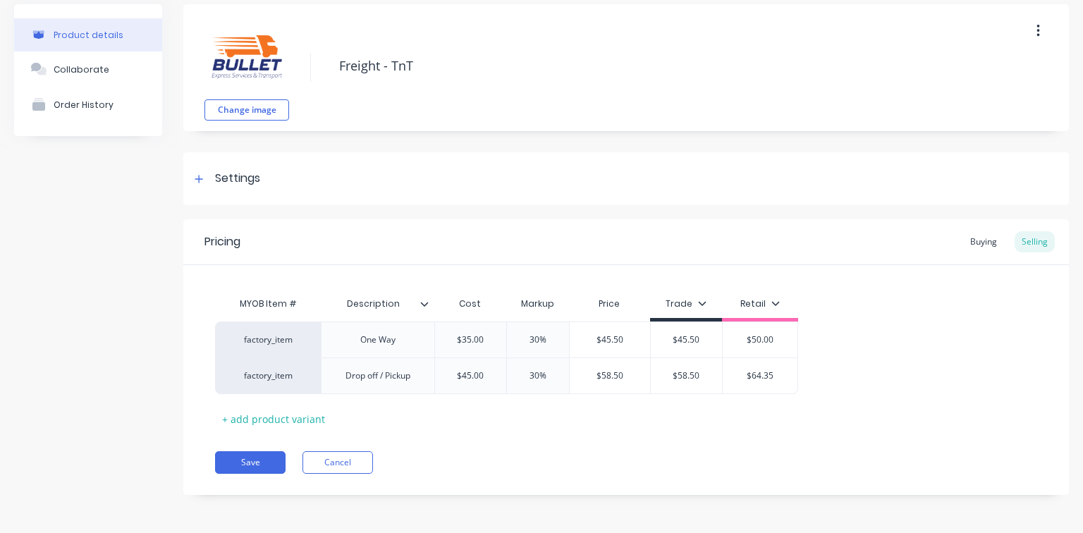
click at [359, 344] on div "One Way" at bounding box center [378, 340] width 71 height 18
click at [417, 381] on div "Drop off / Pickup" at bounding box center [377, 376] width 87 height 18
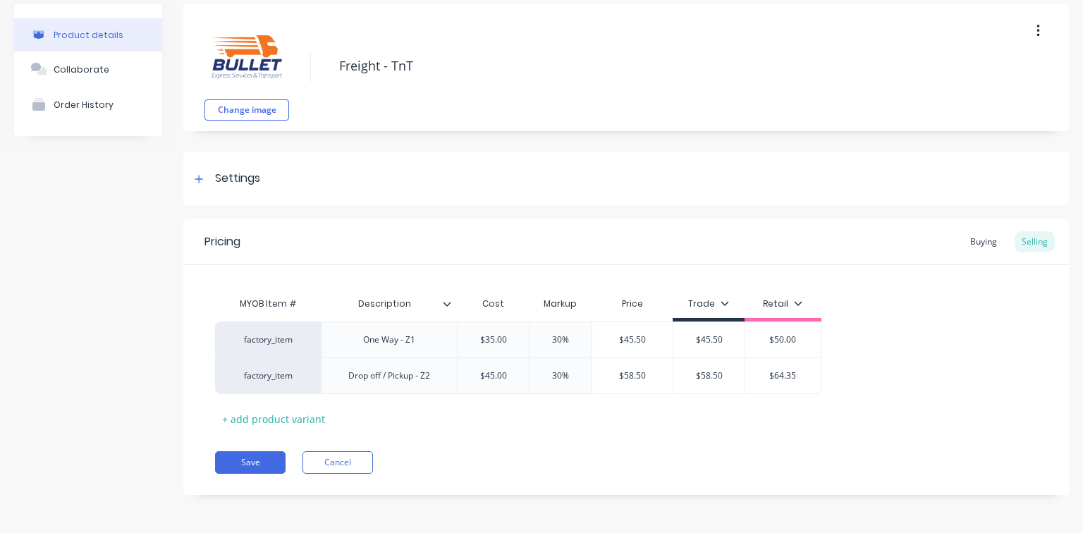
click at [466, 375] on input "$45.00" at bounding box center [493, 375] width 71 height 13
click at [305, 415] on div "+ add product variant" at bounding box center [273, 419] width 117 height 22
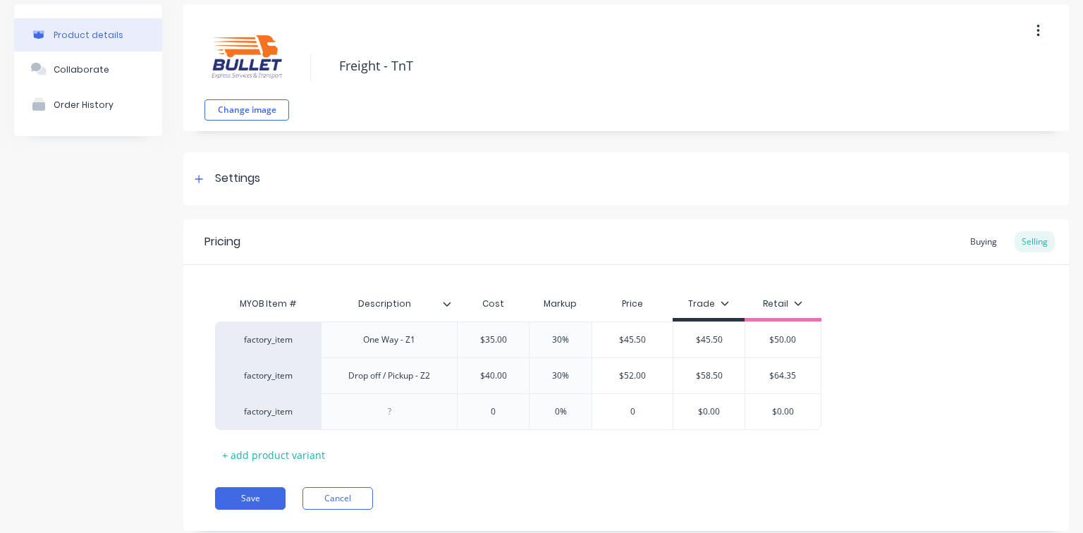
click at [376, 341] on div "One Way - Z1" at bounding box center [389, 340] width 75 height 18
copy div "One Way - Z1"
click at [387, 409] on div at bounding box center [389, 412] width 71 height 18
paste div
click at [428, 445] on div "MYOB Item # Description Cost Markup Price Trade Retail factory_item One Way - Z…" at bounding box center [626, 378] width 822 height 176
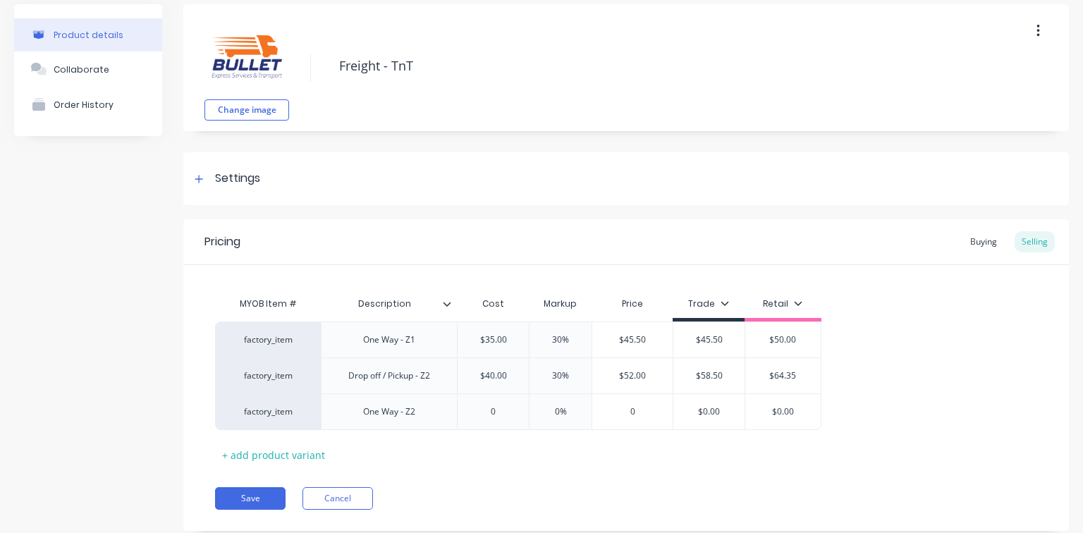
click at [485, 418] on div "0" at bounding box center [493, 411] width 71 height 35
click at [548, 415] on div "factory_item One Way - Z2 0 0 0% 0 $0.00 $0.00" at bounding box center [518, 411] width 606 height 37
drag, startPoint x: 733, startPoint y: 406, endPoint x: 623, endPoint y: 408, distance: 110.0
click at [626, 409] on div "factory_item One Way - Z2 $60.00 60 30% 30 $78.00 $78.00 $0.0078 $0.0078 $0.00 …" at bounding box center [522, 411] width 615 height 37
click at [274, 454] on div "+ add product variant" at bounding box center [273, 455] width 117 height 22
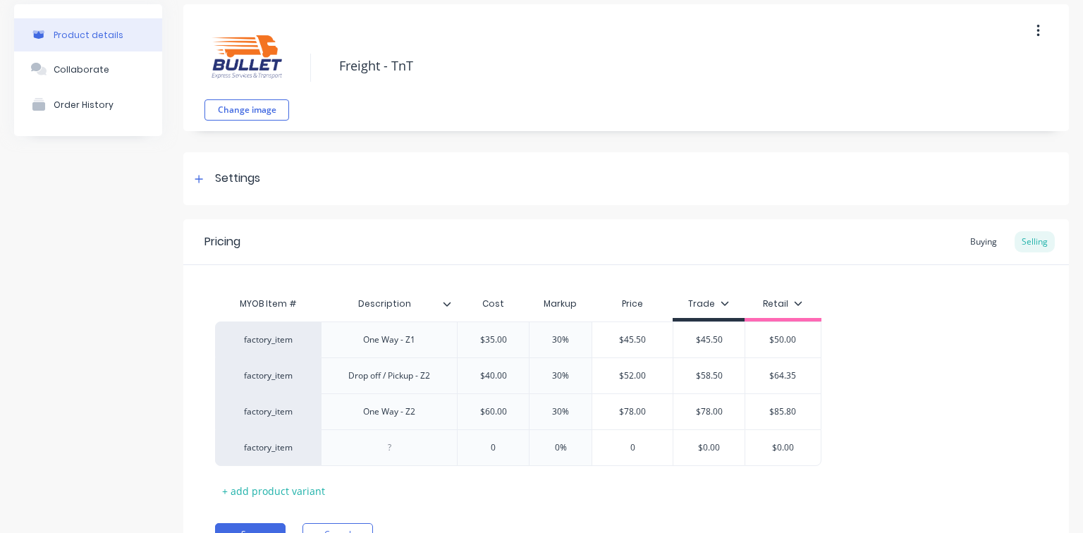
click at [367, 381] on div "Drop off / Pickup - Z2" at bounding box center [389, 376] width 104 height 18
copy div "Drop off / Pickup - Z2"
click at [384, 450] on div at bounding box center [389, 448] width 71 height 18
paste div
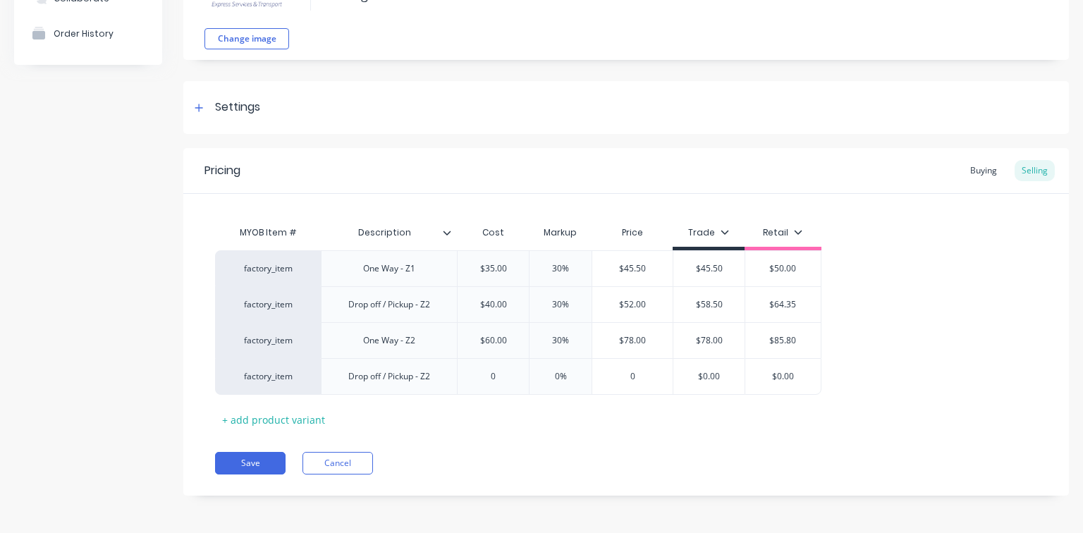
click at [483, 382] on div "0" at bounding box center [493, 376] width 71 height 35
drag, startPoint x: 558, startPoint y: 366, endPoint x: 577, endPoint y: 367, distance: 18.4
click at [577, 367] on div "factory_item One Way - Z1 $35.00 30% $45.50 $45.50 $50.00 factory_item Drop off…" at bounding box center [626, 322] width 822 height 145
click at [556, 375] on input "0%" at bounding box center [560, 376] width 71 height 13
click at [484, 374] on input "0" at bounding box center [493, 376] width 71 height 13
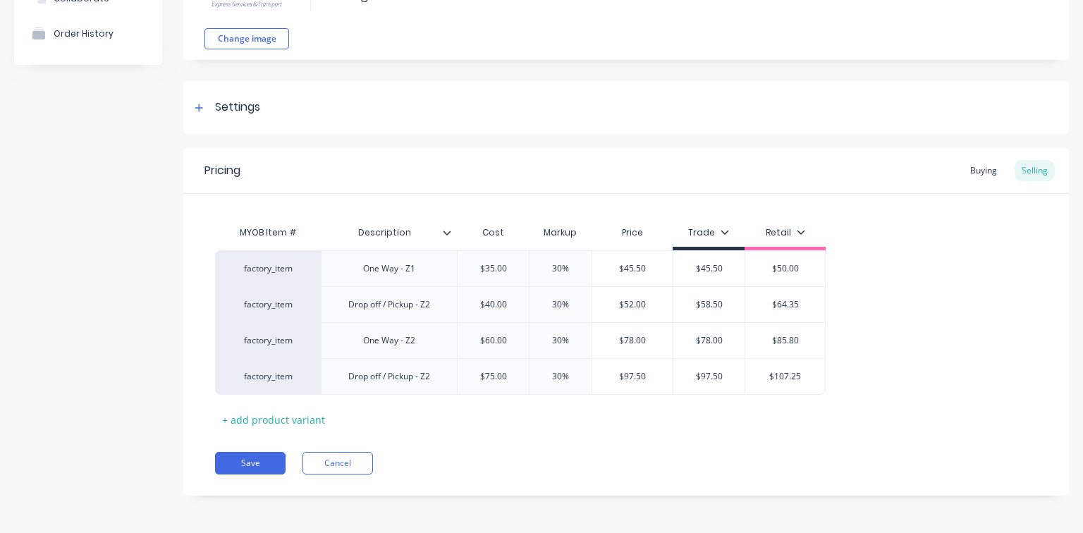
click at [505, 422] on div "MYOB Item # Description Cost Markup Price Trade Retail factory_item One Way - Z…" at bounding box center [626, 325] width 822 height 212
click at [865, 398] on div "MYOB Item # Description Cost Markup Price Trade Retail factory_item One Way - Z…" at bounding box center [626, 325] width 822 height 212
click at [285, 416] on div "+ add product variant" at bounding box center [273, 420] width 117 height 22
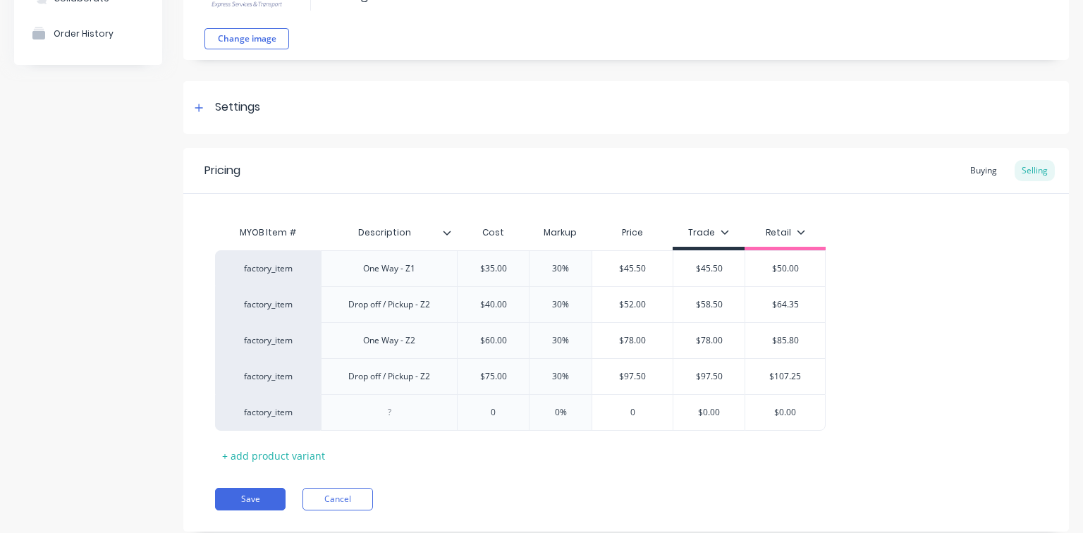
click at [375, 415] on div at bounding box center [389, 412] width 71 height 18
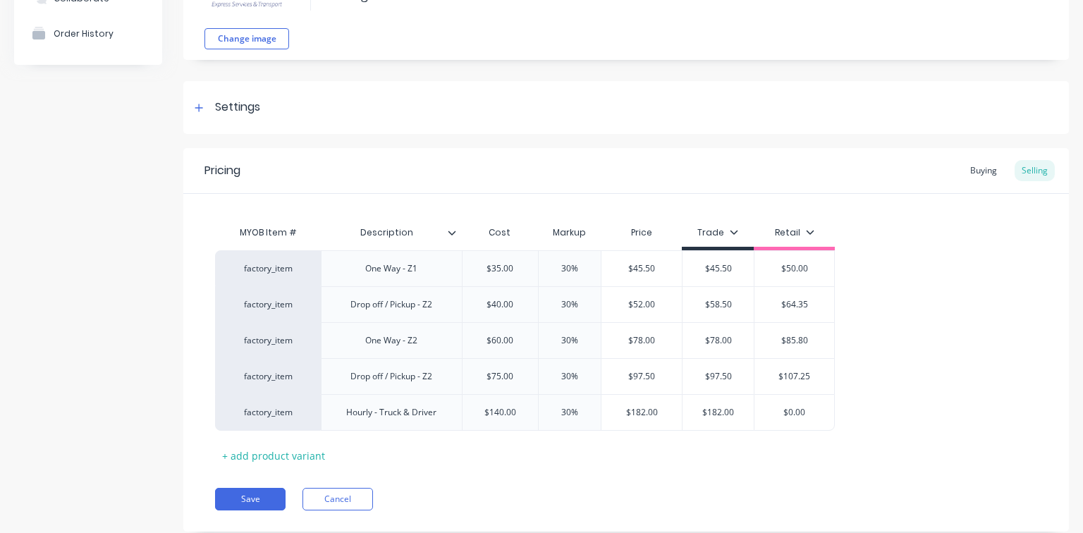
drag, startPoint x: 558, startPoint y: 412, endPoint x: 612, endPoint y: 408, distance: 53.7
click at [612, 408] on div "factory_item Hourly - Truck & Driver $140.00 140 30% 30% $182.00 $182.00 $182.0…" at bounding box center [525, 412] width 620 height 37
drag, startPoint x: 694, startPoint y: 411, endPoint x: 764, endPoint y: 411, distance: 69.8
click at [764, 411] on div "factory_item Hourly - Truck & Driver $140.00 140 20% 20 $168.00 $168.00 $182.00…" at bounding box center [525, 412] width 620 height 37
click at [276, 453] on div "+ add product variant" at bounding box center [273, 456] width 117 height 22
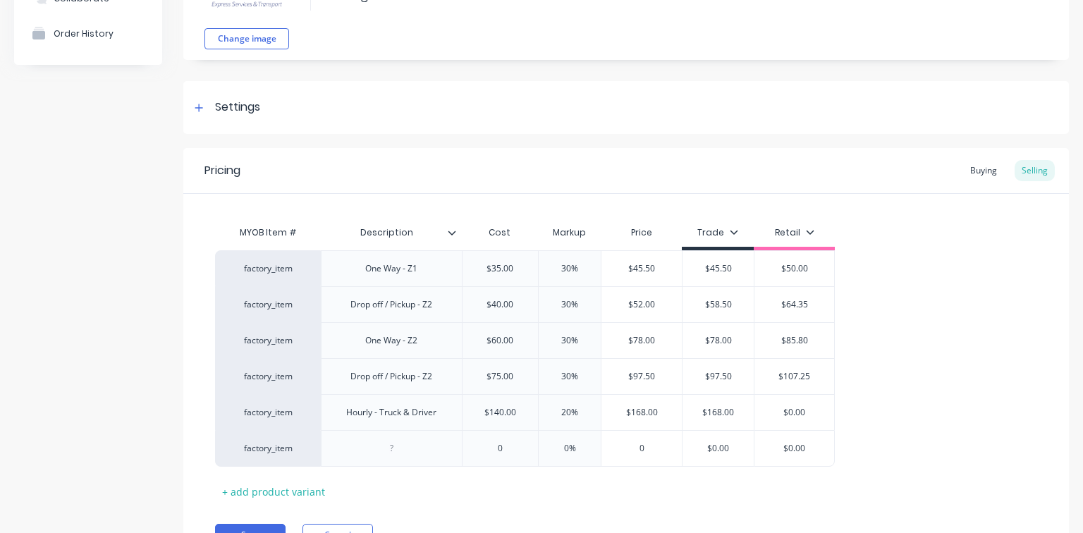
click at [378, 452] on div at bounding box center [391, 448] width 71 height 18
drag, startPoint x: 769, startPoint y: 446, endPoint x: 957, endPoint y: 446, distance: 187.5
click at [957, 446] on div "factory_item One Way - Z1 $35.00 30% $45.50 $45.50 $50.00 factory_item Drop off…" at bounding box center [626, 358] width 822 height 216
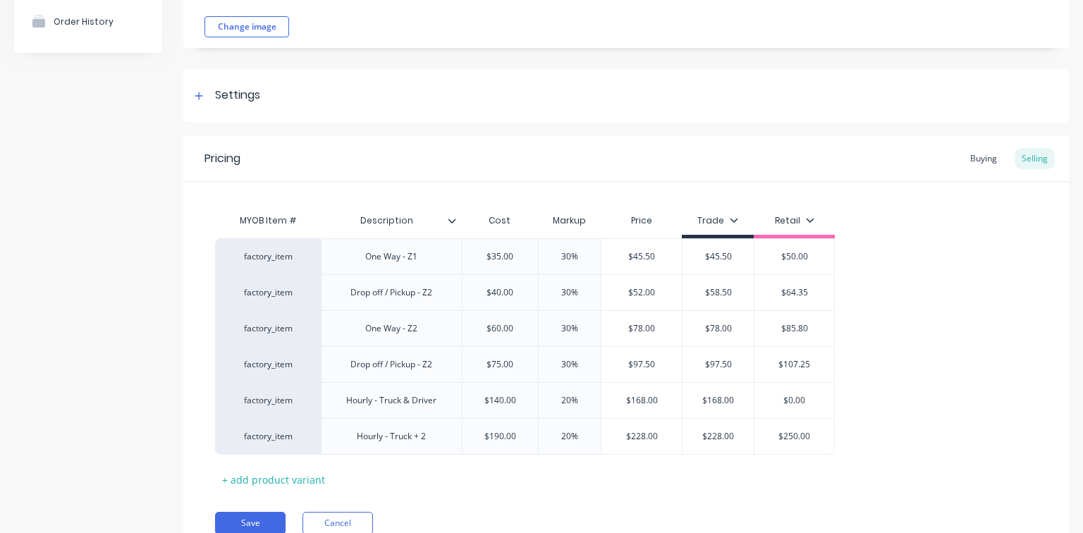
drag, startPoint x: 768, startPoint y: 399, endPoint x: 912, endPoint y: 396, distance: 144.6
click at [912, 396] on div "factory_item One Way - Z1 $35.00 30% $45.50 $45.50 $50.00 factory_item Drop off…" at bounding box center [626, 346] width 822 height 216
click at [905, 448] on div "factory_item One Way - Z1 $35.00 30% $45.50 $45.50 $50.00 factory_item Drop off…" at bounding box center [626, 346] width 822 height 216
click at [381, 257] on div "One Way - Z1" at bounding box center [391, 256] width 75 height 18
click at [415, 258] on div "One Way - Z1" at bounding box center [391, 256] width 75 height 18
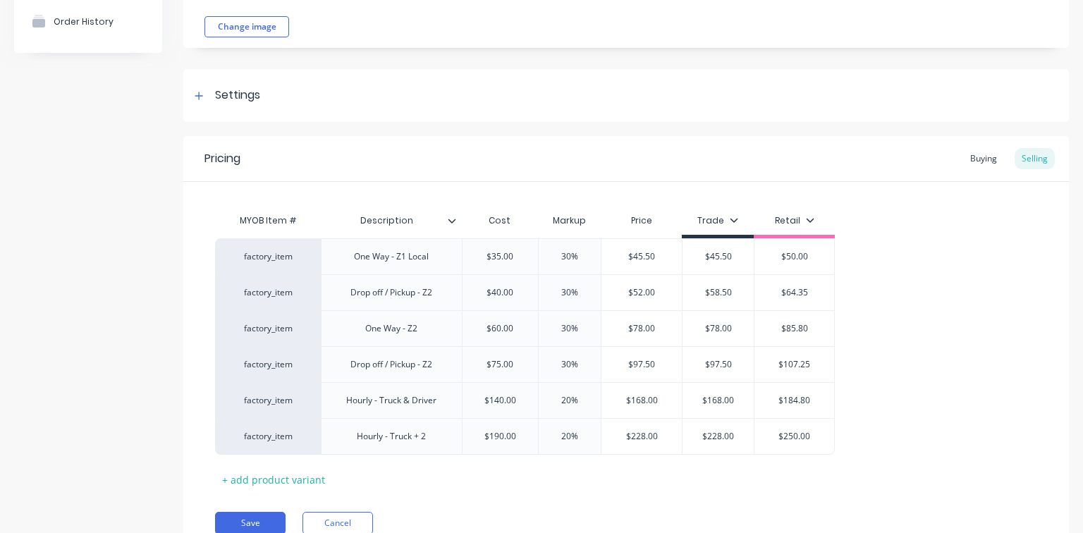
click at [436, 291] on div "Drop off / Pickup - Z2" at bounding box center [391, 292] width 104 height 18
click at [427, 327] on div "One Way - Z2" at bounding box center [391, 328] width 75 height 18
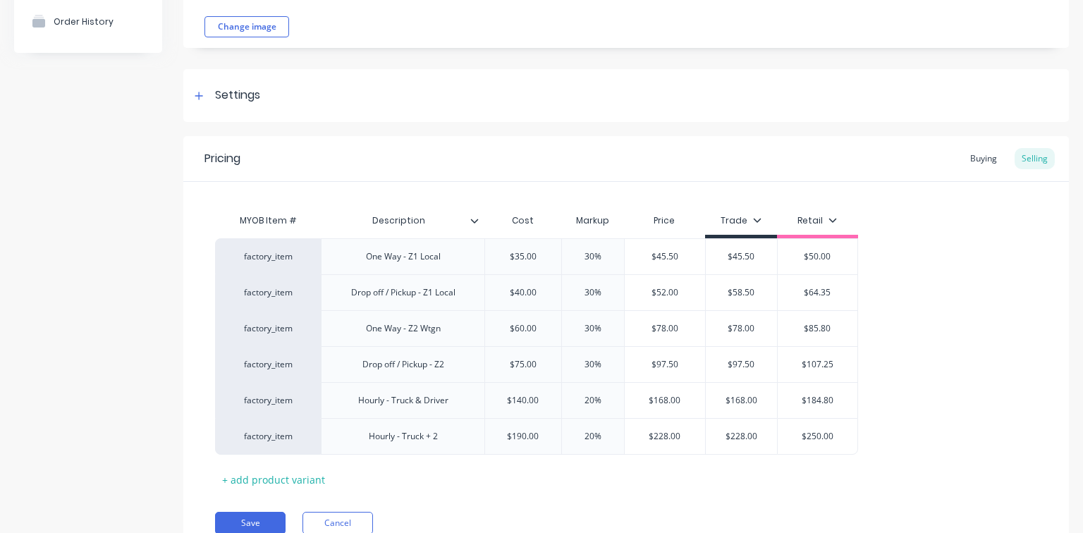
click at [459, 360] on div "Drop off / Pickup - Z2" at bounding box center [403, 364] width 164 height 36
click at [451, 365] on div "Drop off / Pickup - Z2" at bounding box center [403, 364] width 104 height 18
click at [482, 479] on div "MYOB Item # Description Cost Markup Price Trade Retail factory_item One Way - Z…" at bounding box center [626, 349] width 822 height 284
click at [434, 257] on div "One Way - Z1 Local" at bounding box center [403, 256] width 97 height 18
click at [443, 258] on div "One Way - Z1 Local" at bounding box center [403, 256] width 97 height 18
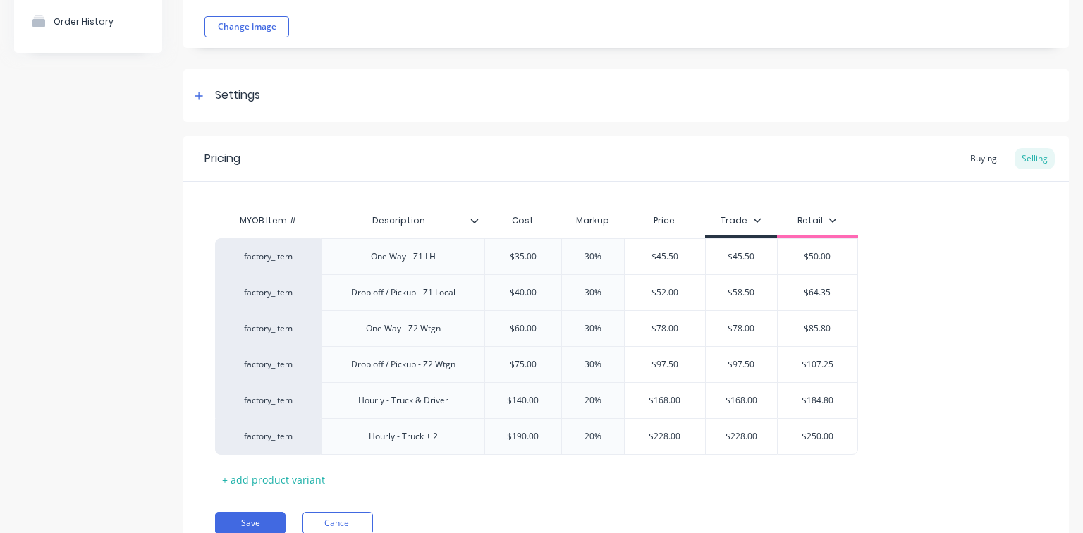
click at [463, 292] on div "Drop off / Pickup - Z1 Local" at bounding box center [403, 292] width 127 height 18
click at [457, 322] on div "One Way - Z2 Wtgn" at bounding box center [403, 328] width 164 height 36
click at [461, 460] on div "MYOB Item # Description Cost Markup Price Trade Retail factory_item One Way - Z…" at bounding box center [626, 349] width 822 height 284
click at [411, 403] on div "Hourly - Truck & Driver" at bounding box center [400, 400] width 113 height 18
click at [417, 398] on div "Hourly - Truck & Driver" at bounding box center [400, 400] width 113 height 18
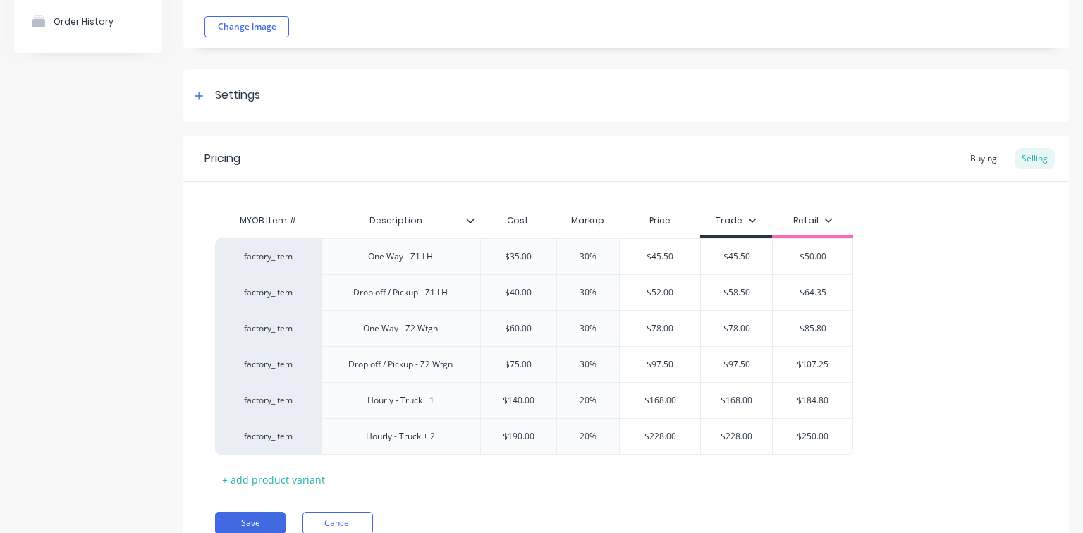
click at [439, 466] on div "MYOB Item # Description Cost Markup Price Trade Retail factory_item One Way - Z…" at bounding box center [626, 349] width 822 height 284
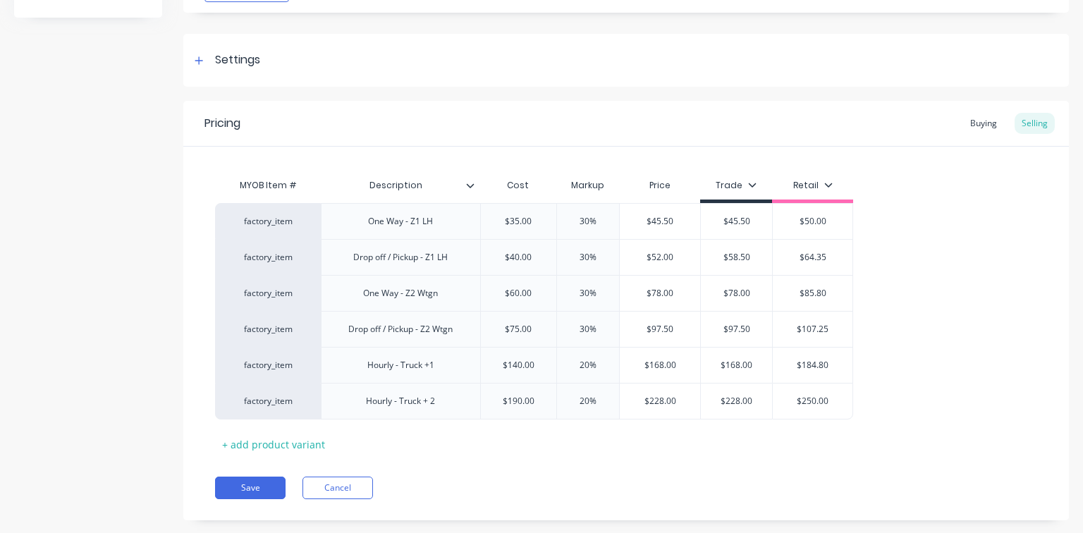
scroll to position [199, 0]
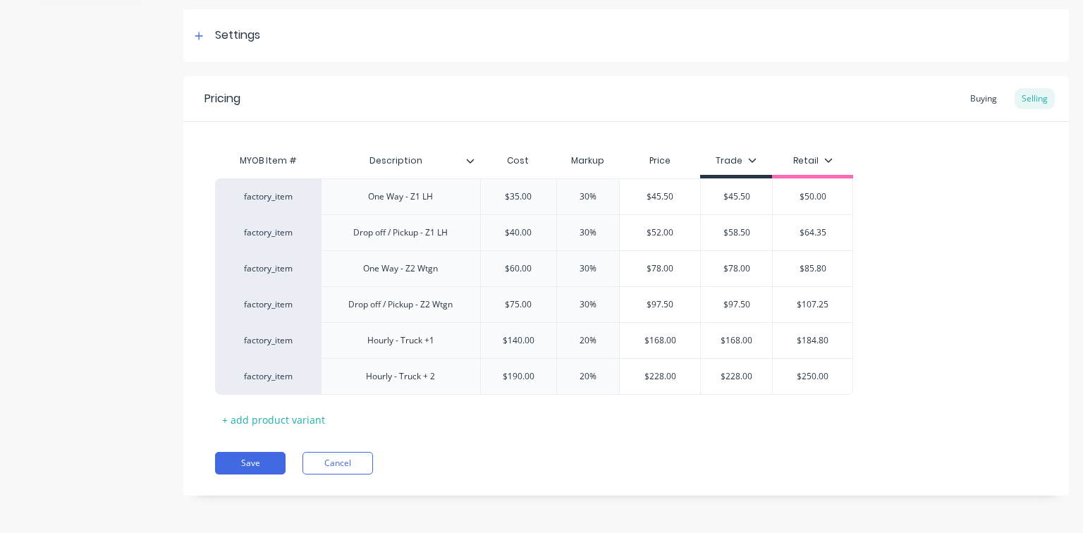
click at [273, 457] on button "Save" at bounding box center [250, 463] width 71 height 23
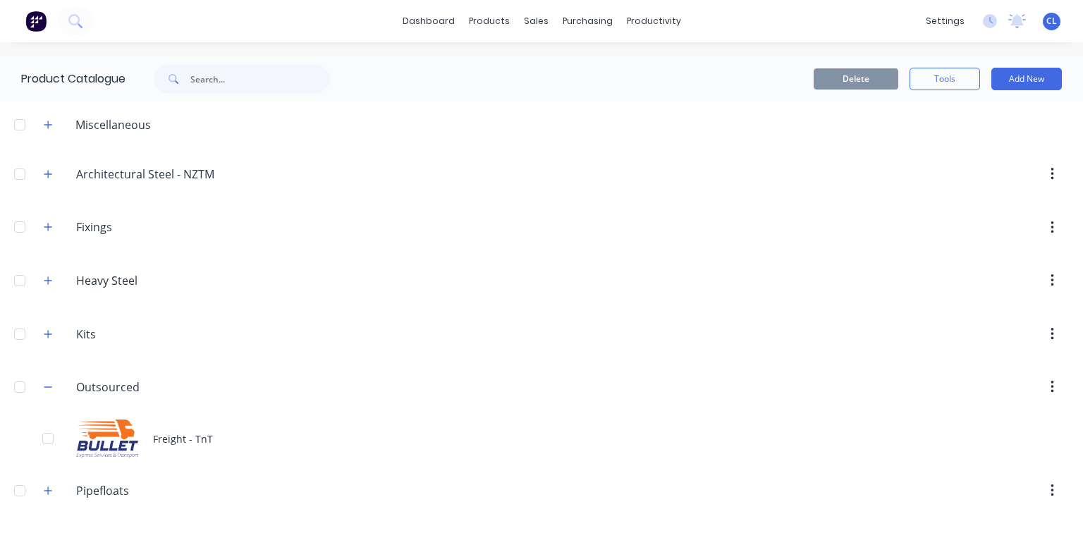
scroll to position [102, 0]
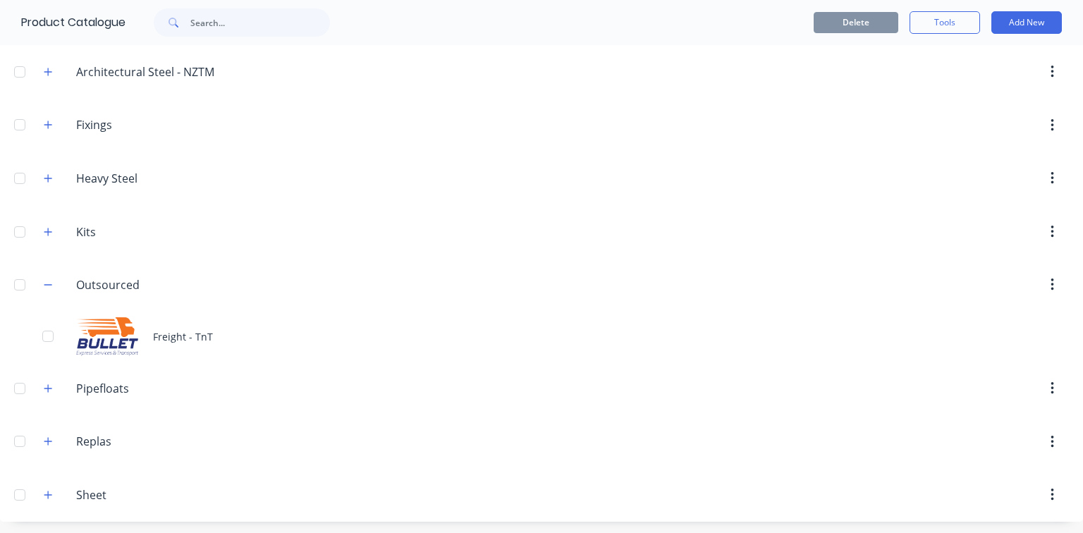
click at [49, 284] on icon "button" at bounding box center [48, 285] width 8 height 10
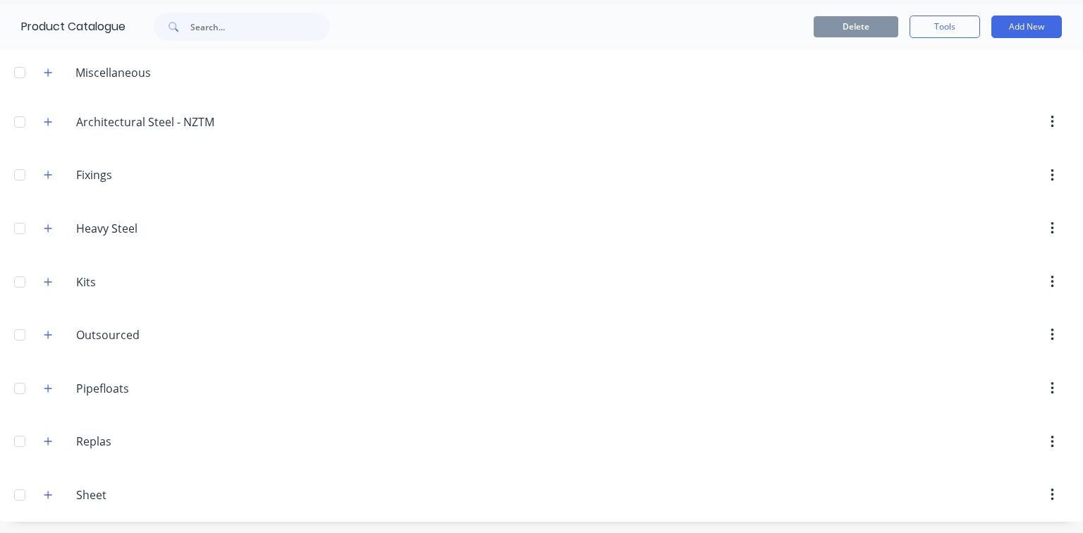
click at [48, 332] on icon "button" at bounding box center [48, 335] width 8 height 10
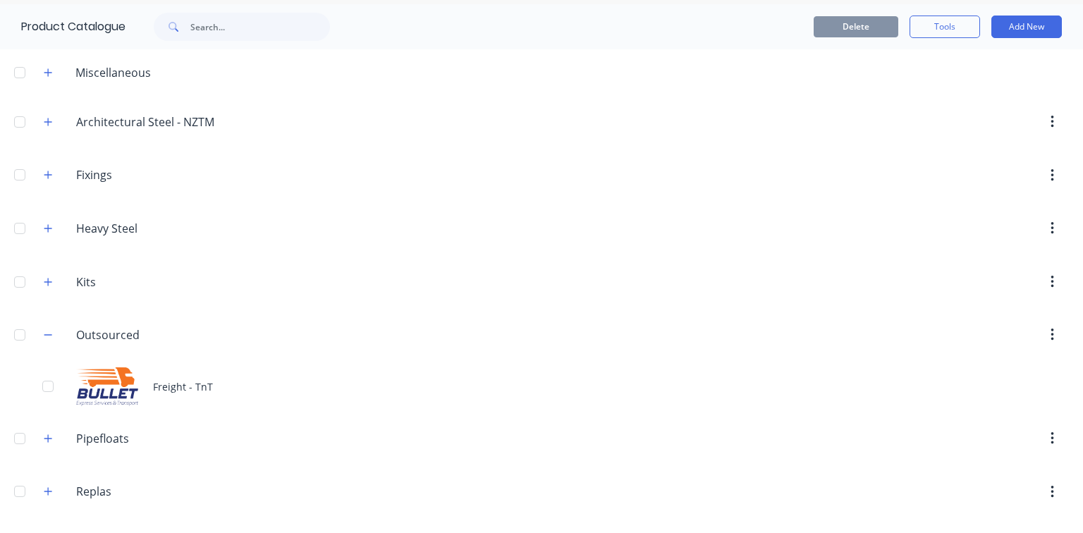
scroll to position [102, 0]
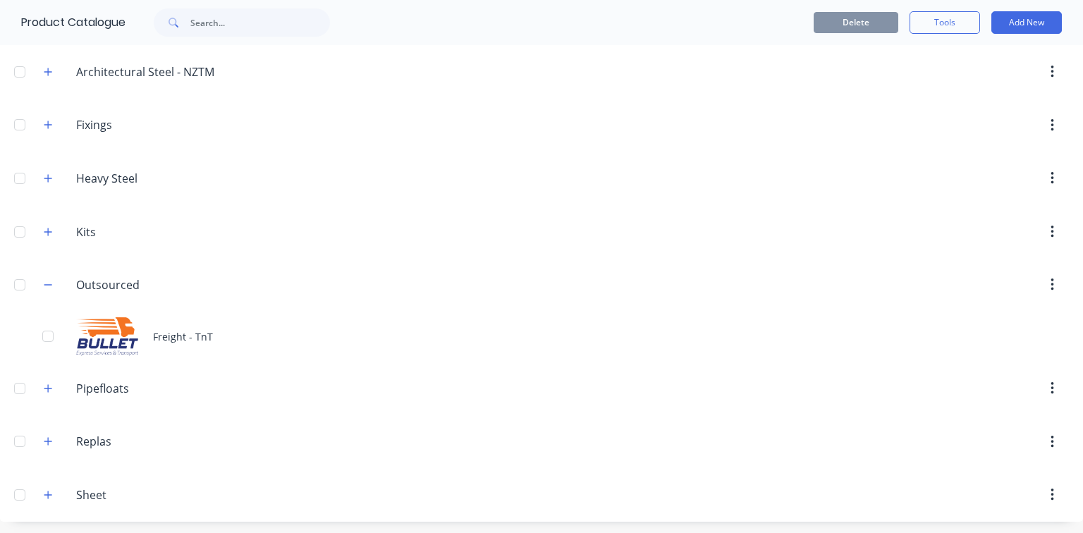
click at [140, 338] on div "Freight - TnT" at bounding box center [541, 337] width 1083 height 50
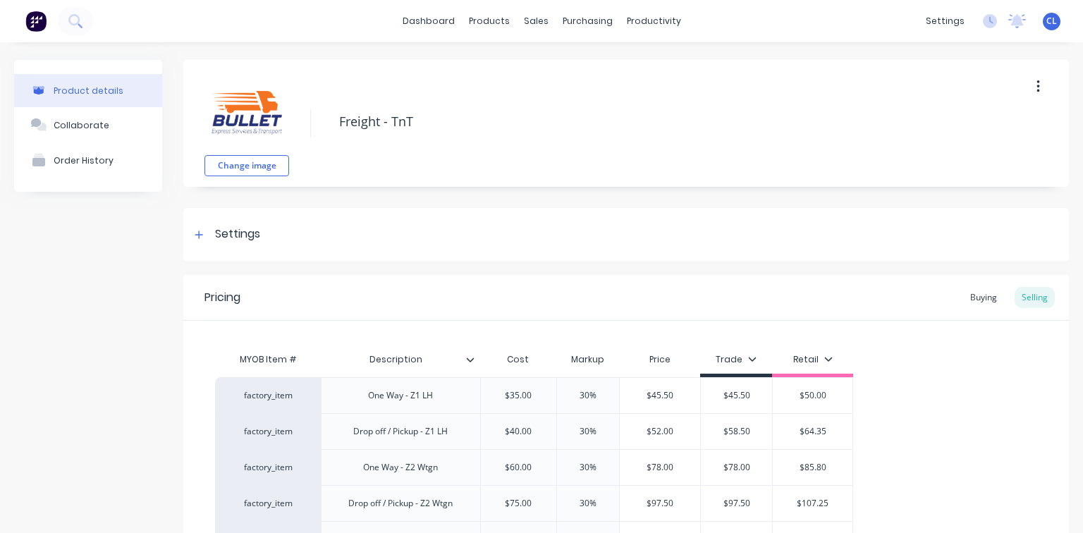
click at [394, 122] on textarea "Freight - TnT" at bounding box center [669, 121] width 675 height 33
drag, startPoint x: 392, startPoint y: 118, endPoint x: 762, endPoint y: 88, distance: 371.4
click at [764, 88] on div "Change image Freight - TnT" at bounding box center [626, 123] width 886 height 127
click at [684, 91] on div "Change image Freight - Bullett Express" at bounding box center [626, 123] width 886 height 127
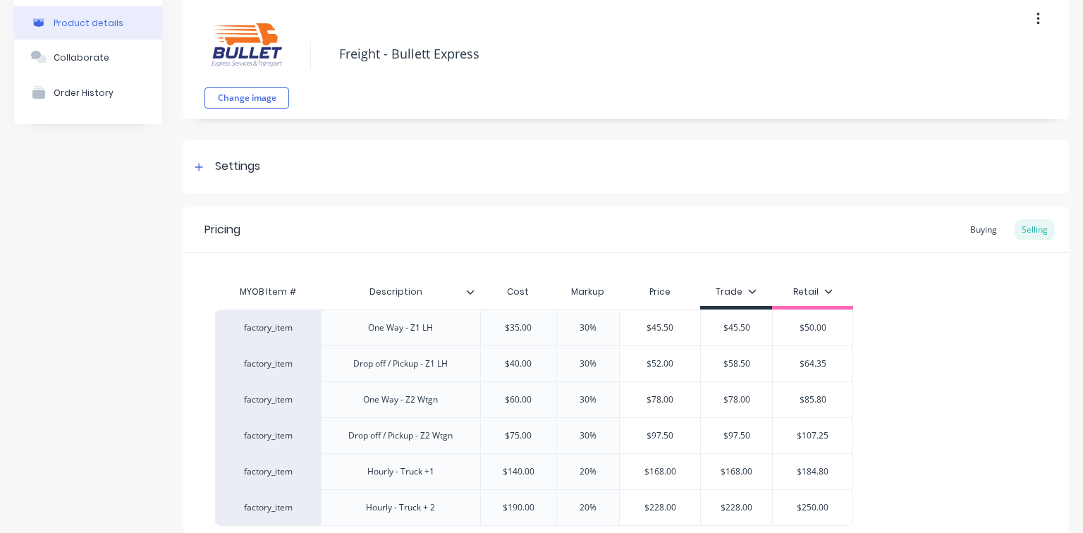
scroll to position [199, 0]
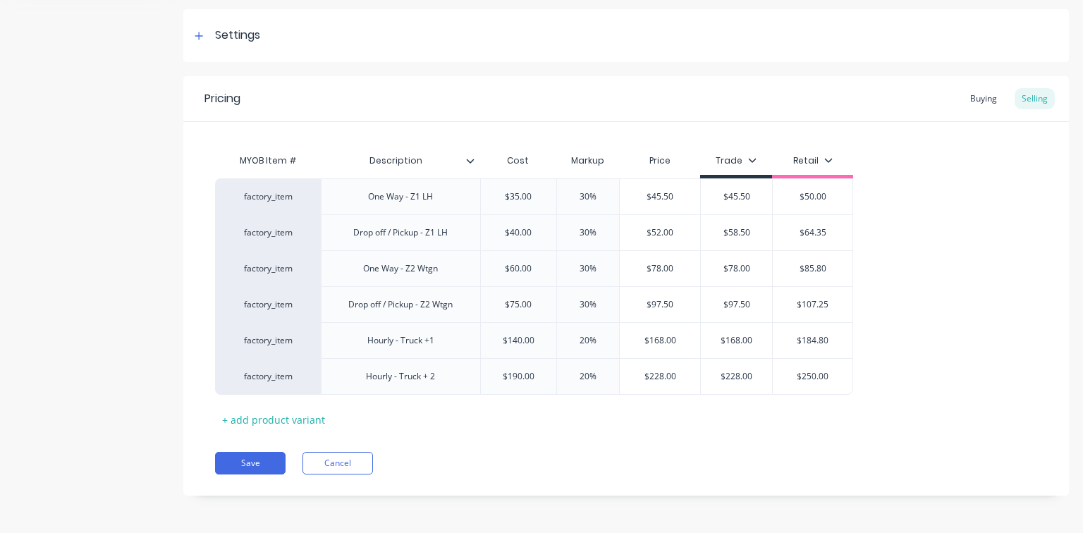
click at [275, 459] on button "Save" at bounding box center [250, 463] width 71 height 23
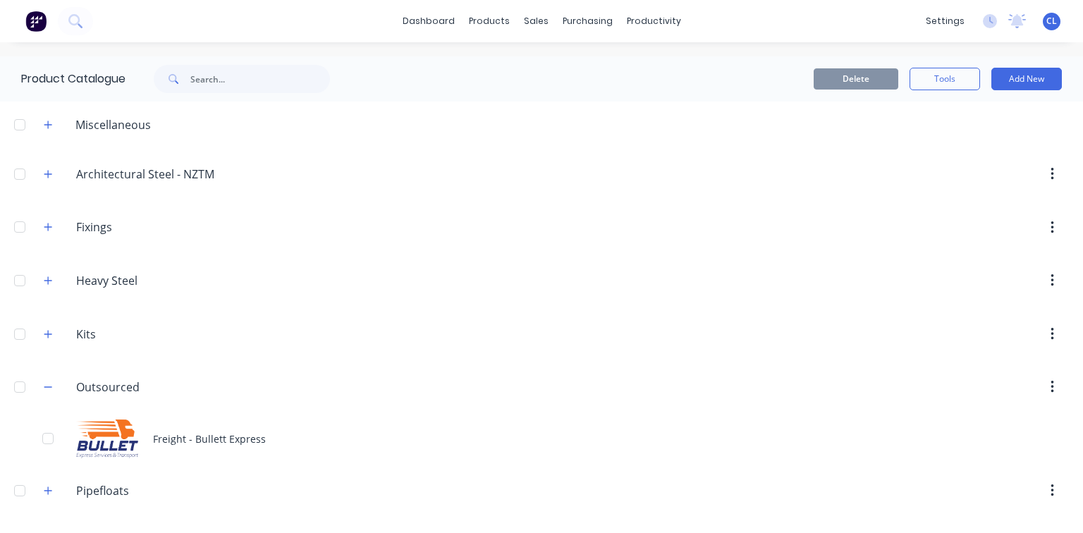
click at [235, 441] on div "Freight - Bullett Express" at bounding box center [541, 439] width 1083 height 50
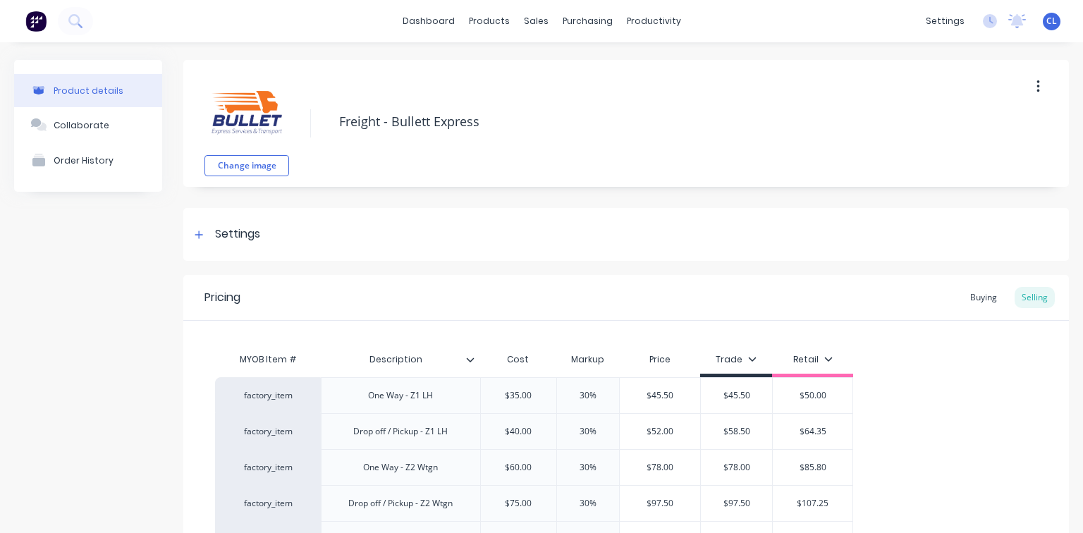
scroll to position [199, 0]
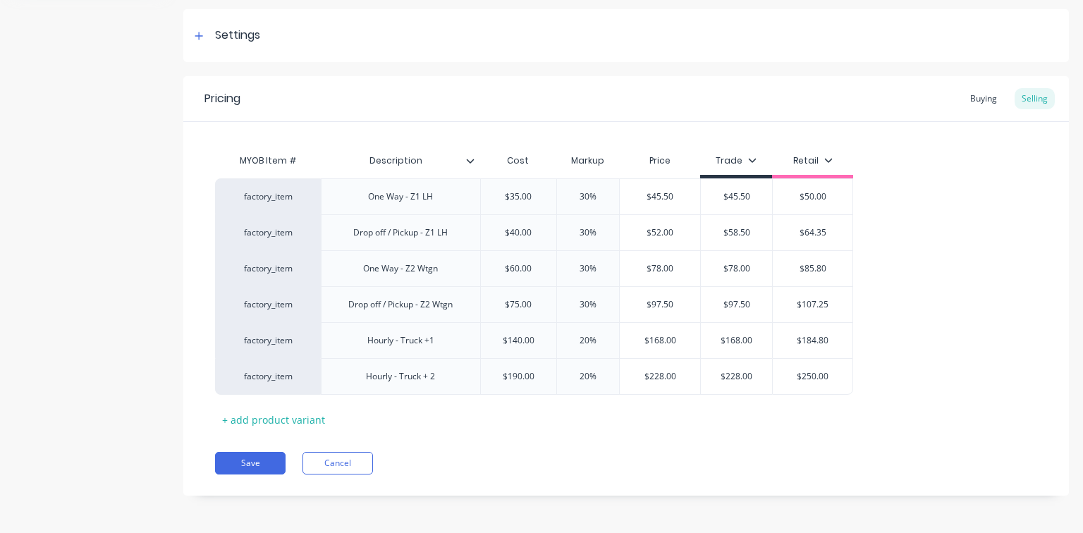
click at [270, 460] on button "Save" at bounding box center [250, 463] width 71 height 23
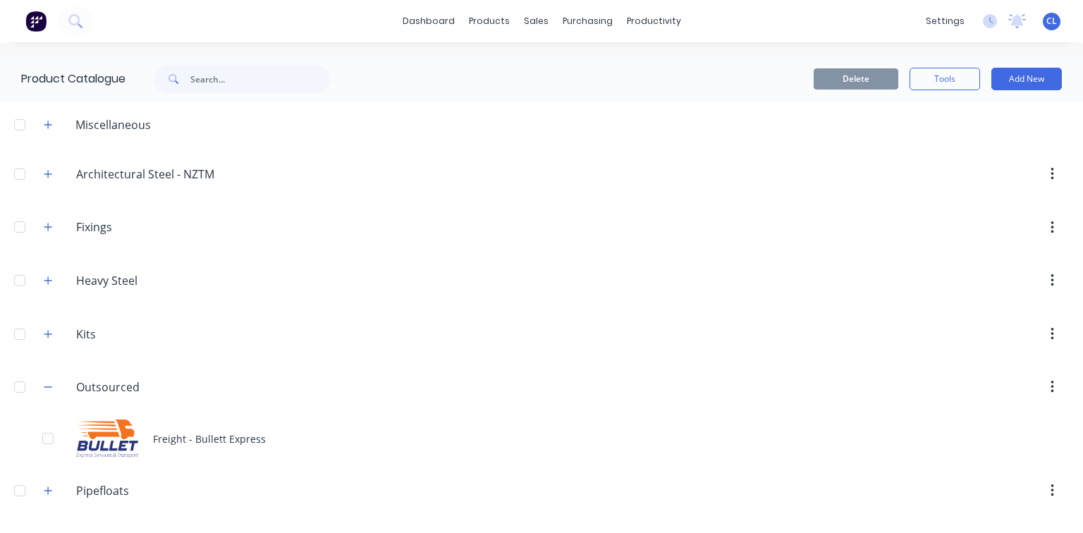
click at [47, 384] on icon "button" at bounding box center [48, 387] width 8 height 10
drag, startPoint x: 49, startPoint y: 384, endPoint x: 128, endPoint y: 374, distance: 80.2
click at [50, 384] on icon "button" at bounding box center [48, 387] width 8 height 10
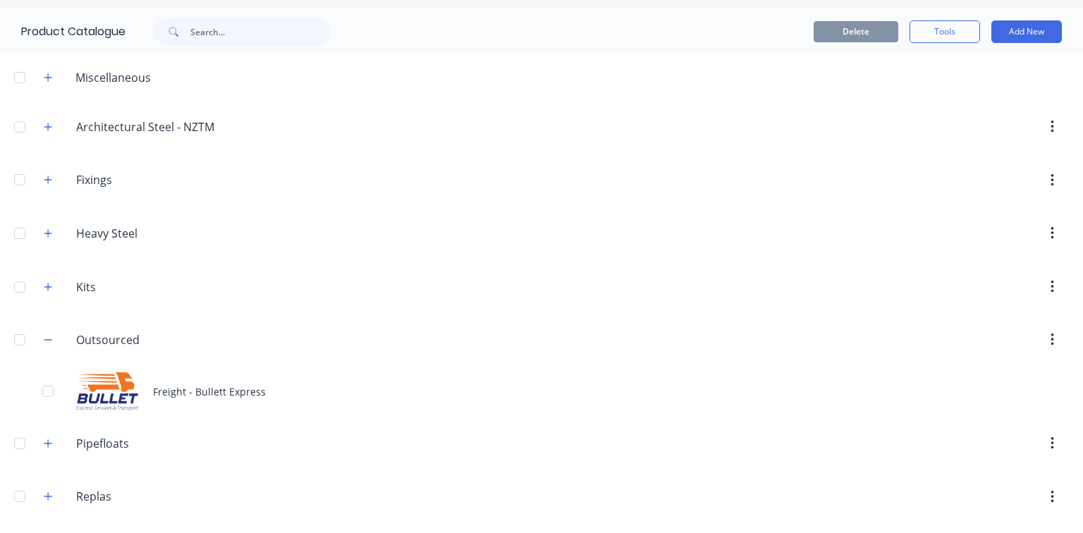
scroll to position [102, 0]
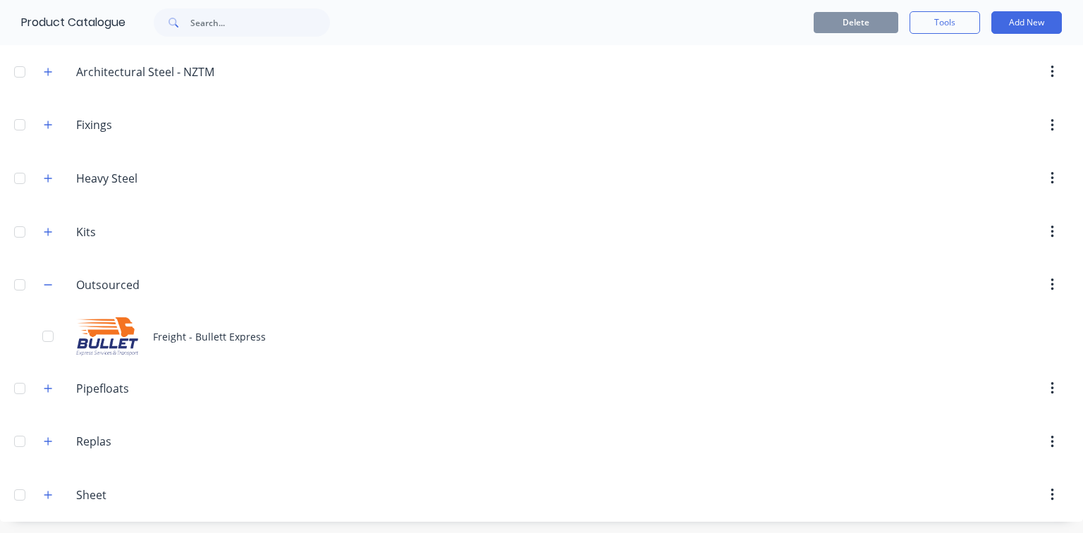
click at [1012, 26] on button "Add New" at bounding box center [1026, 22] width 71 height 23
click at [962, 82] on div "Product" at bounding box center [995, 87] width 109 height 20
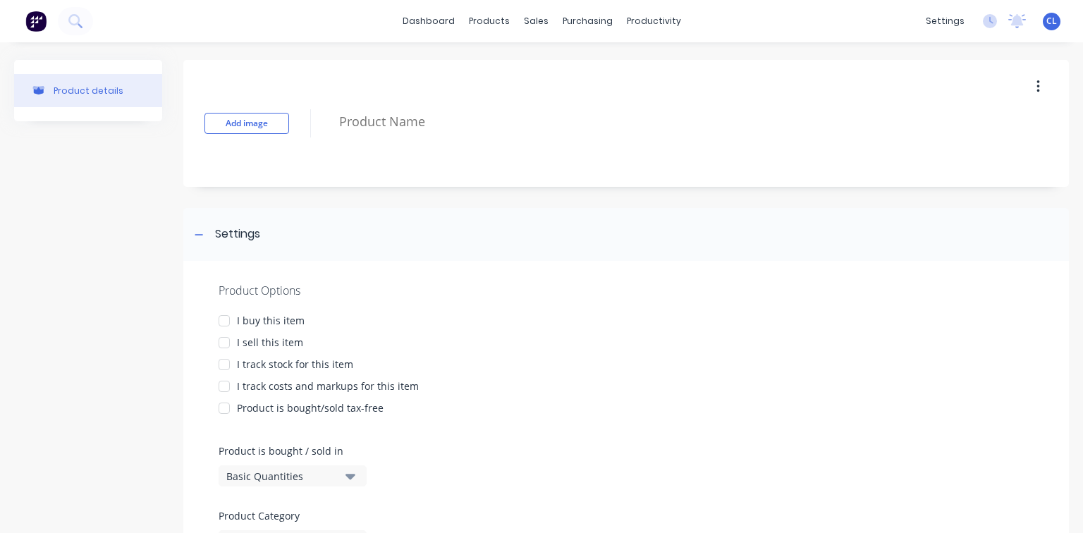
click at [353, 123] on textarea at bounding box center [669, 121] width 675 height 33
click at [276, 124] on button "Add image" at bounding box center [246, 123] width 85 height 21
click at [251, 163] on button "Change image" at bounding box center [246, 165] width 85 height 21
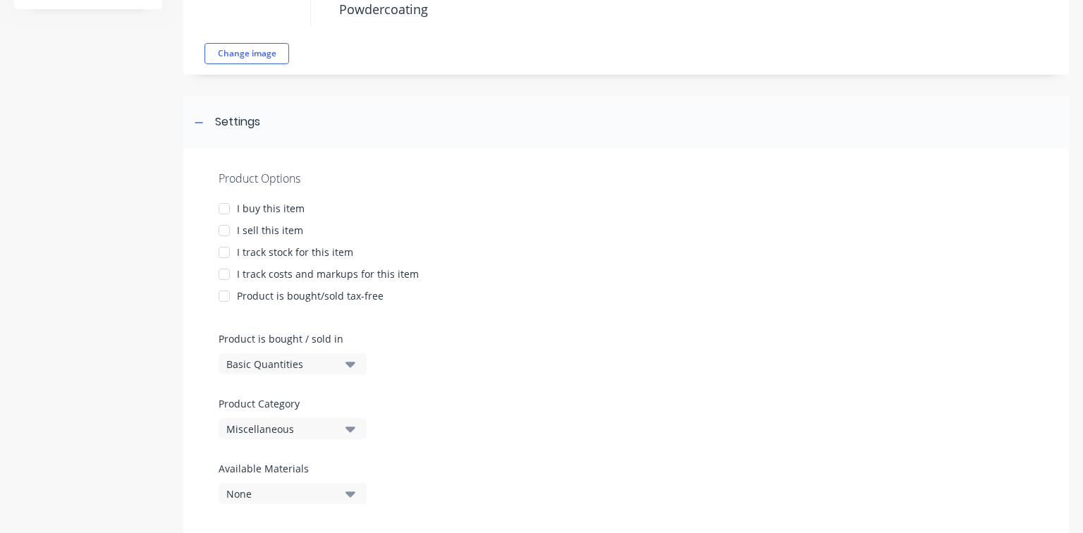
scroll to position [147, 0]
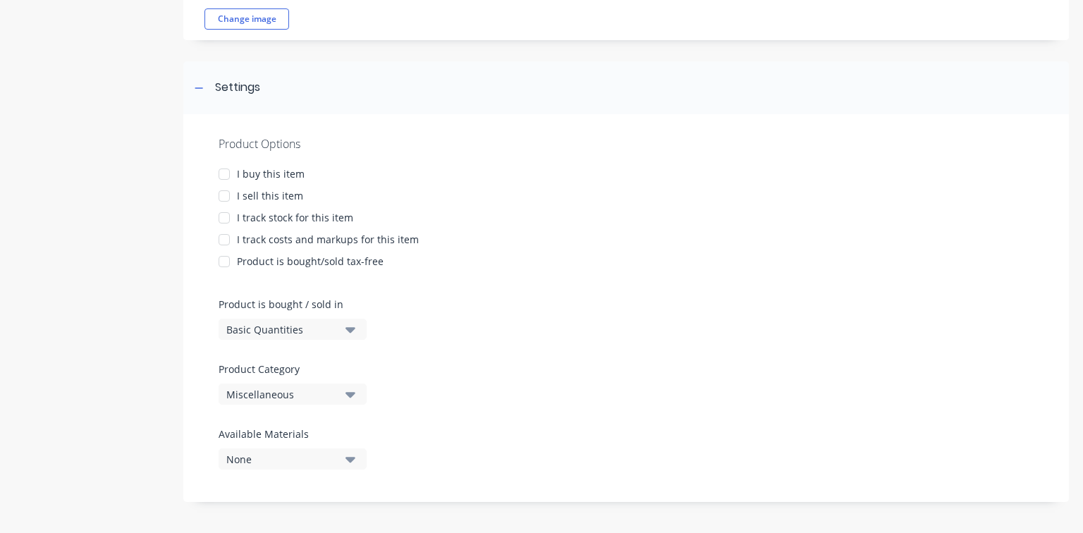
click at [224, 171] on div at bounding box center [224, 174] width 28 height 28
click at [223, 192] on div at bounding box center [224, 196] width 28 height 28
click at [221, 238] on div at bounding box center [224, 240] width 28 height 28
click at [350, 393] on icon "button" at bounding box center [350, 395] width 10 height 6
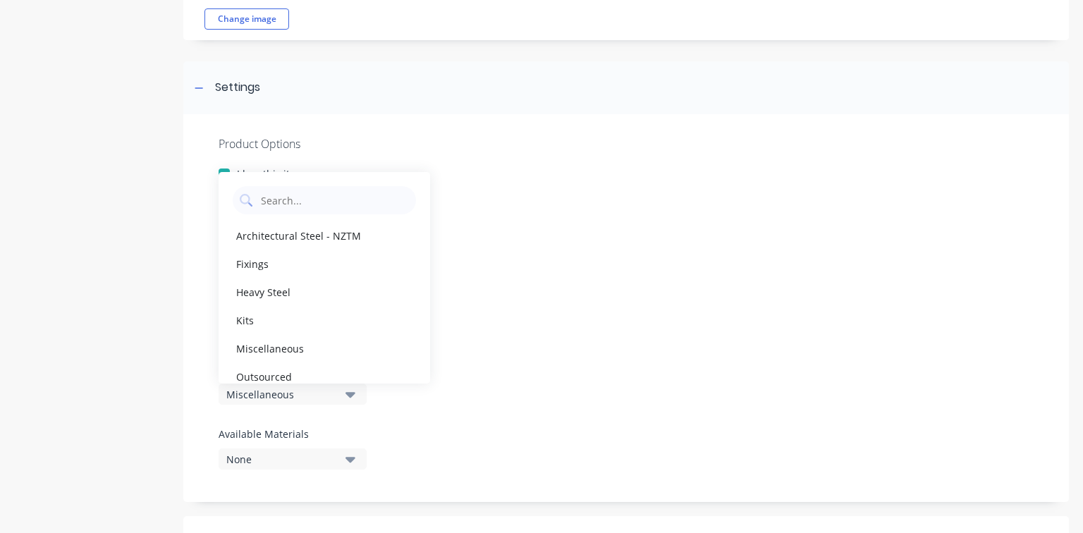
click at [286, 372] on div "Outsourced" at bounding box center [325, 376] width 212 height 28
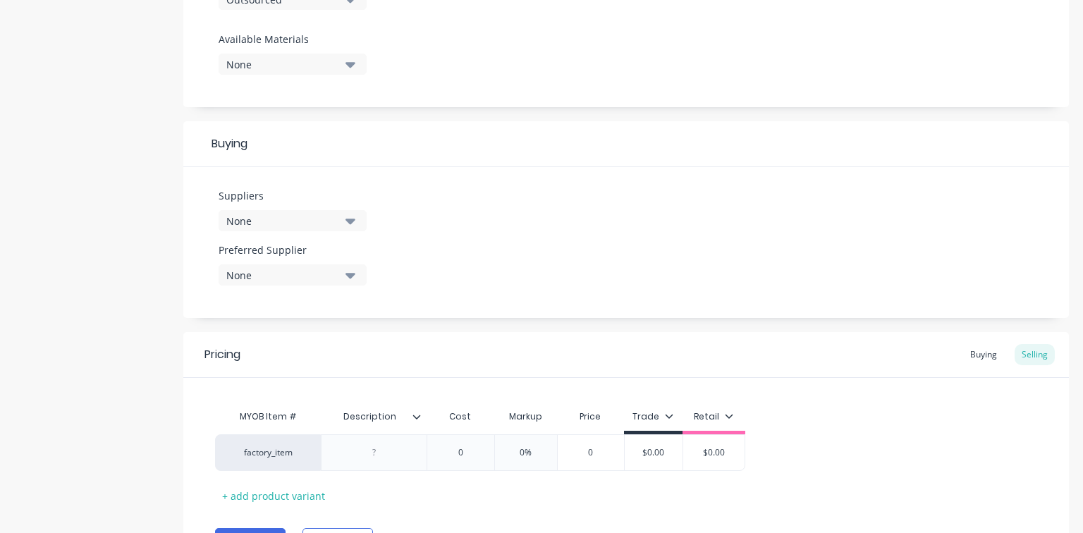
scroll to position [541, 0]
click at [352, 219] on icon "button" at bounding box center [350, 222] width 10 height 6
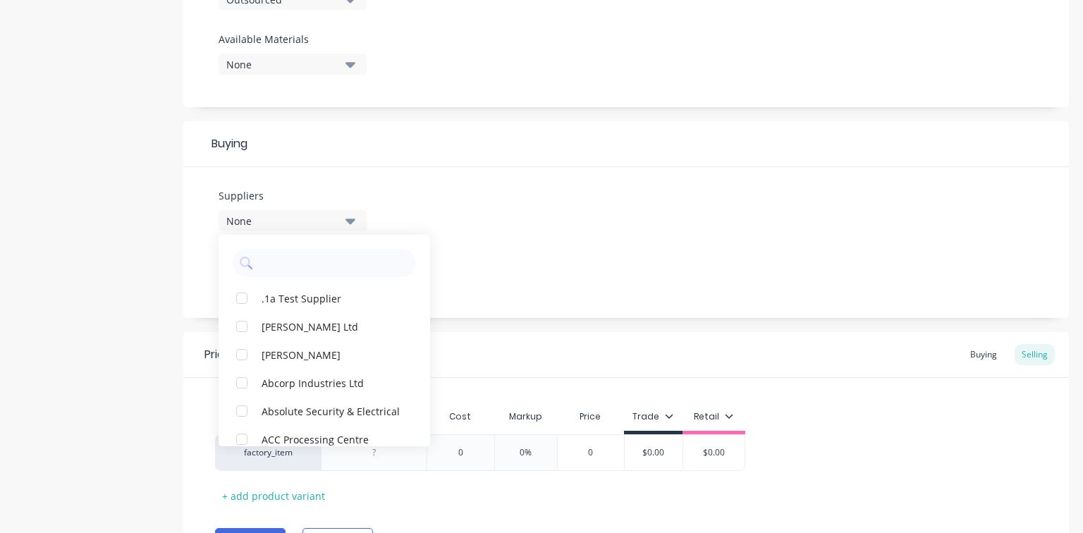
click at [320, 264] on input "text" at bounding box center [333, 263] width 149 height 28
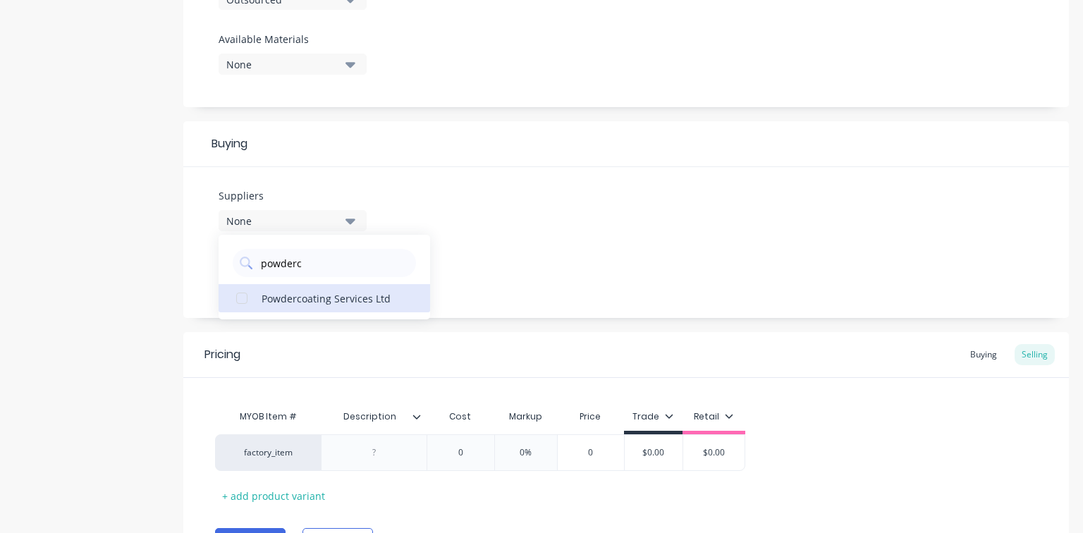
click at [319, 298] on div "Powdercoating Services Ltd" at bounding box center [332, 297] width 141 height 15
click at [513, 243] on div "Suppliers 1 suppliers selected powderc Powdercoating Services Ltd Preferred Sup…" at bounding box center [626, 242] width 886 height 151
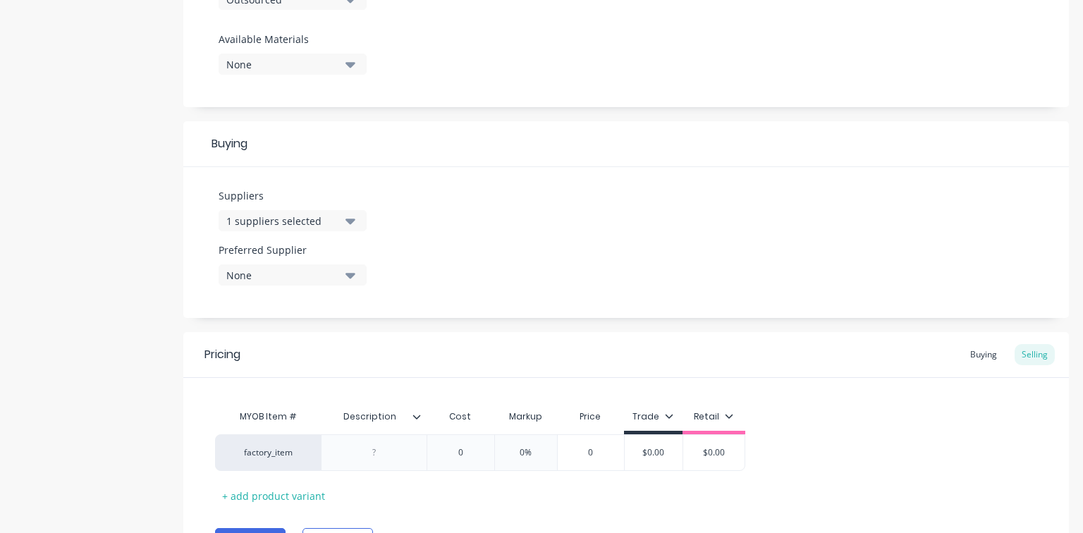
click at [345, 276] on button "None" at bounding box center [293, 274] width 148 height 21
click at [339, 356] on div "Powdercoating Services Ltd" at bounding box center [332, 352] width 141 height 15
click at [651, 229] on div "Suppliers 1 suppliers selected powderc Preferred Supplier Powdercoating Service…" at bounding box center [626, 242] width 886 height 151
click at [527, 184] on div "Suppliers 1 suppliers selected powderc Preferred Supplier Powdercoating Service…" at bounding box center [626, 242] width 886 height 151
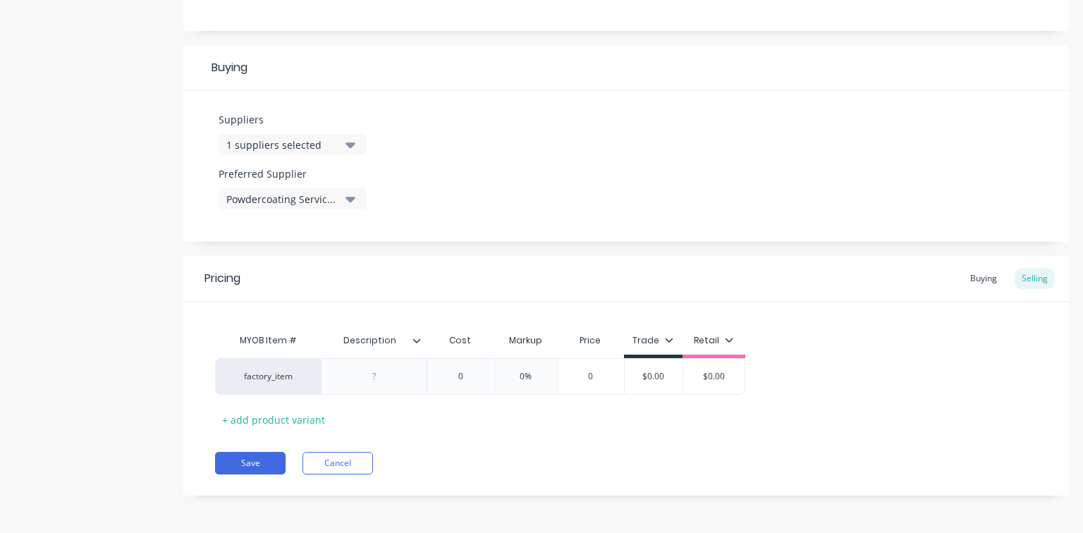
click at [380, 371] on div at bounding box center [374, 376] width 71 height 18
drag, startPoint x: 294, startPoint y: 379, endPoint x: 304, endPoint y: 380, distance: 9.9
click at [304, 380] on div "factory_item 0 0% 0 $0.00 $0.00" at bounding box center [626, 376] width 822 height 37
